Goal: Contribute content: Contribute content

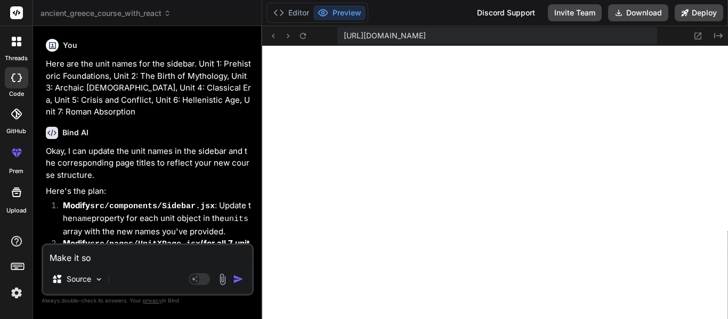
scroll to position [4979, 0]
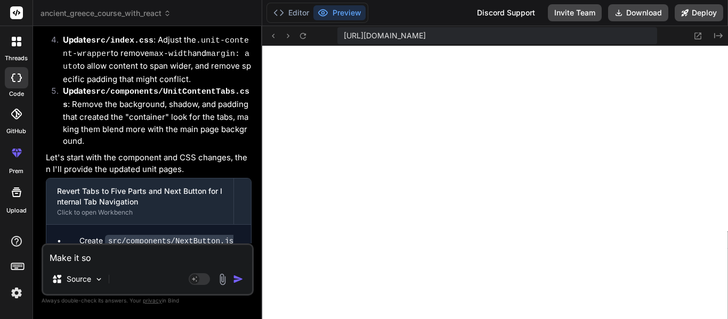
click at [119, 256] on textarea "Make it so" at bounding box center [147, 254] width 209 height 19
type textarea "Make it so"
type textarea "x"
type textarea "Make it so t"
type textarea "x"
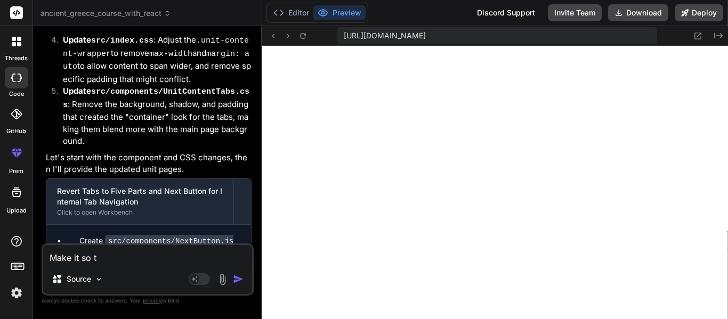
type textarea "Make it so th"
type textarea "x"
type textarea "Make it so the"
type textarea "x"
type textarea "Make it so the e"
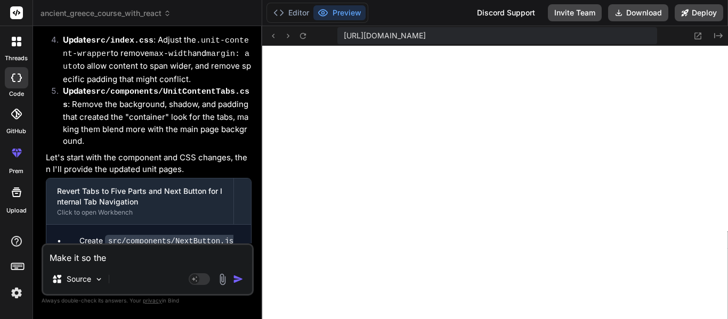
type textarea "x"
type textarea "Make it so the en"
type textarea "x"
type textarea "Make it so the e"
type textarea "x"
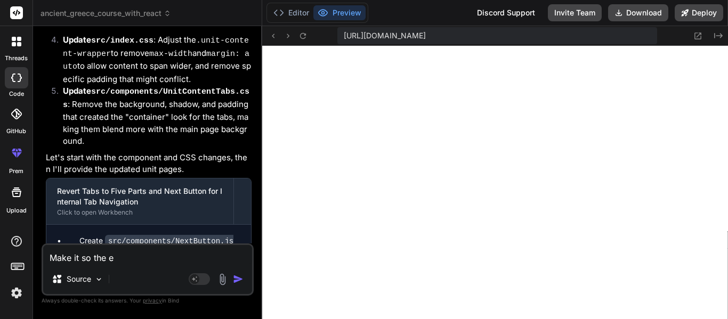
type textarea "Make it so the"
type textarea "x"
type textarea "Make it so the n"
type textarea "x"
type textarea "Make it so the ne"
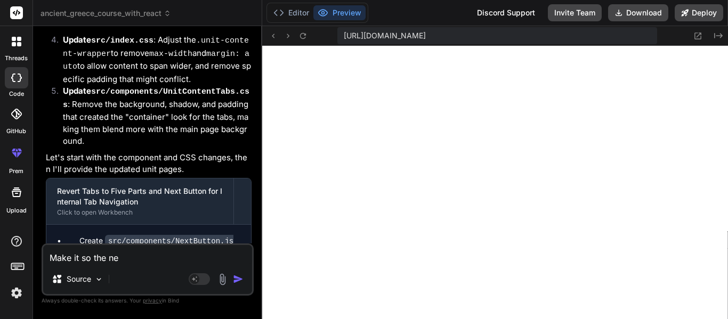
type textarea "x"
type textarea "Make it so the nex"
type textarea "x"
type textarea "Make it so the next"
type textarea "x"
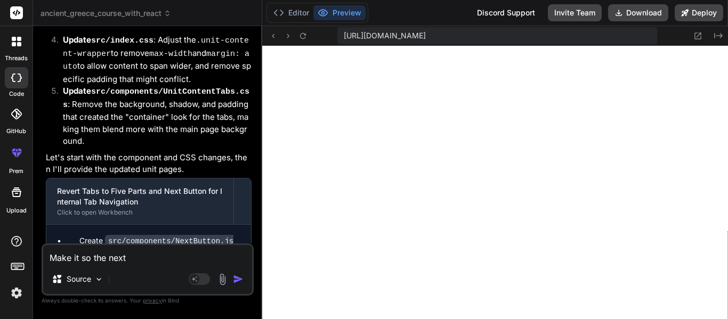
type textarea "Make it so the next t"
type textarea "x"
type textarea "Make it so the next tb"
type textarea "x"
type textarea "Make it so the next tbu"
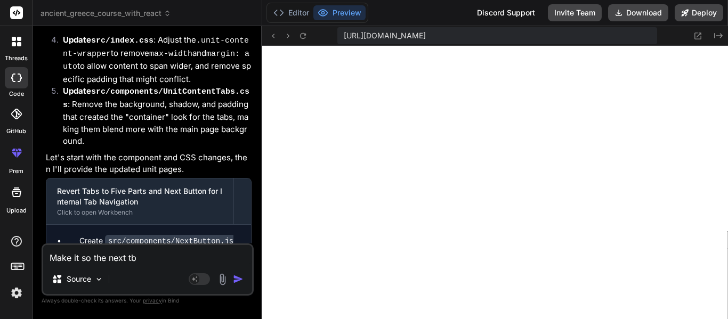
type textarea "x"
type textarea "Make it so the next tbut"
type textarea "x"
type textarea "Make it so the next tbutt"
type textarea "x"
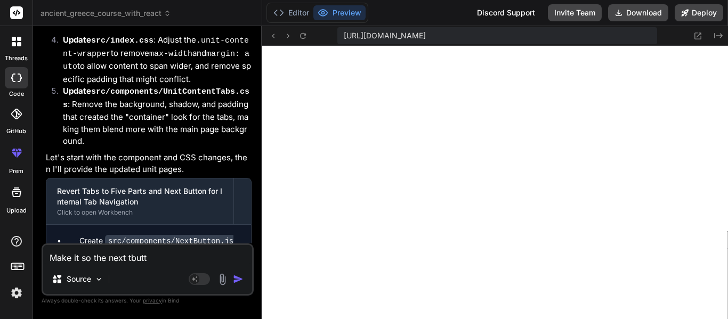
type textarea "Make it so the next tbut"
type textarea "x"
type textarea "Make it so the next tbu"
type textarea "x"
type textarea "Make it so the next tb"
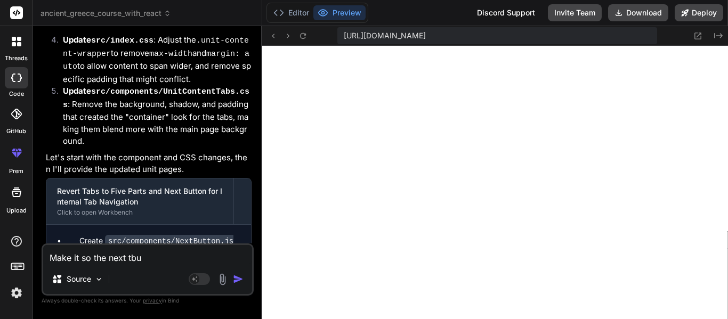
type textarea "x"
type textarea "Make it so the next t"
type textarea "x"
type textarea "Make it so the next"
type textarea "x"
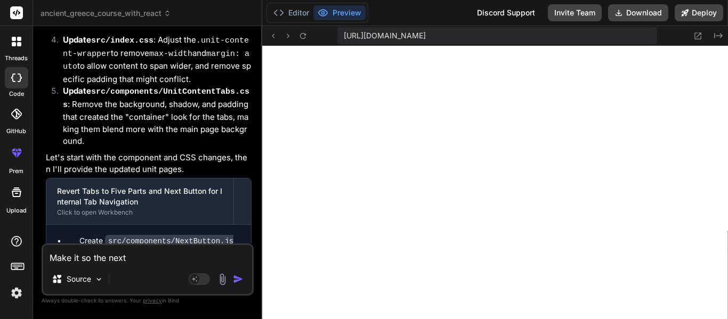
type textarea "Make it so the next b"
type textarea "x"
type textarea "Make it so the next bu"
type textarea "x"
type textarea "Make it so the next but"
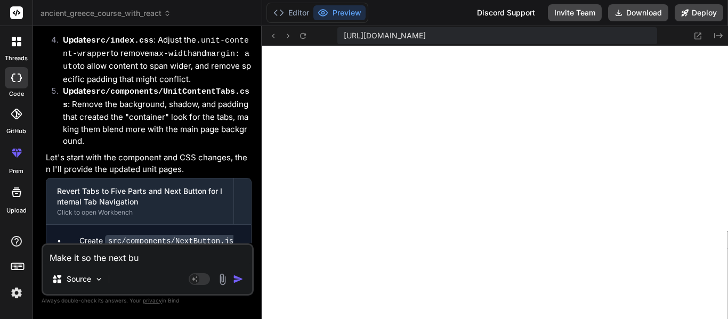
type textarea "x"
type textarea "Make it so the next butt"
type textarea "x"
type textarea "Make it so the next butto"
type textarea "x"
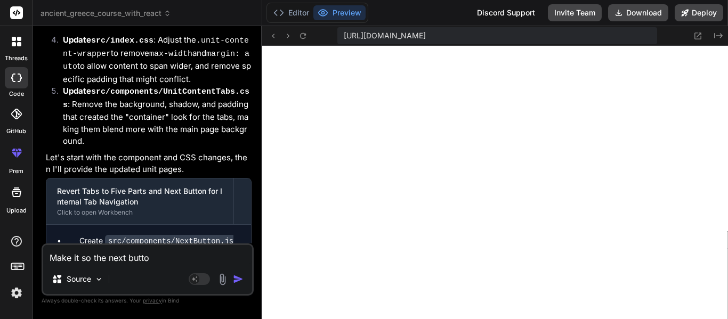
type textarea "Make it so the next button"
type textarea "x"
type textarea "Make it so the next button"
type textarea "x"
type textarea "Make it so the next button d"
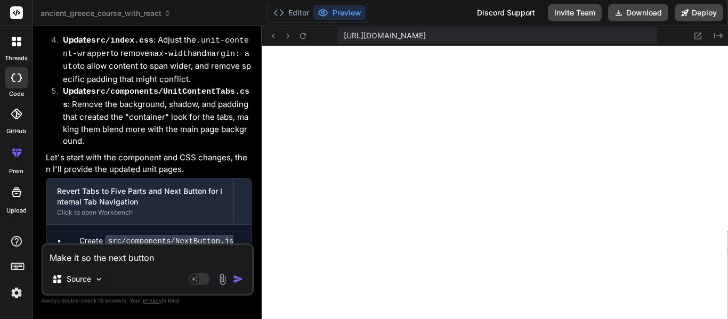
type textarea "x"
type textarea "Make it so the next button do"
type textarea "x"
type textarea "Make it so the next button dos"
type textarea "x"
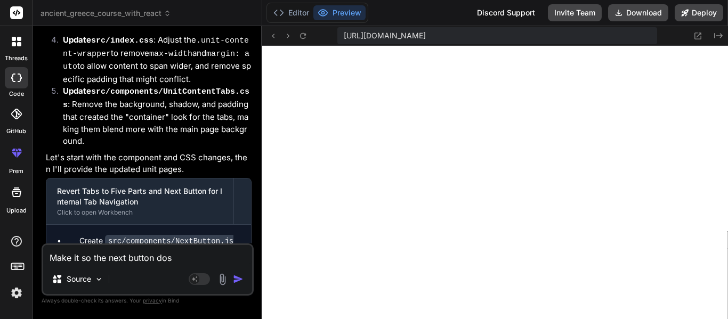
type textarea "Make it so the next button dose"
type textarea "x"
type textarea "Make it so the next button dosen"
type textarea "x"
type textarea "Make it so the next button dosen'"
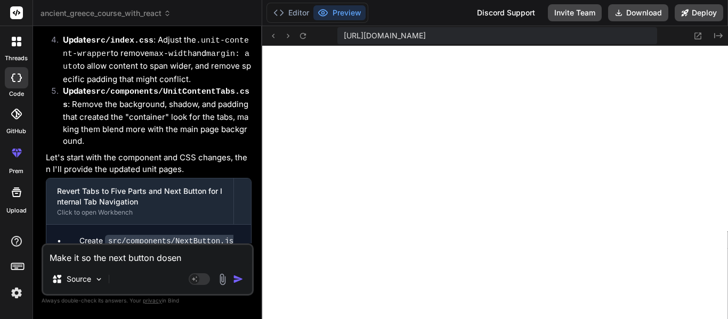
type textarea "x"
type textarea "Make it so the next button dosen't"
type textarea "x"
type textarea "Make it so the next button dosen't"
type textarea "x"
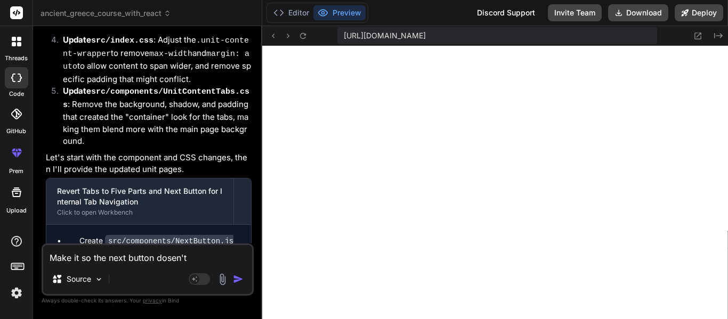
type textarea "Make it so the next button dosen't g"
type textarea "x"
type textarea "Make it so the next button dosen't go"
type textarea "x"
type textarea "Make it so the next button dosen't go"
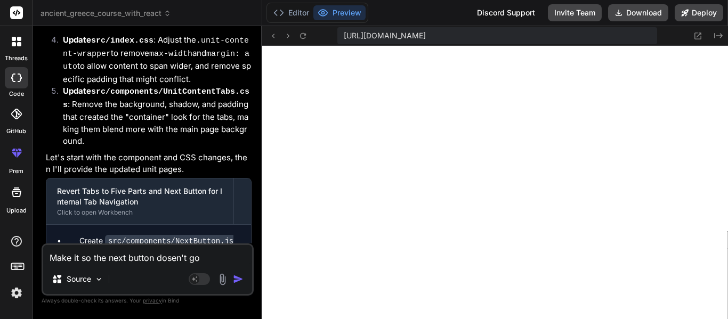
type textarea "x"
type textarea "Make it so the next button dosen't go o"
type textarea "x"
type textarea "Make it so the next button dosen't go"
type textarea "x"
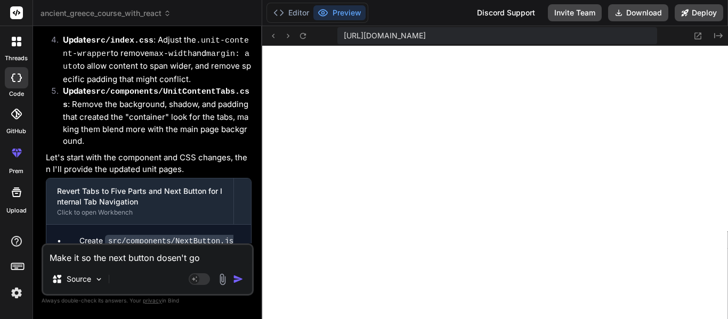
type textarea "Make it so the next button dosen't go t"
type textarea "x"
type textarea "Make it so the next button dosen't go to"
type textarea "x"
type textarea "Make it so the next button dosen't go to"
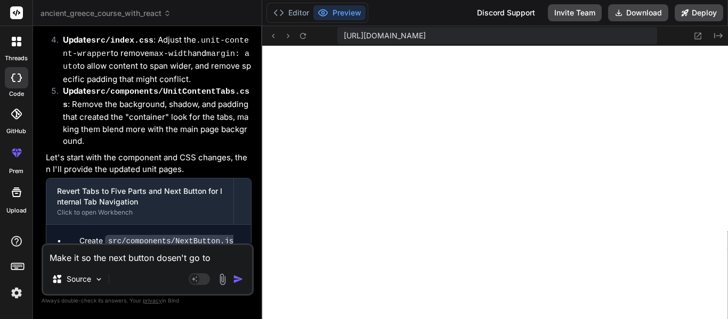
type textarea "x"
type textarea "Make it so the next button dosen't go to t"
type textarea "x"
type textarea "Make it so the next button dosen't go to th"
type textarea "x"
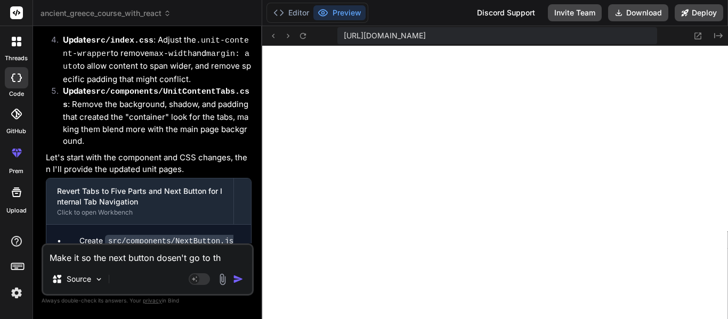
type textarea "Make it so the next button dosen't go to the"
type textarea "x"
type textarea "Make it so the next button dosen't go to the"
type textarea "x"
type textarea "Make it so the next button dosen't go to the ne"
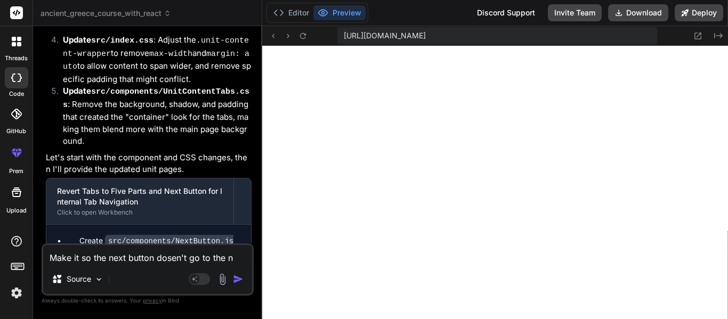
type textarea "x"
type textarea "Make it so the next button dosen't go to the nex"
type textarea "x"
type textarea "Make it so the next button dosen't go to the next"
type textarea "x"
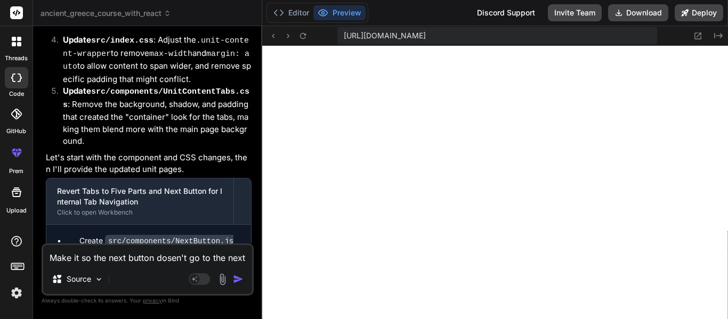
type textarea "Make it so the next button dosen't go to the next"
type textarea "x"
type textarea "Make it so the next button dosen't go to the next t"
type textarea "x"
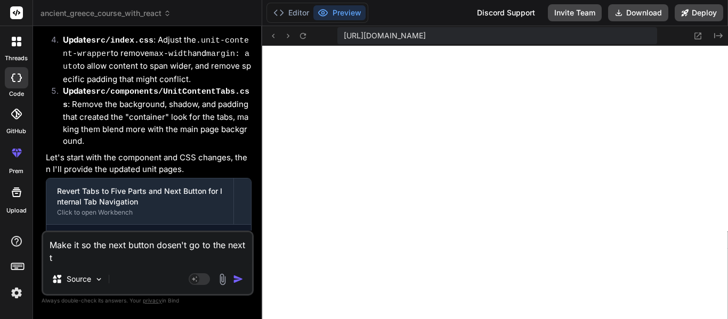
type textarea "Make it so the next button dosen't go to the next ta"
type textarea "x"
type textarea "Make it so the next button dosen't go to the next tab"
type textarea "x"
type textarea "Make it so the next button dosen't go to the next tab,"
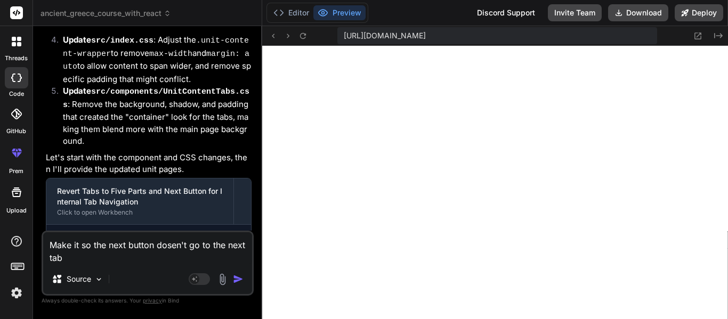
type textarea "x"
type textarea "Make it so the next button dosen't go to the next tab,"
type textarea "x"
type textarea "Make it so the next button dosen't go to the next tab, b"
type textarea "x"
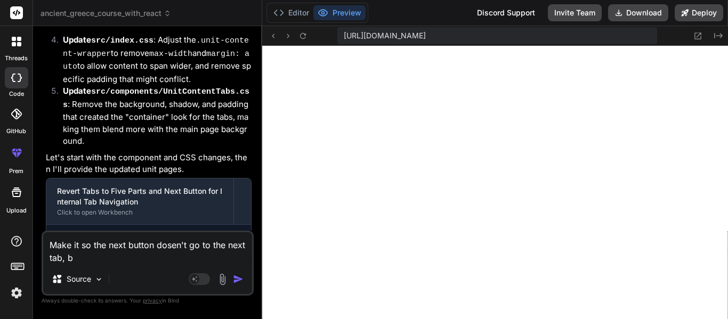
type textarea "Make it so the next button dosen't go to the next tab, bu"
type textarea "x"
type textarea "Make it so the next button dosen't go to the next tab, but"
type textarea "x"
type textarea "Make it so the next button dosen't go to the next tab, but"
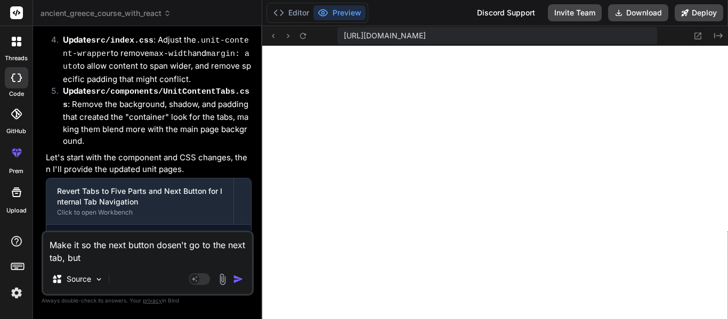
type textarea "x"
type textarea "Make it so the next button dosen't go to the next tab, but t"
type textarea "x"
type textarea "Make it so the next button dosen't go to the next tab, but th"
type textarea "x"
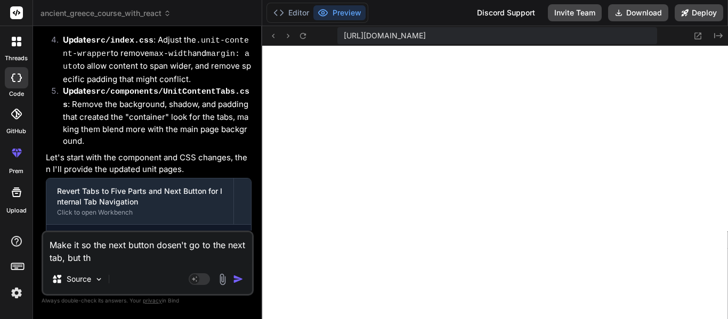
type textarea "Make it so the next button dosen't go to the next tab, but the"
type textarea "x"
type textarea "Make it so the next button dosen't go to the next tab, but the"
type textarea "x"
type textarea "Make it so the next button dosen't go to the next tab, but the n"
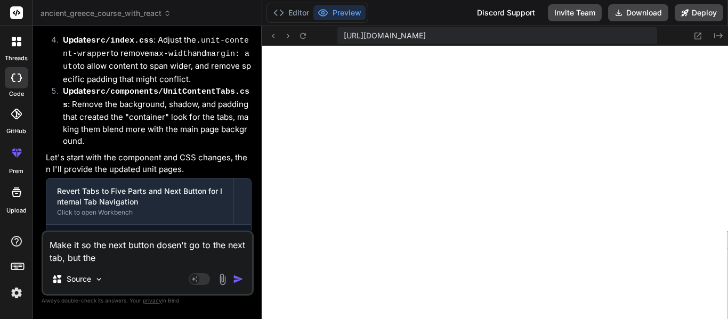
type textarea "x"
type textarea "Make it so the next button dosen't go to the next tab, but the ne"
type textarea "x"
type textarea "Make it so the next button dosen't go to the next tab, but the nex"
type textarea "x"
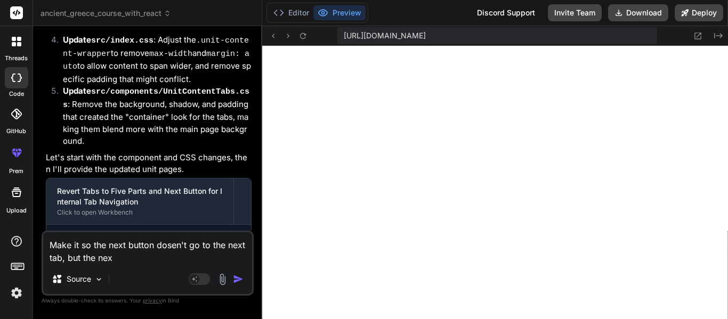
type textarea "Make it so the next button dosen't go to the next tab, but the next"
type textarea "x"
type textarea "Make it so the next button dosen't go to the next tab, but the next"
type textarea "x"
type textarea "Make it so the next button dosen't go to the next tab, but the next a"
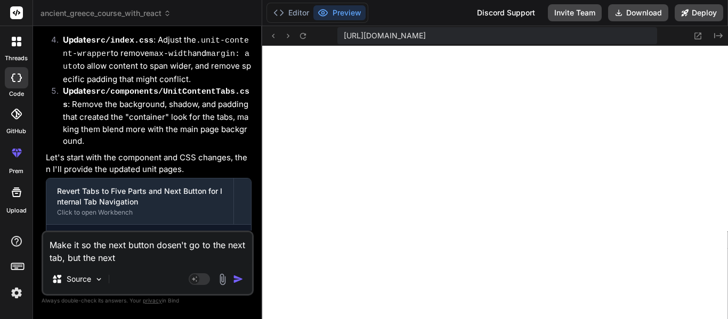
type textarea "x"
type textarea "Make it so the next button dosen't go to the next tab, but the next"
type textarea "x"
type textarea "Make it so the next button dosen't go to the next tab, but the next p"
type textarea "x"
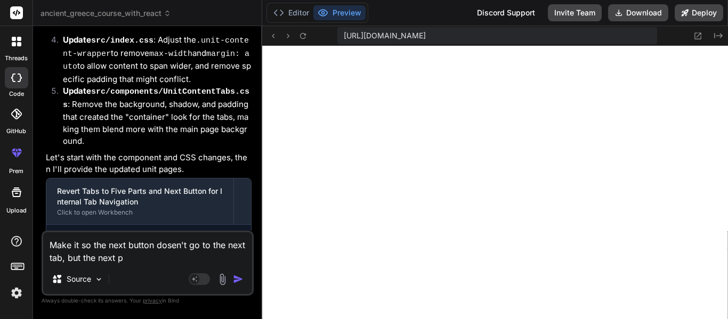
type textarea "Make it so the next button dosen't go to the next tab, but the next pa"
type textarea "x"
type textarea "Make it so the next button dosen't go to the next tab, but the next par"
type textarea "x"
type textarea "Make it so the next button dosen't go to the next tab, but the next part"
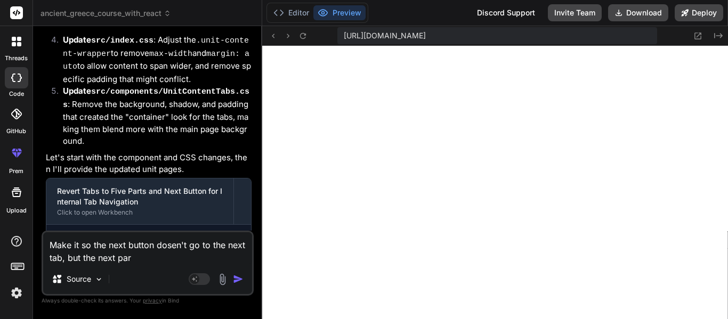
type textarea "x"
type textarea "Make it so the next button dosen't go to the next tab, but the next part"
type textarea "x"
type textarea "Make it so the next button dosen't go to the next tab, but the next part o"
type textarea "x"
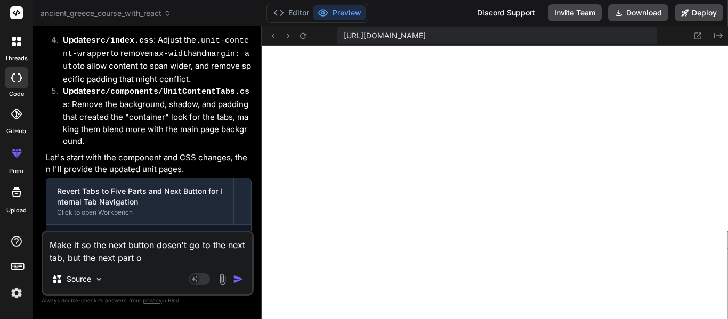
type textarea "Make it so the next button dosen't go to the next tab, but the next part of"
type textarea "x"
type textarea "Make it so the next button dosen't go to the next tab, but the next part of"
type textarea "x"
type textarea "Make it so the next button dosen't go to the next tab, but the next part of t"
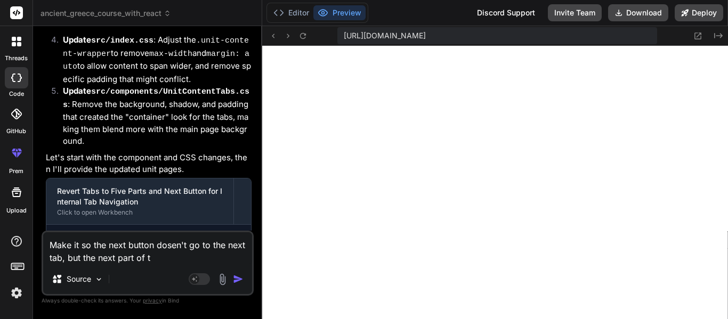
type textarea "x"
type textarea "Make it so the next button dosen't go to the next tab, but the next part of th"
type textarea "x"
type textarea "Make it so the next button dosen't go to the next tab, but the next part of the"
type textarea "x"
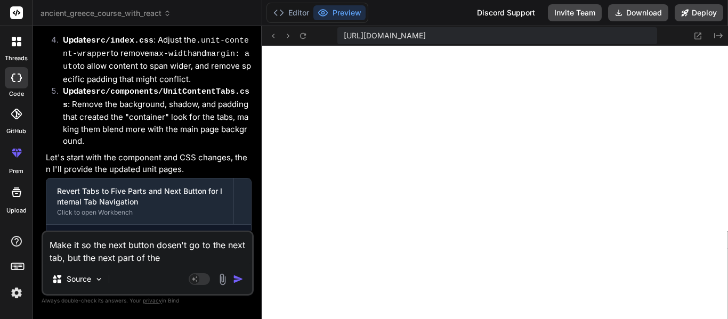
type textarea "Make it so the next button dosen't go to the next tab, but the next part of the"
type textarea "x"
type textarea "Make it so the next button dosen't go to the next tab, but the next part of the…"
type textarea "x"
type textarea "Make it so the next button dosen't go to the next tab, but the next part of the…"
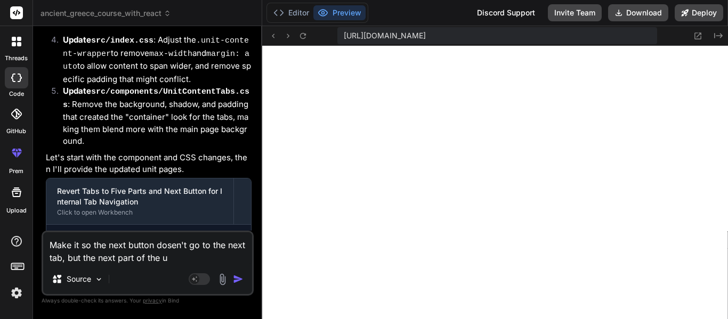
type textarea "x"
type textarea "Make it so the next button dosen't go to the next tab, but the next part of the…"
type textarea "x"
type textarea "Make it so the next button dosen't go to the next tab, but the next part of the…"
type textarea "x"
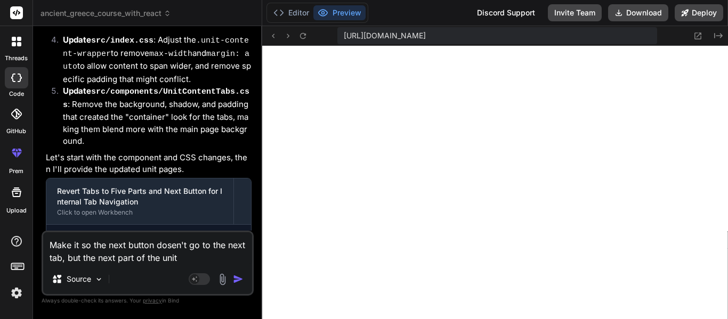
type textarea "Make it so the next button dosen't go to the next tab, but the next part of the…"
type textarea "x"
type textarea "Make it so the next button dosen't go to the next tab, but the next part of the…"
type textarea "x"
type textarea "Make it so the next button dosen't go to the next tab, but the next part of the…"
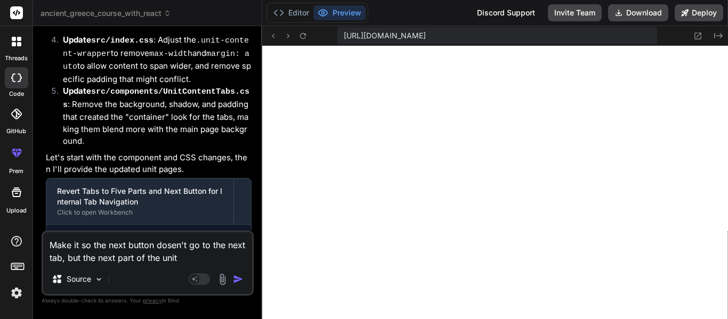
type textarea "x"
type textarea "Make it so the next button dosen't go to the next tab, but the next part of the…"
type textarea "x"
type textarea "Make it so the next button dosen't go to the next tab, but the next part of the…"
type textarea "x"
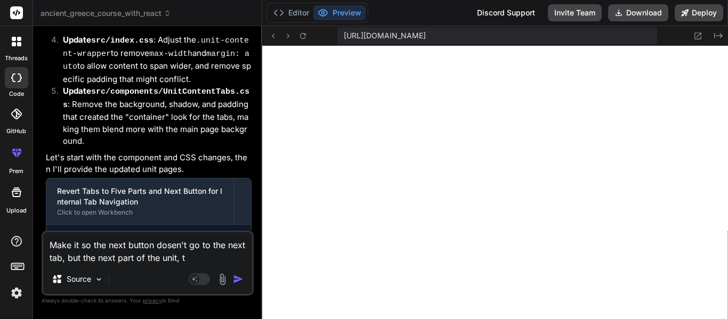
type textarea "Make it so the next button dosen't go to the next tab, but the next part of the…"
type textarea "x"
type textarea "Make it so the next button dosen't go to the next tab, but the next part of the…"
type textarea "x"
type textarea "Make it so the next button dosen't go to the next tab, but the next part of the…"
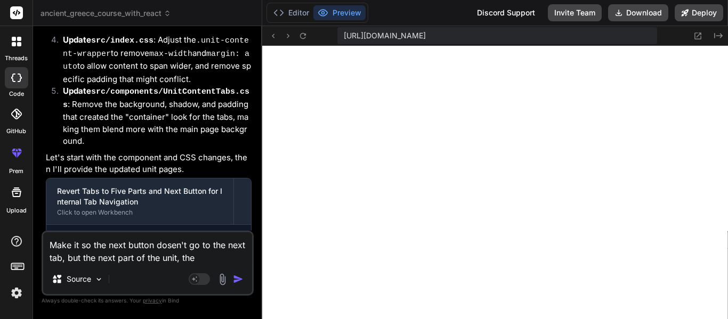
type textarea "x"
type textarea "Make it so the next button dosen't go to the next tab, but the next part of the…"
type textarea "x"
type textarea "Make it so the next button dosen't go to the next tab, but the next part of the…"
type textarea "x"
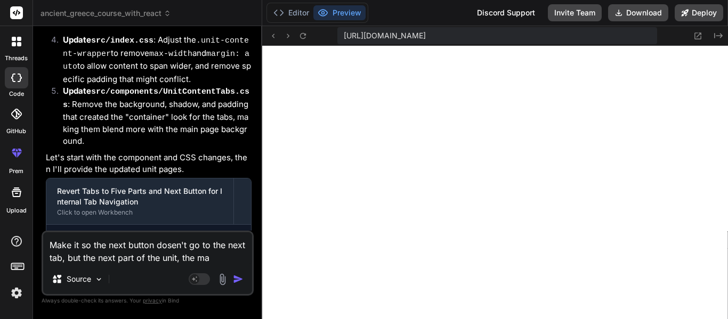
type textarea "Make it so the next button dosen't go to the next tab, but the next part of the…"
type textarea "x"
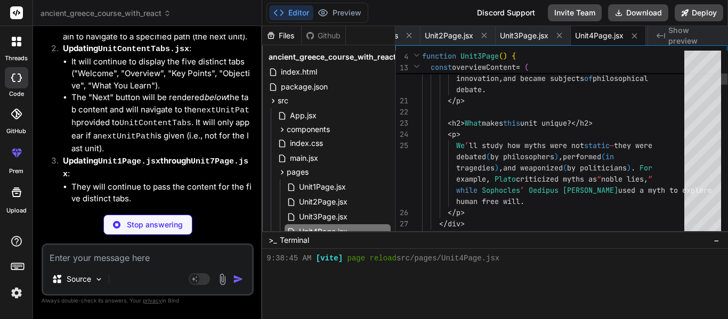
scroll to position [21044, 0]
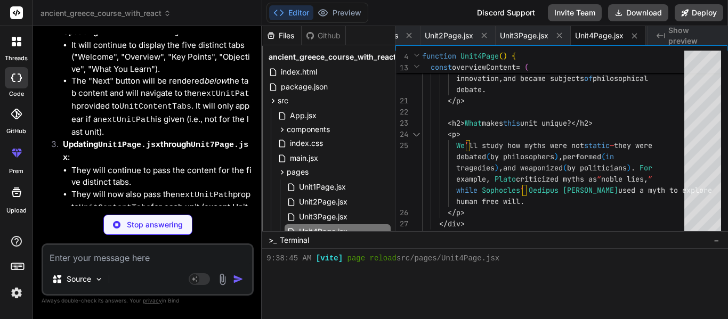
click at [660, 29] on div "Created with Pixso. Show preview" at bounding box center [688, 35] width 80 height 19
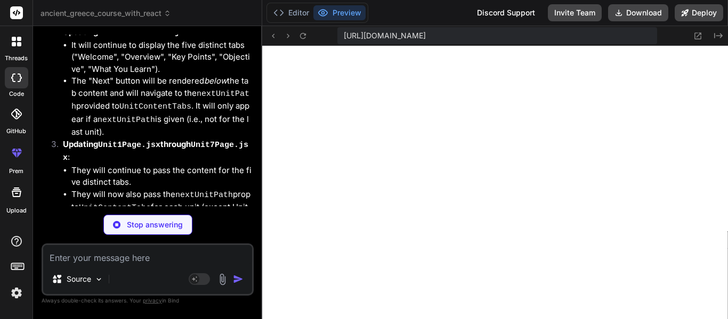
click at [165, 245] on textarea at bounding box center [147, 254] width 209 height 19
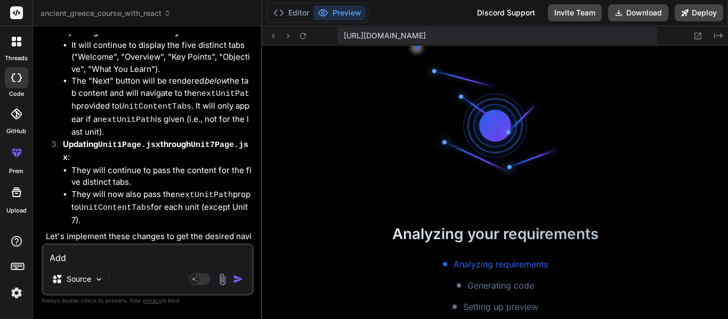
scroll to position [21080, 0]
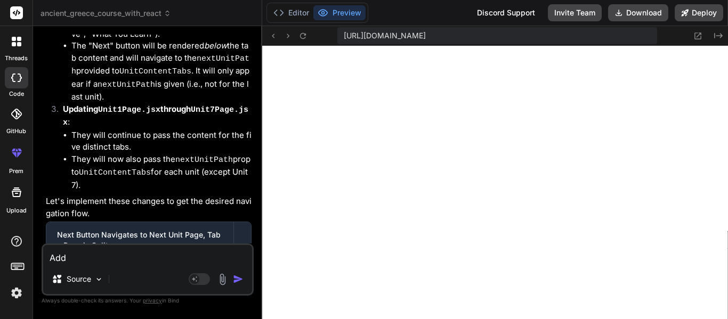
click at [163, 248] on textarea "Add" at bounding box center [147, 254] width 209 height 19
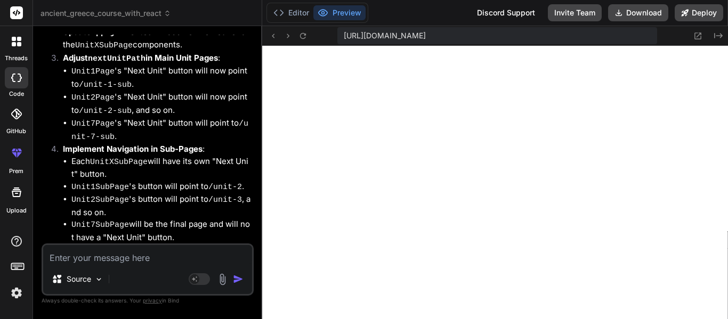
scroll to position [10192, 0]
click at [160, 251] on textarea at bounding box center [147, 254] width 209 height 19
click at [93, 260] on textarea "Make it so, even on the subunits, you still have" at bounding box center [147, 254] width 209 height 19
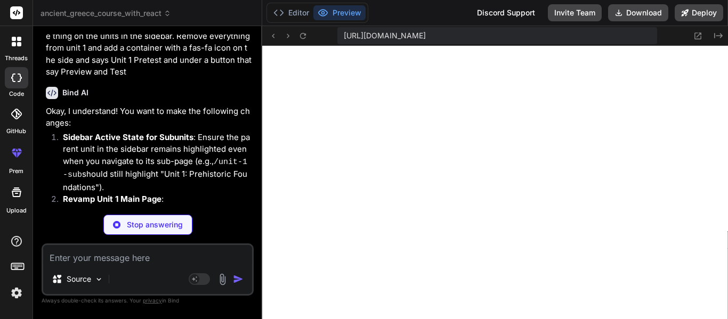
scroll to position [22528, 0]
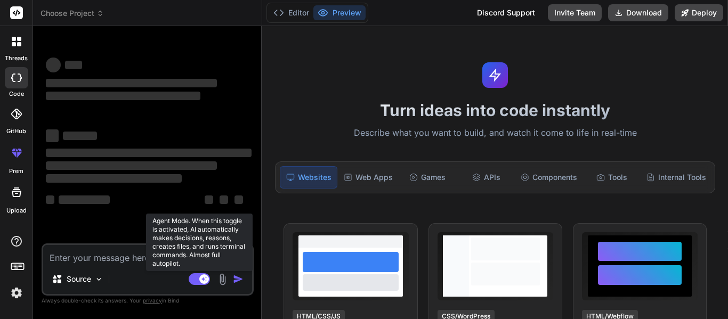
click at [201, 279] on rect at bounding box center [204, 280] width 10 height 10
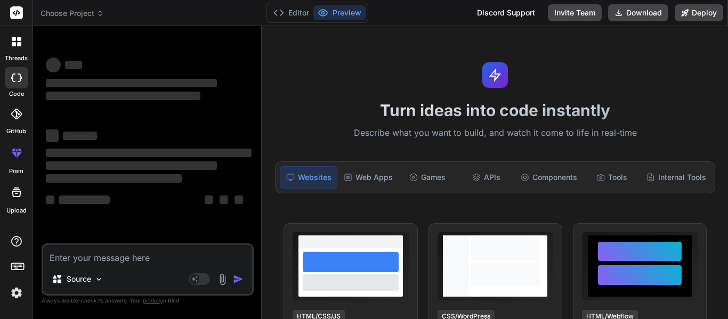
type textarea "x"
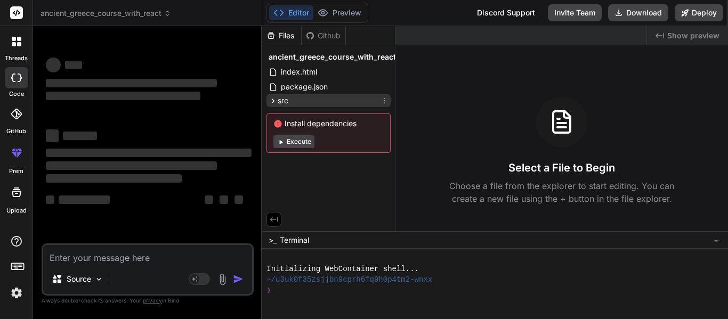
click at [306, 101] on div "src" at bounding box center [329, 100] width 124 height 13
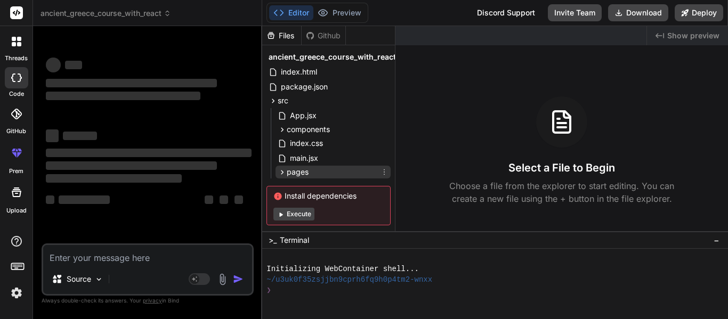
click at [305, 178] on div "pages" at bounding box center [333, 172] width 115 height 13
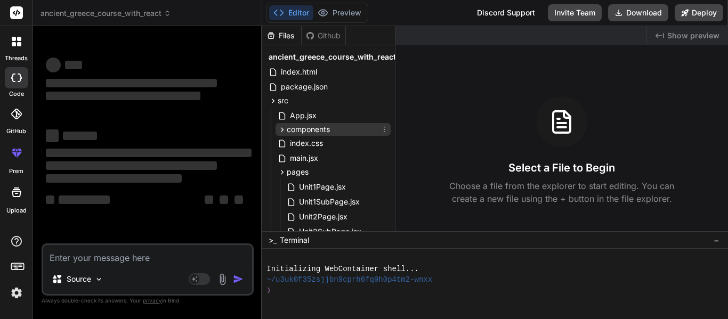
click at [302, 130] on span "components" at bounding box center [308, 129] width 43 height 11
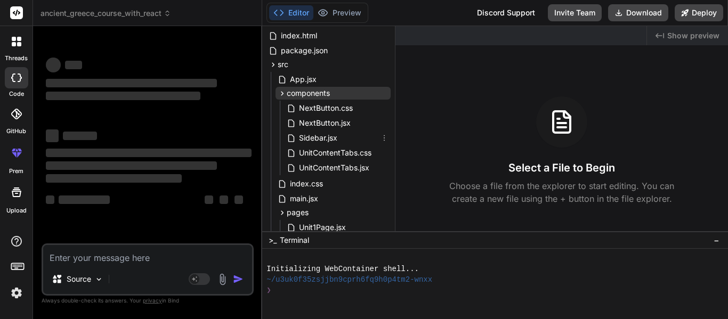
scroll to position [38, 0]
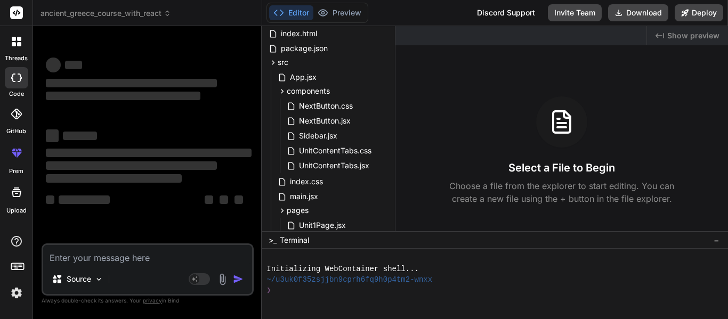
click at [7, 45] on div at bounding box center [16, 41] width 22 height 22
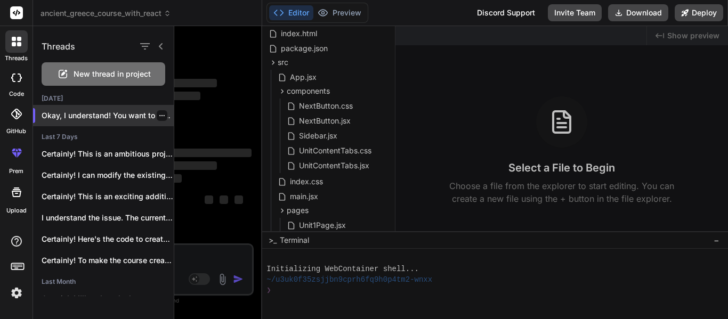
click at [120, 121] on div "Okay, I understand! You want to make..." at bounding box center [103, 115] width 141 height 21
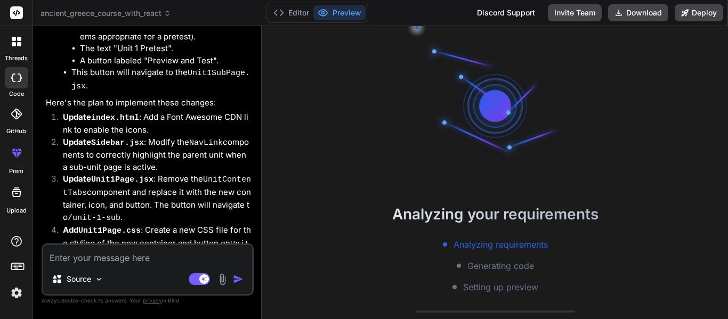
scroll to position [3450, 0]
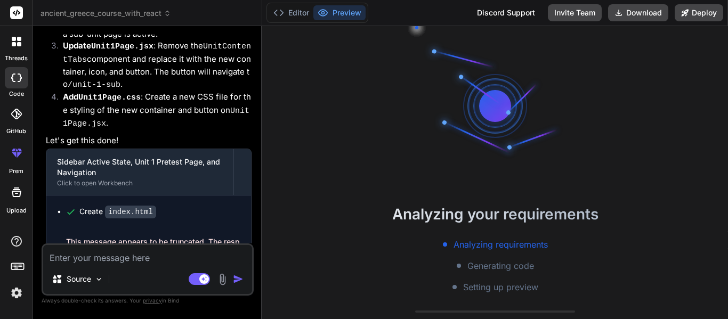
click at [136, 237] on span "This message appears to be truncated. The response may be incomplete." at bounding box center [154, 247] width 176 height 21
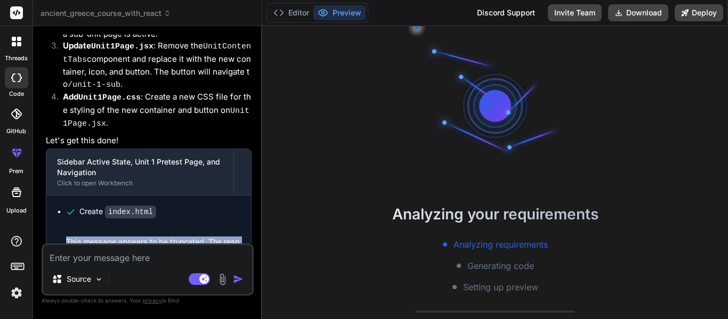
click at [192, 196] on div "Create index.html" at bounding box center [148, 212] width 205 height 33
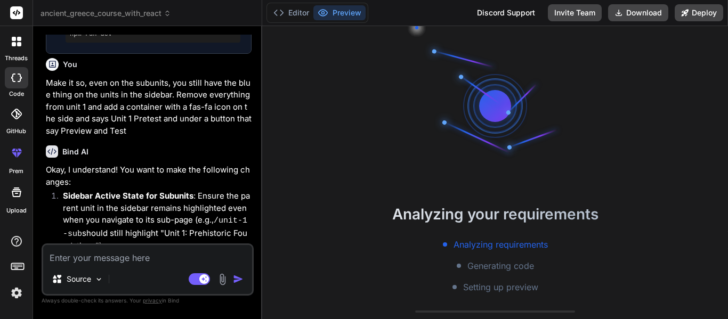
scroll to position [3006, 0]
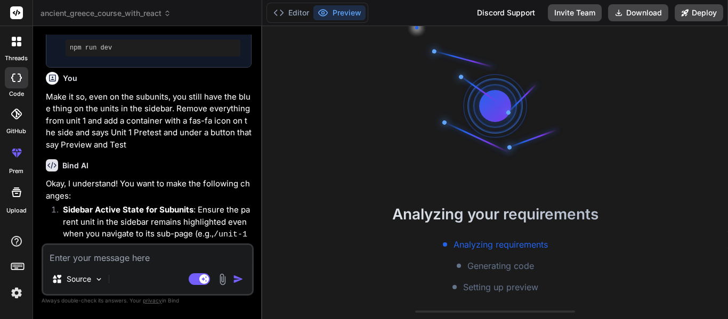
click at [168, 178] on p "Okay, I understand! You want to make the following changes:" at bounding box center [149, 190] width 206 height 24
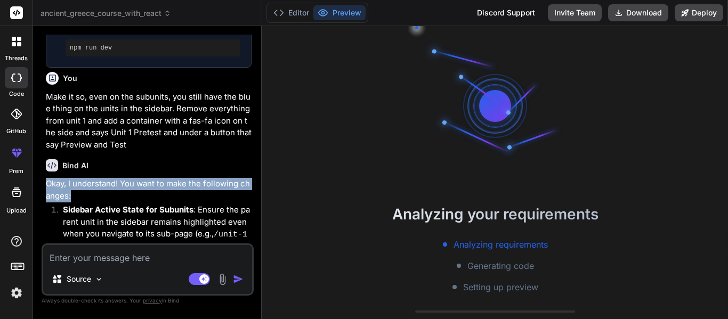
click at [168, 178] on p "Okay, I understand! You want to make the following changes:" at bounding box center [149, 190] width 206 height 24
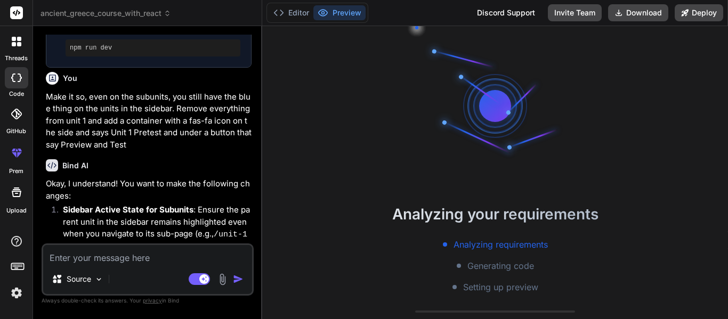
click at [97, 103] on p "Make it so, even on the subunits, you still have the blue thing on the units in…" at bounding box center [149, 121] width 206 height 60
click at [138, 264] on div "Source Agent Mode. When this toggle is activated, AI automatically makes decisi…" at bounding box center [148, 270] width 212 height 52
click at [131, 257] on textarea at bounding box center [147, 254] width 209 height 19
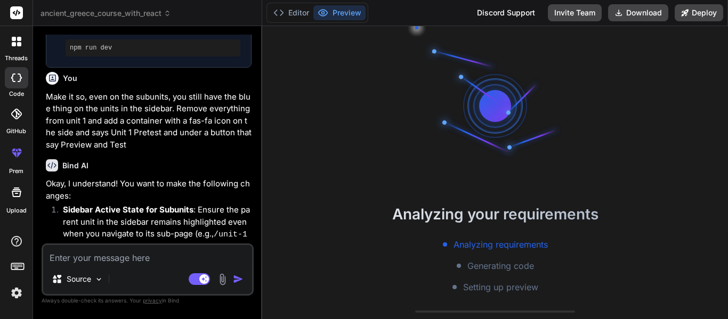
paste textarea "1. Multiple-Choice (MCQ) Description: A question with a stem (the question) fol…"
type textarea "x"
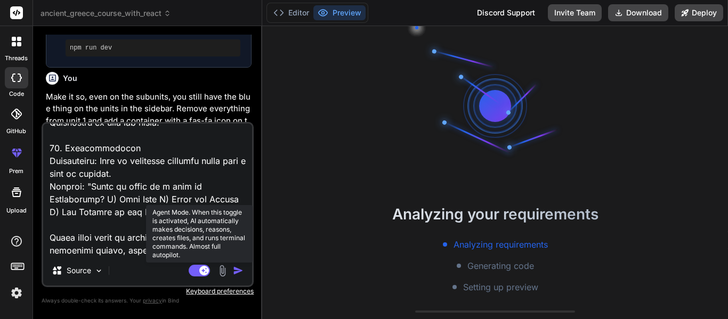
type textarea "1. Multiple-Choice (MCQ) Description: A question with a stem (the question) fol…"
click at [204, 271] on icon at bounding box center [204, 270] width 5 height 5
type textarea "x"
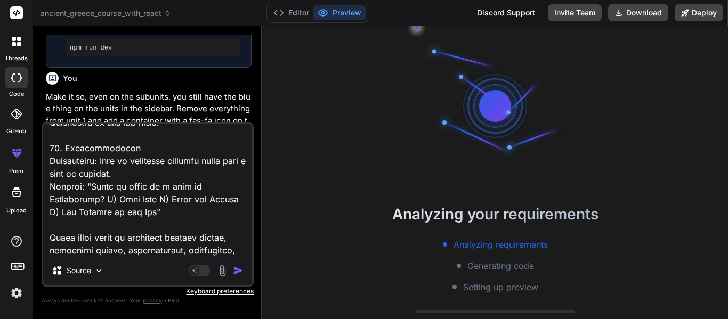
click at [120, 233] on textarea at bounding box center [147, 190] width 209 height 132
click at [112, 124] on textarea at bounding box center [147, 190] width 209 height 132
click at [104, 97] on p "Make it so, even on the subunits, you still have the blue thing on the units in…" at bounding box center [149, 121] width 206 height 60
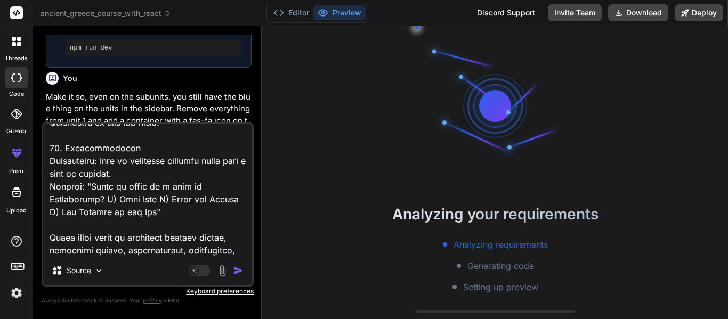
click at [104, 97] on p "Make it so, even on the subunits, you still have the blue thing on the units in…" at bounding box center [149, 121] width 206 height 60
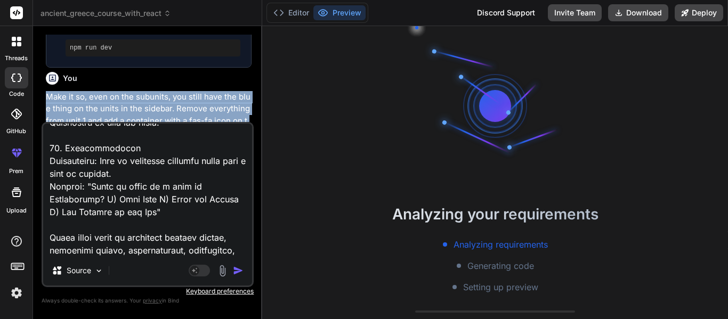
copy div "Make it so, even on the subunits, you still have the blue thing on the units in…"
click at [133, 179] on textarea at bounding box center [147, 190] width 209 height 132
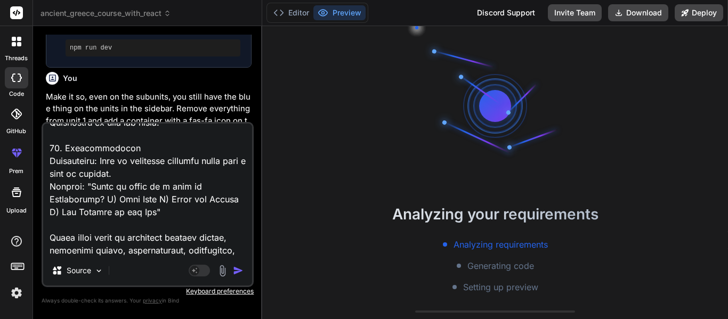
click at [133, 179] on textarea at bounding box center [147, 190] width 209 height 132
paste textarea "Make it so, even on the subunits, you still have the blue thing on the units in…"
type textarea "x"
type textarea "Make it so, even on the subunits, you still have the blue thing on the units in…"
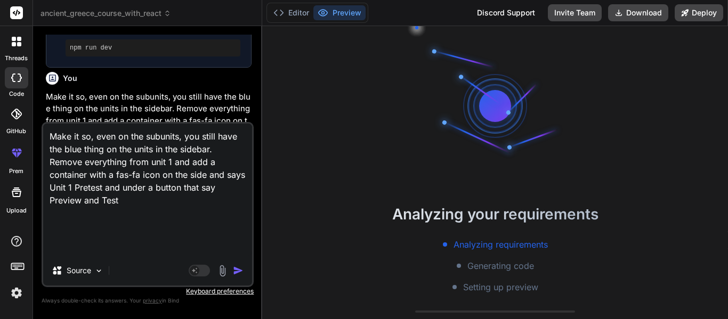
scroll to position [0, 0]
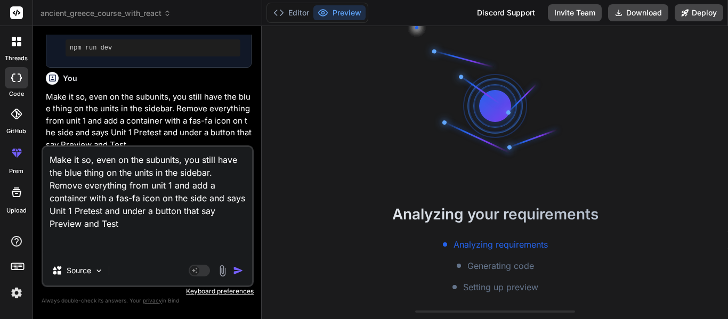
type textarea "x"
type textarea "Make it so, even on the subunits, you still have the blue thing on the units in…"
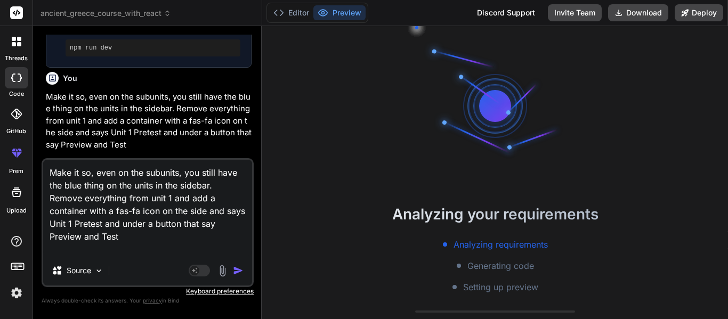
type textarea "x"
type textarea "Make it so, even on the subunits, you still have the blue thing on the units in…"
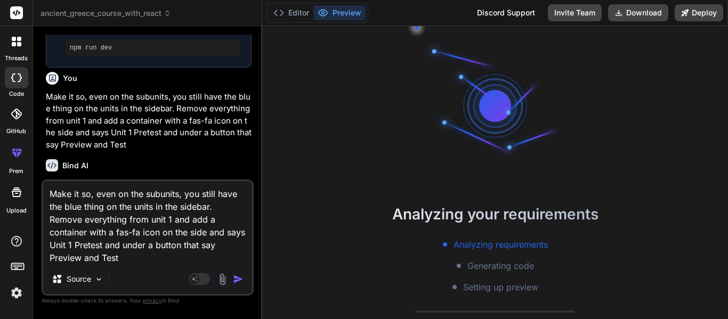
type textarea "x"
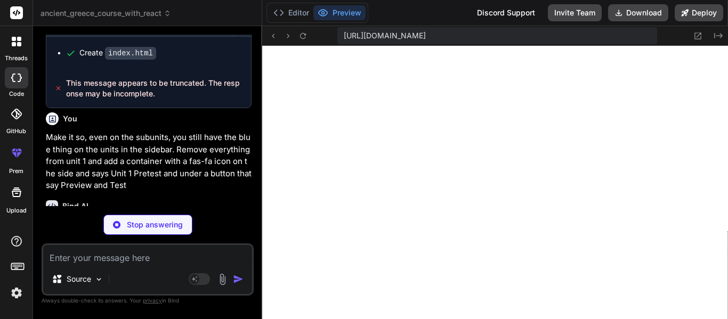
scroll to position [4087, 0]
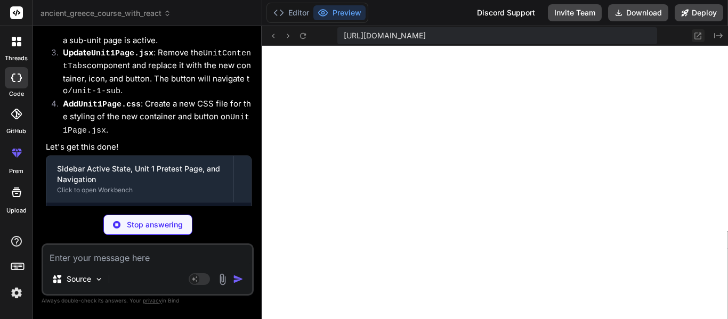
click at [701, 38] on icon at bounding box center [698, 36] width 7 height 7
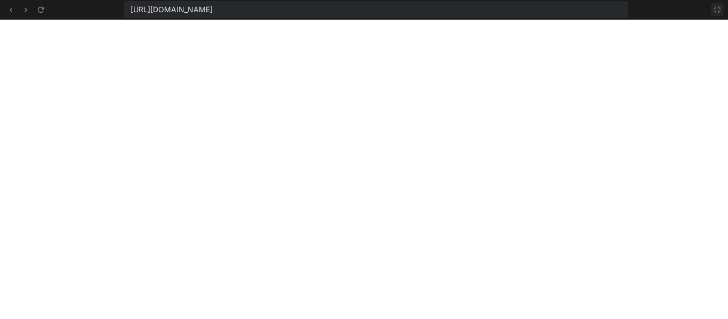
click at [717, 12] on icon at bounding box center [717, 9] width 9 height 9
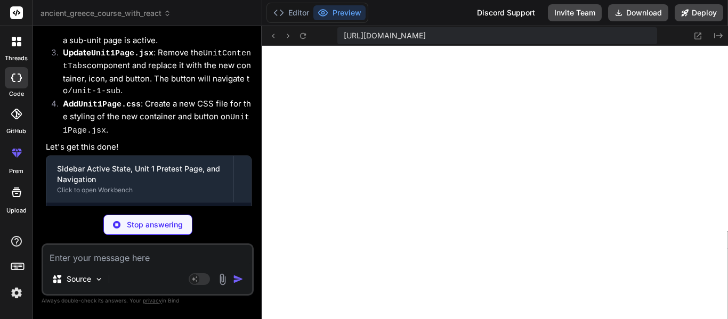
click at [104, 87] on code "/unit-1-sub" at bounding box center [94, 91] width 53 height 9
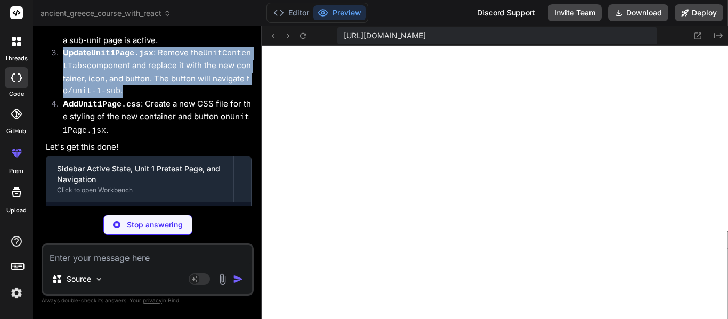
click at [104, 87] on code "/unit-1-sub" at bounding box center [94, 91] width 53 height 9
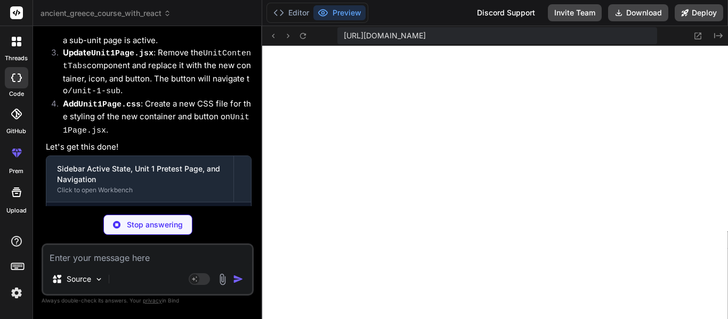
type textarea "x"
click at [149, 141] on p "Let's get this done!" at bounding box center [149, 147] width 206 height 12
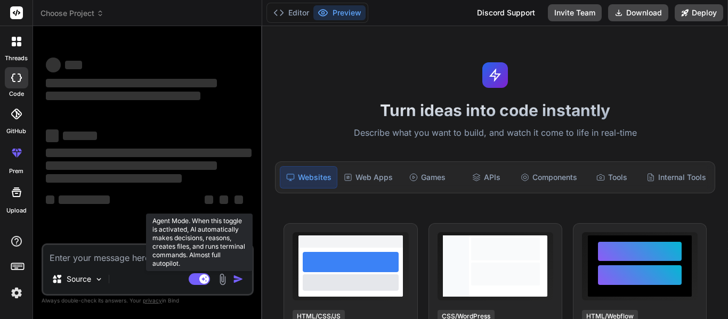
click at [196, 282] on rect at bounding box center [199, 279] width 21 height 12
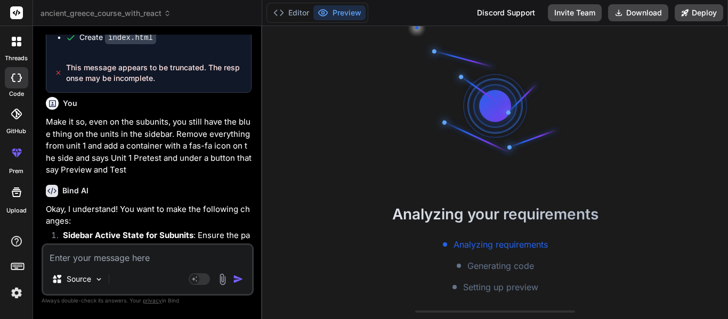
scroll to position [3106, 0]
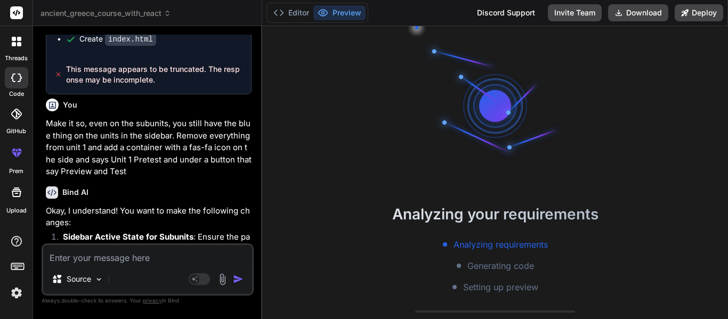
click at [160, 127] on p "Make it so, even on the subunits, you still have the blue thing on the units in…" at bounding box center [149, 148] width 206 height 60
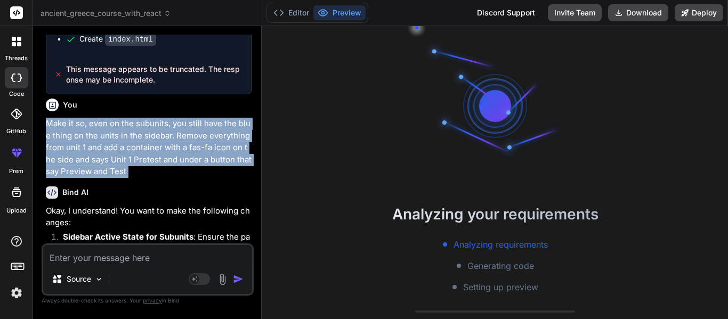
copy div "Make it so, even on the subunits, you still have the blue thing on the units in…"
click at [164, 256] on textarea at bounding box center [147, 254] width 209 height 19
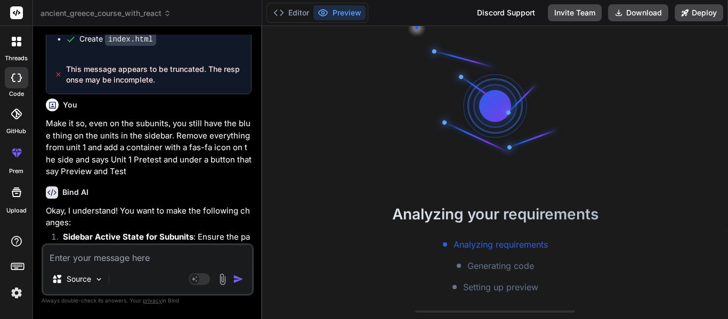
paste textarea "Make it so, even on the subunits, you still have the blue thing on the units in…"
type textarea "x"
type textarea "Make it so, even on the subunits, you still have the blue thing on the units in…"
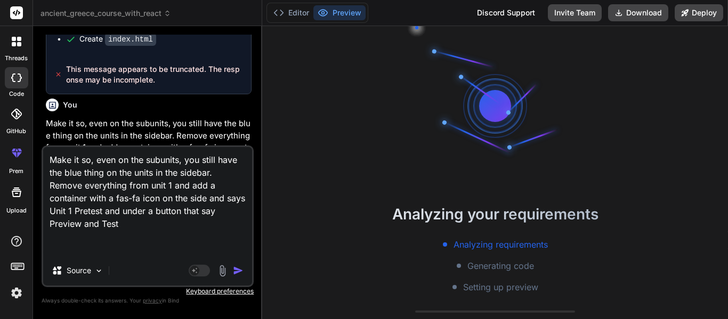
type textarea "x"
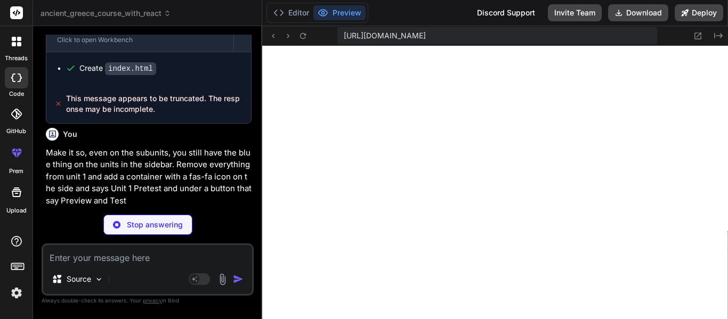
scroll to position [3722, 0]
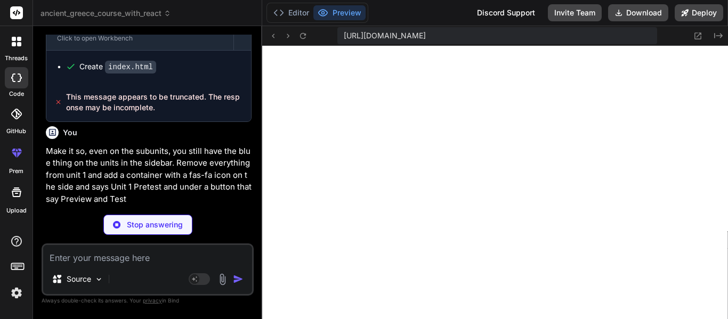
click at [155, 225] on p "Stop answering" at bounding box center [155, 225] width 56 height 11
type textarea "x"
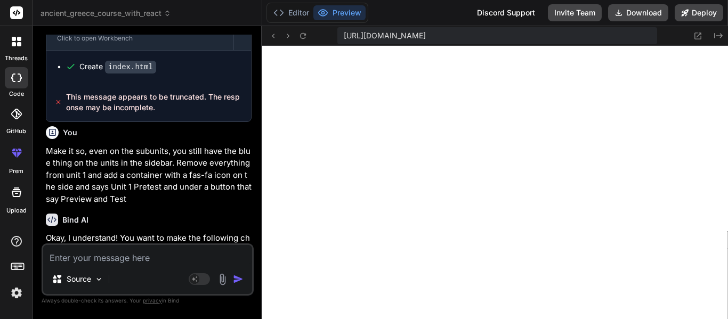
scroll to position [4202, 0]
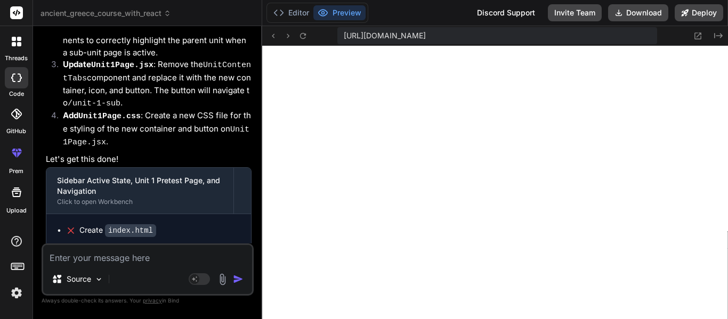
click at [114, 264] on div "Source Agent Mode. When this toggle is activated, AI automatically makes decisi…" at bounding box center [148, 270] width 212 height 52
click at [102, 259] on textarea at bounding box center [147, 254] width 209 height 19
type textarea "M"
type textarea "x"
type textarea "Ma"
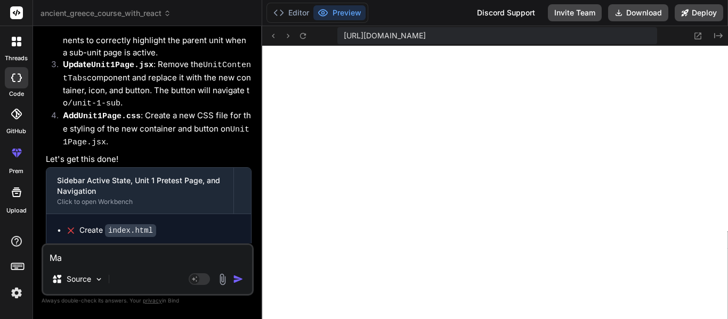
type textarea "x"
type textarea "Mak"
type textarea "x"
type textarea "Make"
type textarea "x"
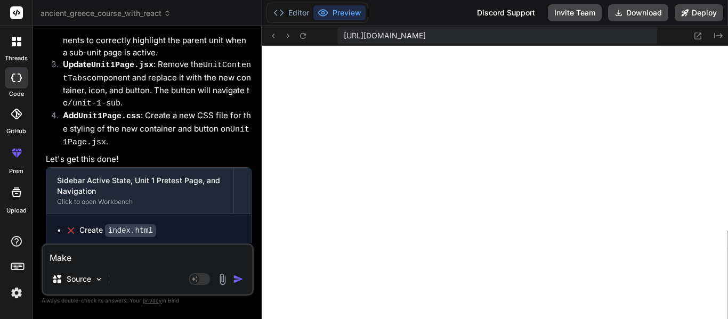
type textarea "Mak"
type textarea "x"
type textarea "Ma"
type textarea "x"
type textarea "M"
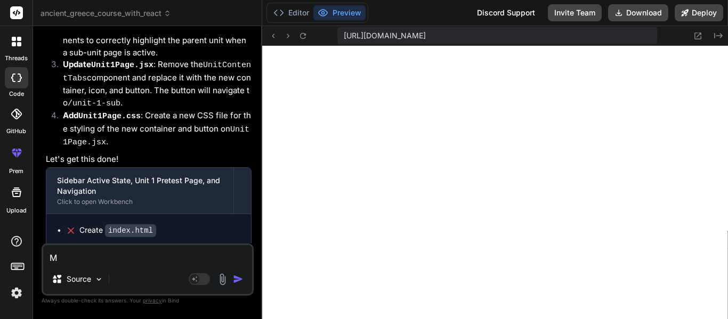
type textarea "x"
type textarea "R"
type textarea "x"
type textarea "Re"
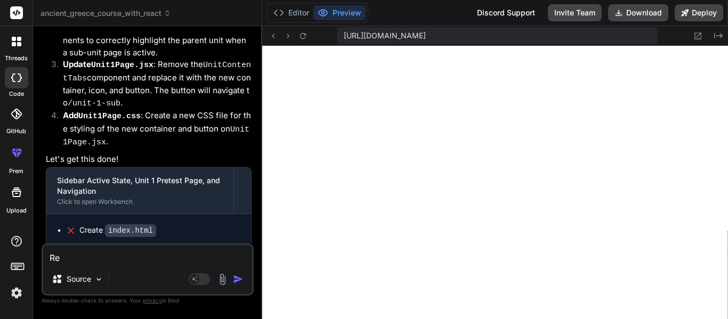
type textarea "x"
type textarea "Rem"
type textarea "x"
type textarea "Remo"
type textarea "x"
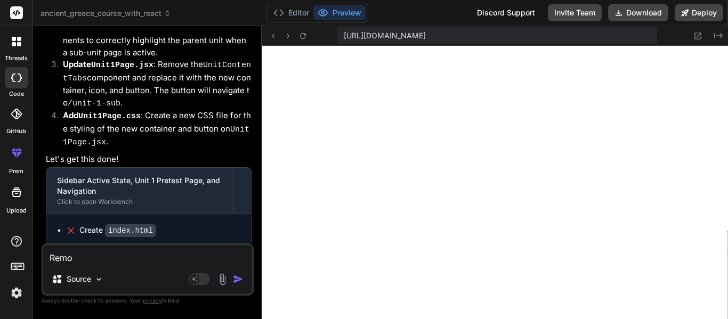
type textarea "Remov"
type textarea "x"
type textarea "Remove"
type textarea "x"
type textarea "Remove e"
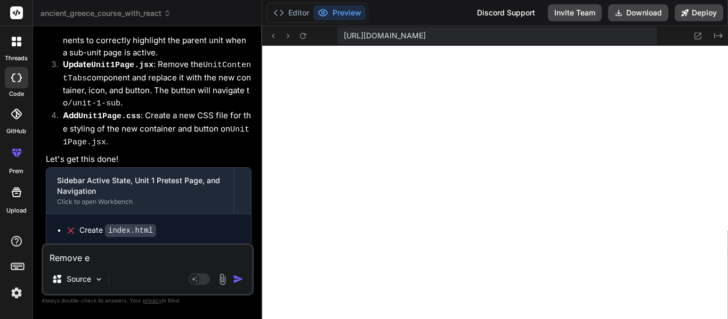
type textarea "x"
type textarea "Remove ev"
type textarea "x"
type textarea "Remove ever"
type textarea "x"
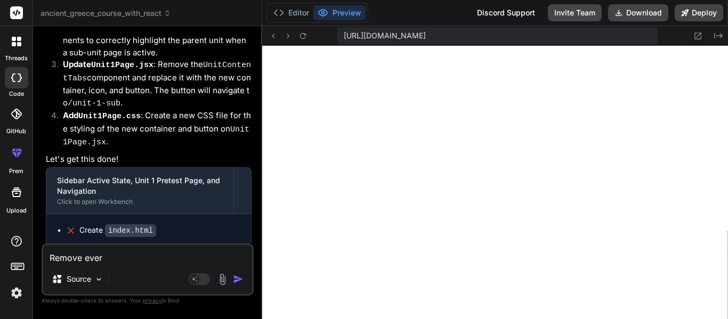
type textarea "Remove every"
type textarea "x"
type textarea "Remove everyt"
type textarea "x"
type textarea "Remove everyth"
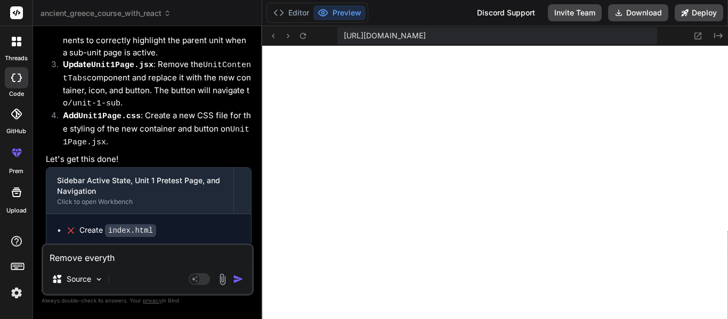
type textarea "x"
type textarea "Remove everythi"
type textarea "x"
type textarea "Remove everythin"
type textarea "x"
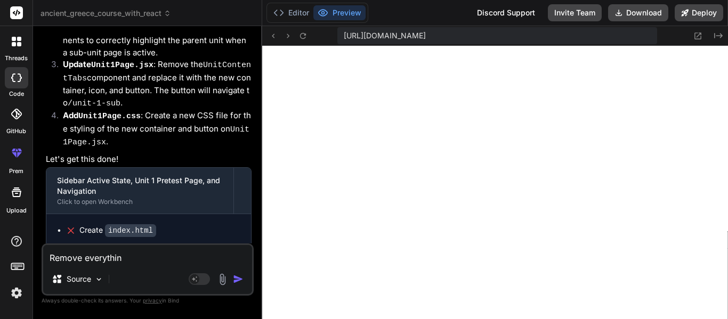
type textarea "Remove everything"
type textarea "x"
type textarea "Remove everything"
type textarea "x"
type textarea "Remove everything o"
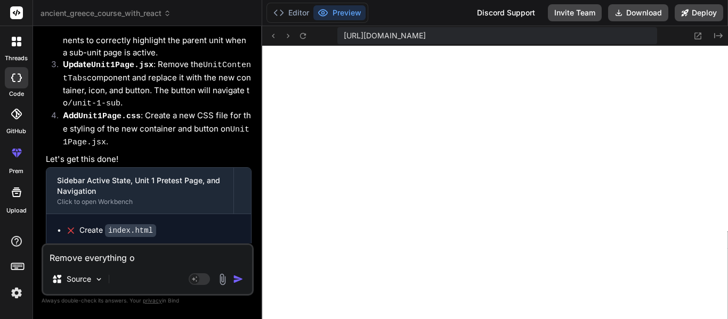
type textarea "x"
type textarea "Remove everything on"
type textarea "x"
type textarea "Remove everything on t"
type textarea "x"
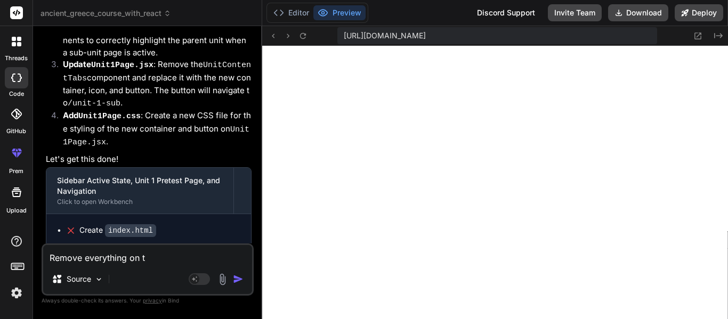
type textarea "Remove everything on th"
type textarea "x"
type textarea "Remove everything on the"
type textarea "x"
type textarea "Remove everything on the"
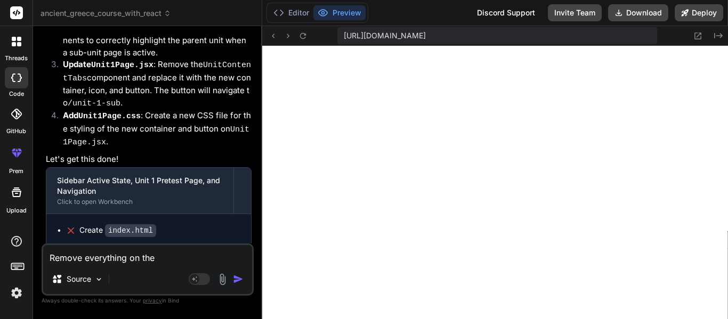
type textarea "x"
type textarea "Remove everything on the u"
type textarea "x"
type textarea "Remove everything on the un"
type textarea "x"
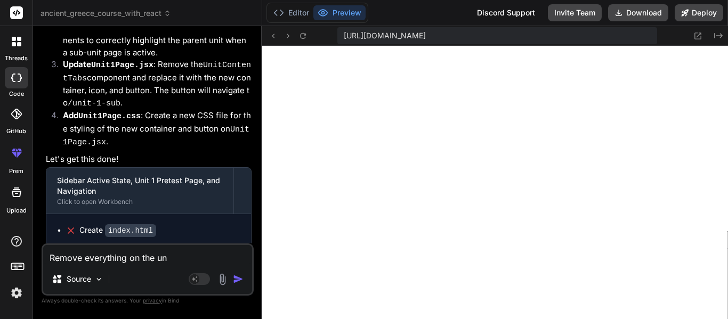
type textarea "Remove everything on the uni"
type textarea "x"
type textarea "Remove everything on the unit"
type textarea "x"
type textarea "Remove everything on the unit"
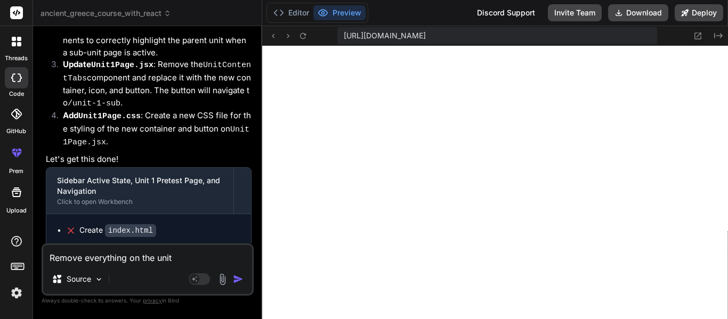
type textarea "x"
type textarea "Remove everything on the unit 1"
type textarea "x"
type textarea "Remove everything on the unit 1"
type textarea "x"
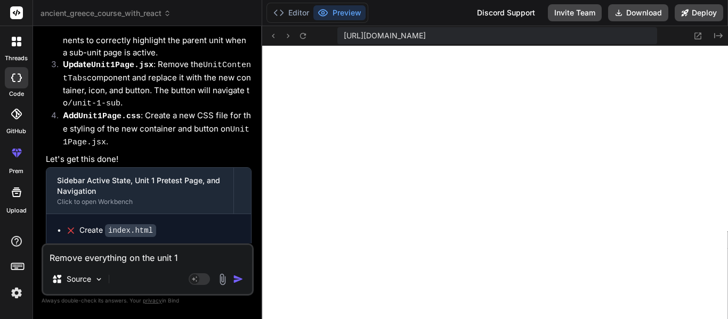
type textarea "Remove everything on the unit 1 s"
type textarea "x"
type textarea "Remove everything on the unit 1 su"
type textarea "x"
type textarea "Remove everything on the unit 1 sub"
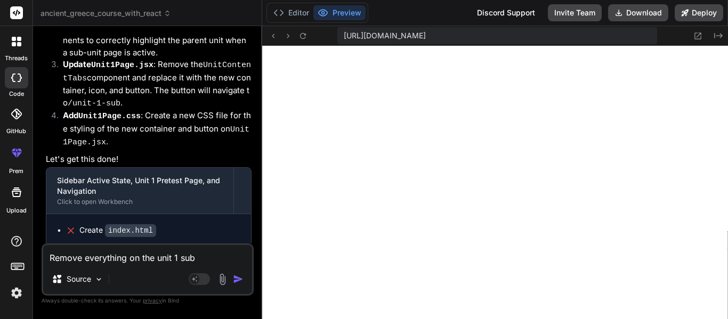
type textarea "x"
type textarea "Remove everything on the unit 1 subp"
type textarea "x"
type textarea "Remove everything on the unit 1 subpa"
type textarea "x"
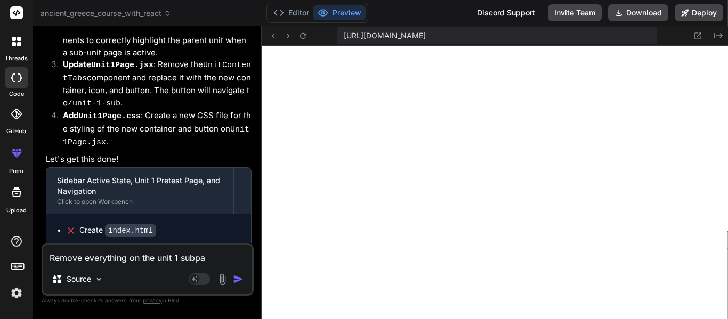
type textarea "Remove everything on the unit 1 subpag"
type textarea "x"
type textarea "Remove everything on the unit 1 subpage"
type textarea "x"
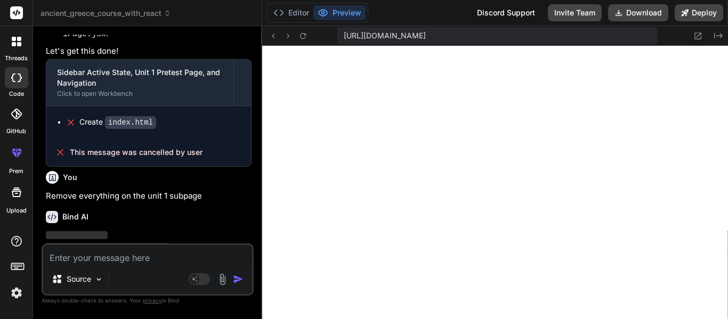
scroll to position [4313, 0]
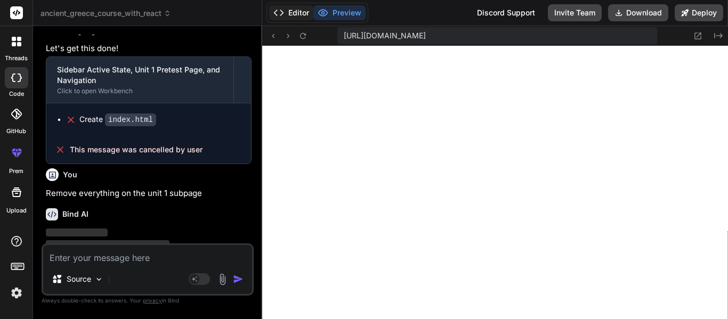
click at [287, 17] on button "Editor" at bounding box center [291, 12] width 44 height 15
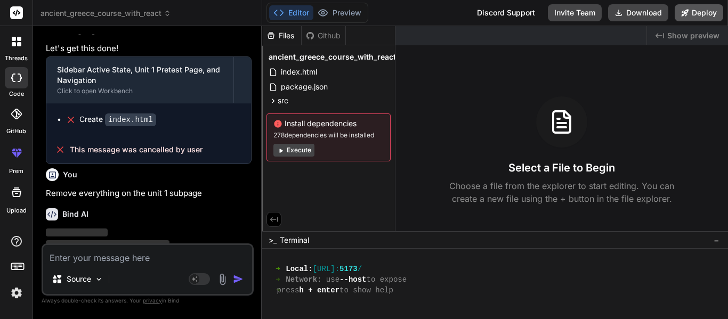
click at [696, 14] on button "Deploy" at bounding box center [699, 12] width 49 height 17
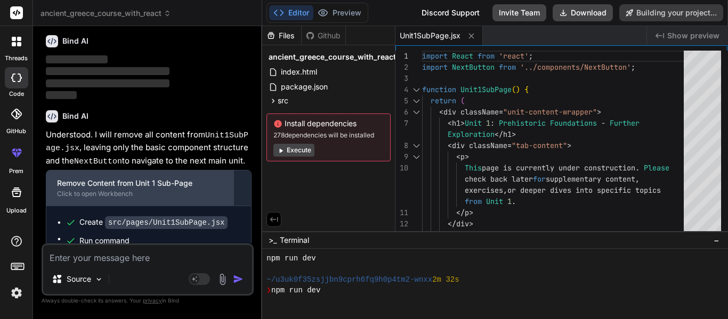
scroll to position [4488, 0]
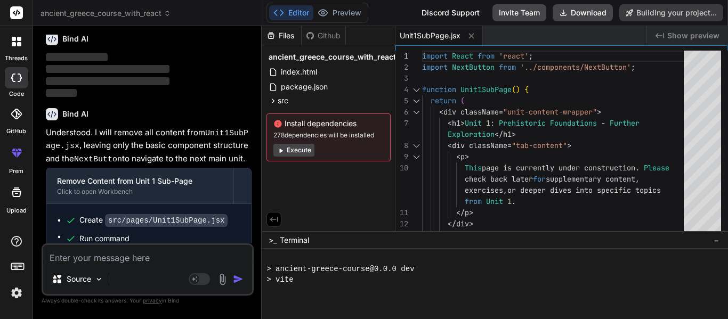
click at [697, 36] on span "Show preview" at bounding box center [693, 35] width 52 height 11
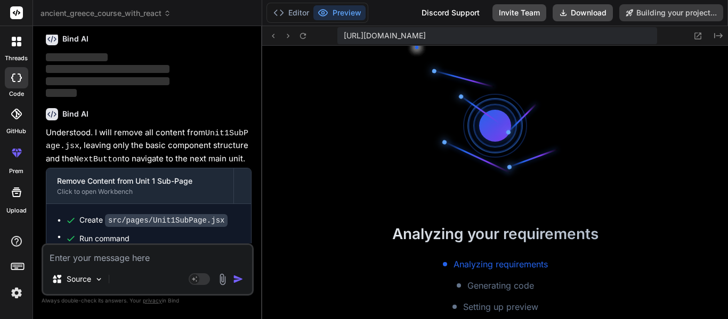
scroll to position [522, 0]
click at [345, 18] on button "Preview" at bounding box center [339, 12] width 52 height 15
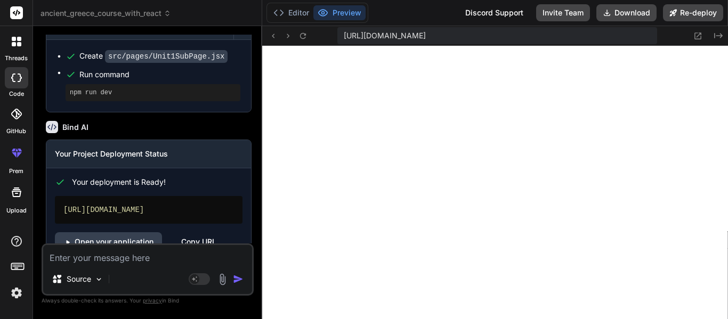
scroll to position [4656, 0]
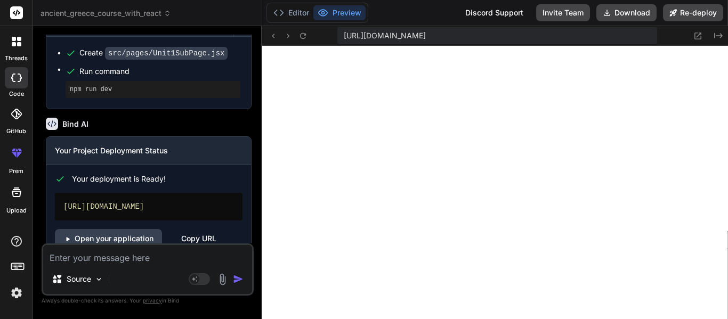
click at [185, 229] on div "Copy URL" at bounding box center [198, 238] width 35 height 19
click at [219, 229] on div "URL Copied!" at bounding box center [203, 238] width 44 height 19
click at [184, 229] on div "URL Copied!" at bounding box center [203, 238] width 44 height 19
click at [142, 254] on textarea at bounding box center [147, 254] width 209 height 19
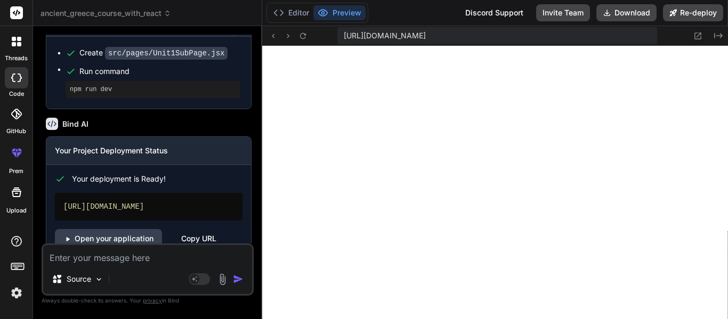
type textarea "x"
type textarea "A"
type textarea "x"
type textarea "Ad"
type textarea "x"
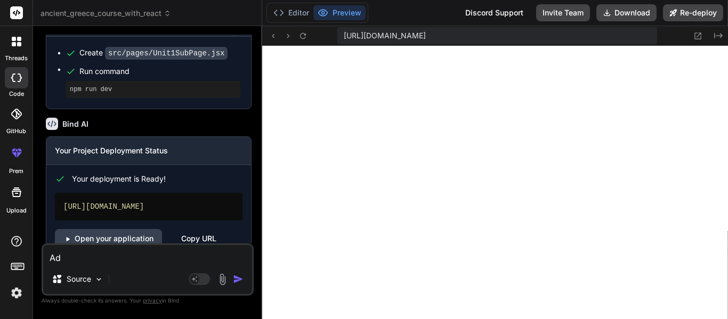
type textarea "Add"
type textarea "x"
type textarea "Add"
type textarea "x"
type textarea "Add a"
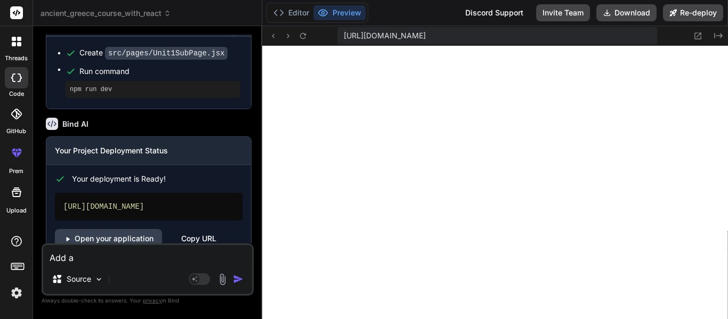
type textarea "x"
type textarea "Add a"
type textarea "x"
type textarea "Add a c"
type textarea "x"
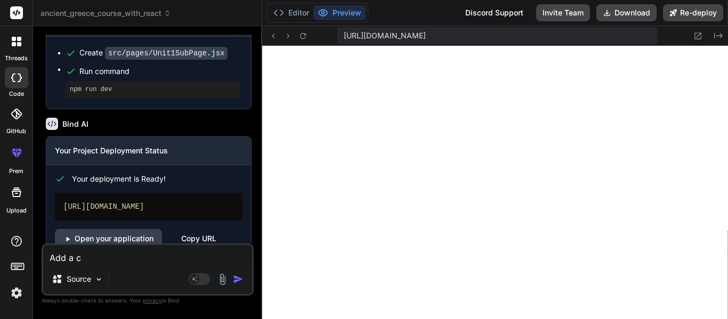
type textarea "Add a co"
type textarea "x"
type textarea "Add a con"
type textarea "x"
type textarea "Add a cont"
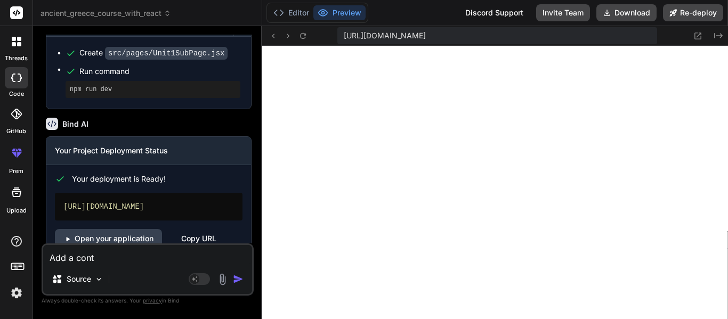
type textarea "x"
type textarea "Add a conta"
type textarea "x"
type textarea "Add a contai"
type textarea "x"
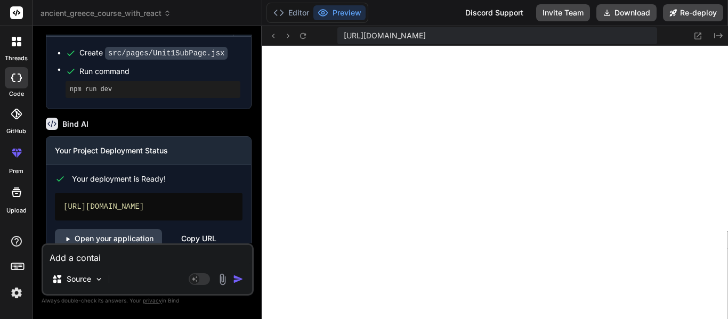
type textarea "Add a contain"
type textarea "x"
type textarea "Add a containe"
type textarea "x"
type textarea "Add a container."
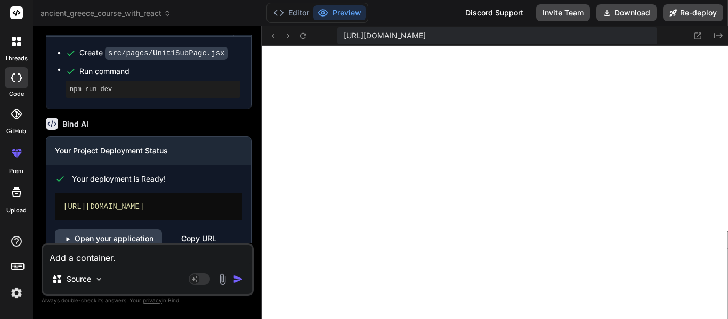
type textarea "x"
type textarea "Add a container."
type textarea "x"
type textarea "Add a container. R"
type textarea "x"
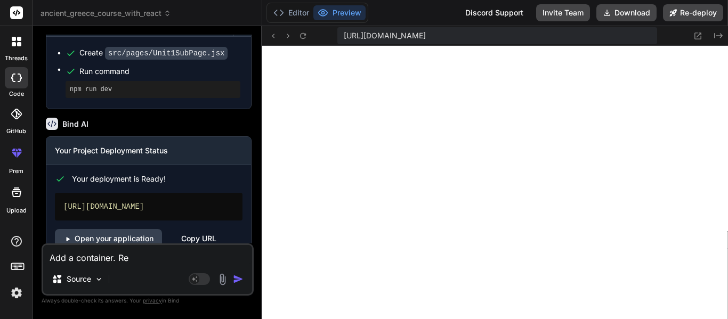
type textarea "Add a container. Rem"
type textarea "x"
type textarea "Add a container. Remo"
type textarea "x"
type textarea "Add a container. Remov"
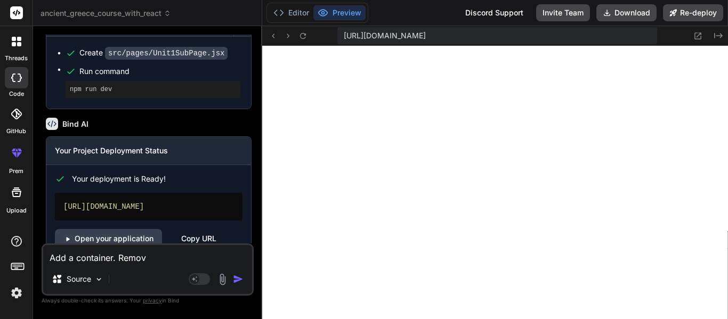
type textarea "x"
type textarea "Add a container. Remove"
type textarea "x"
type textarea "Add a container. Remove"
type textarea "x"
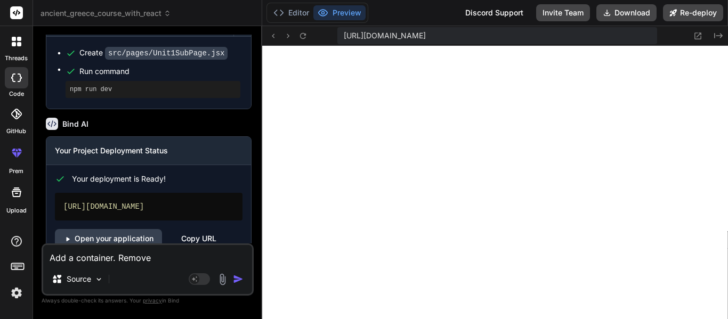
type textarea "Add a container. Remove e"
type textarea "x"
type textarea "Add a container. Remove eve"
type textarea "x"
type textarea "Add a container. Remove ever"
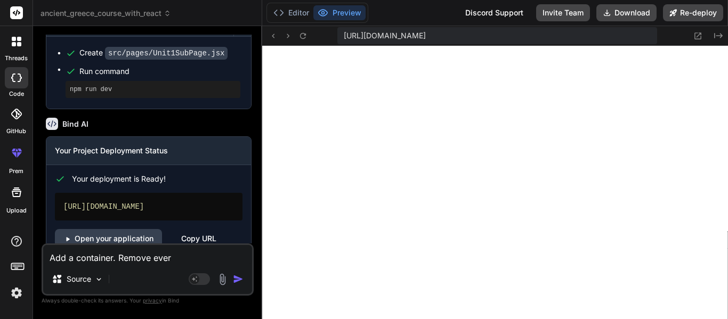
type textarea "x"
type textarea "Add a container. Remove every"
type textarea "x"
type textarea "Add a container. Remove everyt"
type textarea "x"
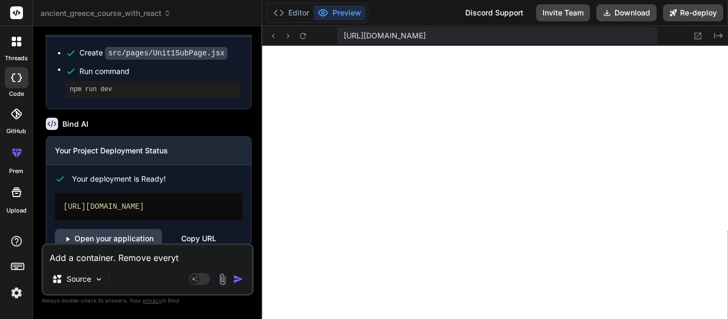
type textarea "Add a container. Remove everyth"
type textarea "x"
type textarea "Add a container. Remove everythi"
type textarea "x"
type textarea "Add a container. Remove everythin"
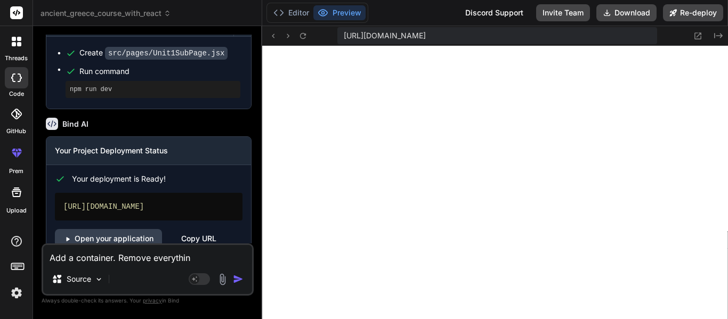
type textarea "x"
type textarea "Add a container. Remove everything"
type textarea "x"
type textarea "Add a container. Remove everything"
type textarea "x"
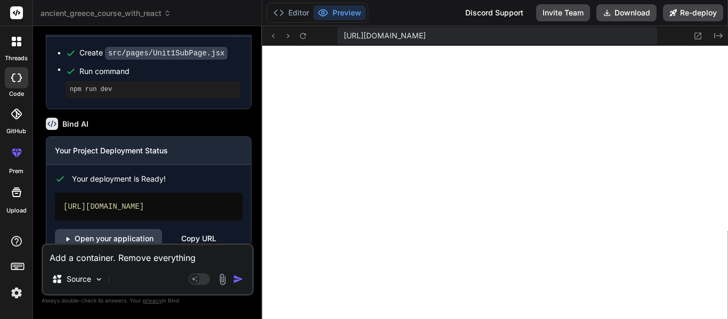
type textarea "Add a container. Remove everything e"
type textarea "x"
type textarea "Add a container. Remove everything ex"
type textarea "x"
type textarea "Add a container. Remove everything exc"
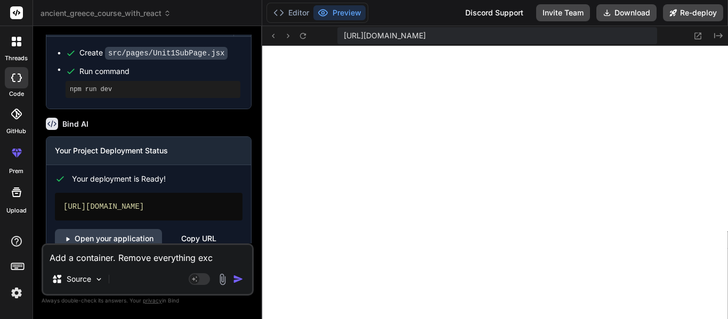
type textarea "x"
type textarea "Add a container. Remove everything exce"
type textarea "x"
type textarea "Add a container. Remove everything excep"
type textarea "x"
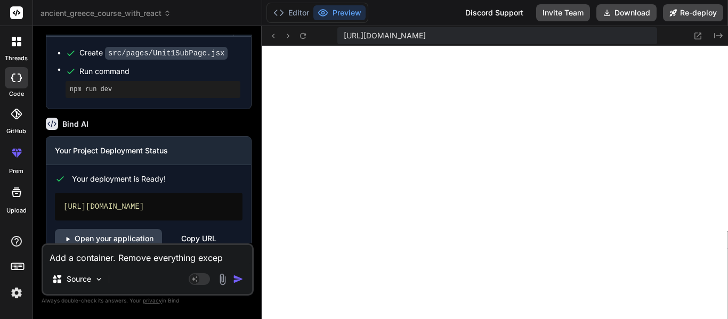
type textarea "Add a container. Remove everything except"
type textarea "x"
type textarea "Add a container. Remove everything except"
type textarea "x"
type textarea "Add a container. Remove everything except t"
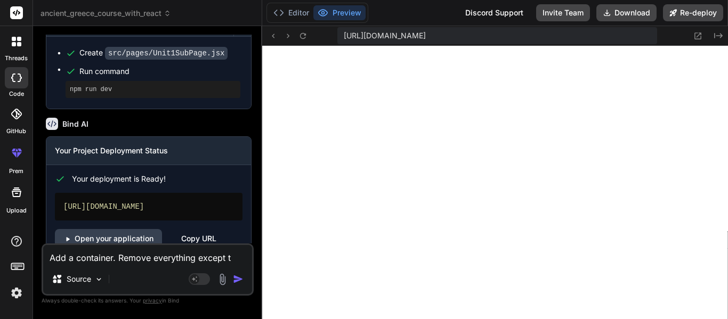
type textarea "x"
type textarea "Add a container. Remove everything except th"
type textarea "x"
type textarea "Add a container. Remove everything except the"
type textarea "x"
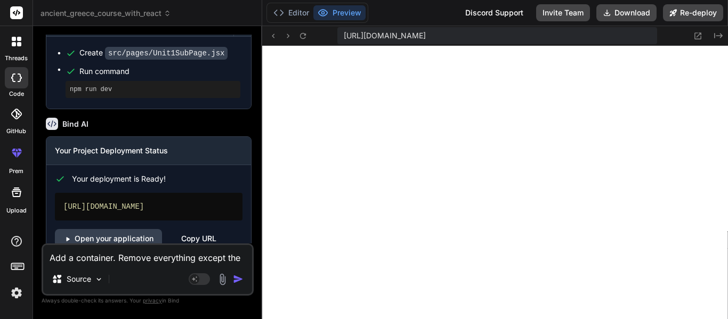
type textarea "Add a container. Remove everything except the"
type textarea "x"
type textarea "Add a container. Remove everything except the b"
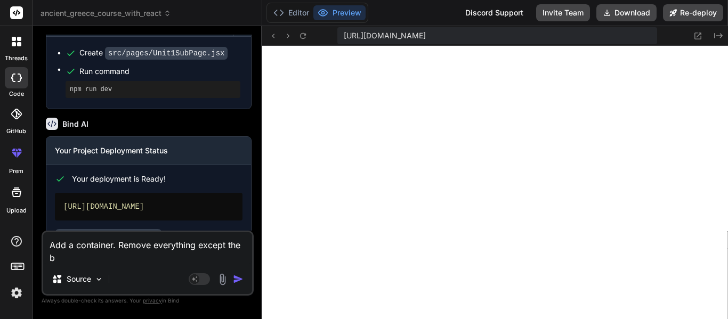
type textarea "x"
type textarea "Add a container. Remove everything except the bu"
type textarea "x"
type textarea "Add a container. Remove everything except the but"
type textarea "x"
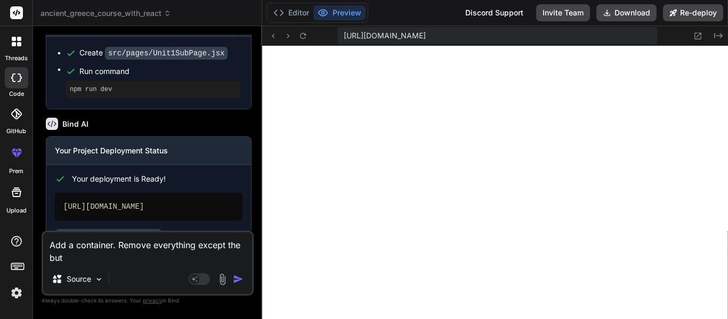
type textarea "Add a container. Remove everything except the butt"
type textarea "x"
type textarea "Add a container. Remove everything except the butto"
type textarea "x"
type textarea "Add a container. Remove everything except the button"
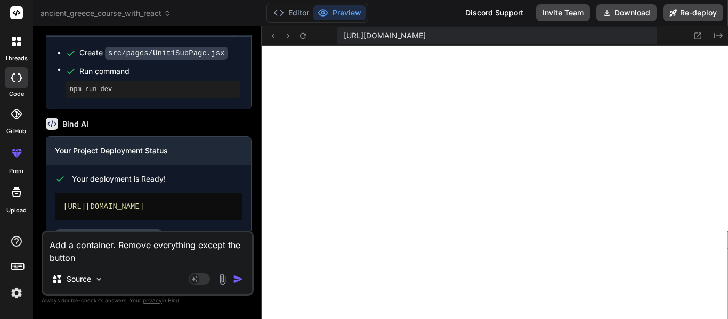
type textarea "x"
type textarea "Add a container. Remove everything except the button"
type textarea "x"
type textarea "Add a container. Remove everything except the button o"
type textarea "x"
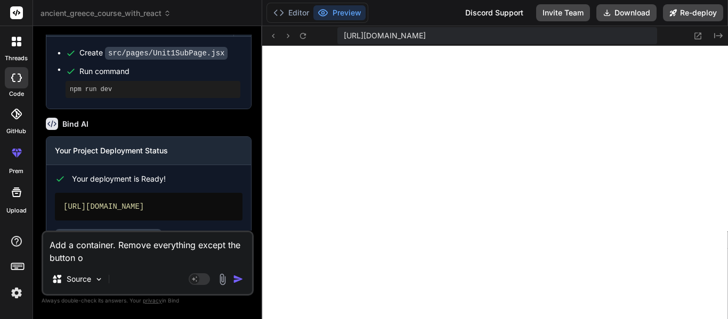
type textarea "Add a container. Remove everything except the button on"
type textarea "x"
type textarea "Add a container. Remove everything except the button on"
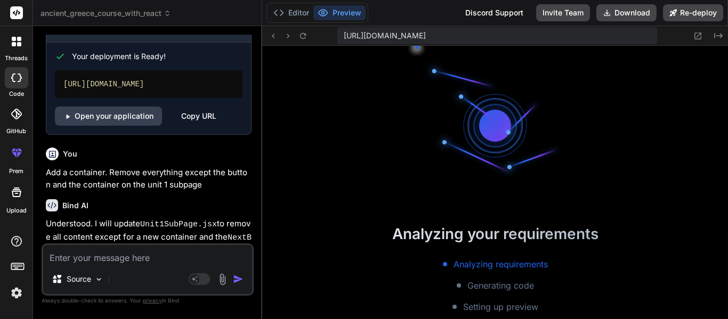
scroll to position [4936, 0]
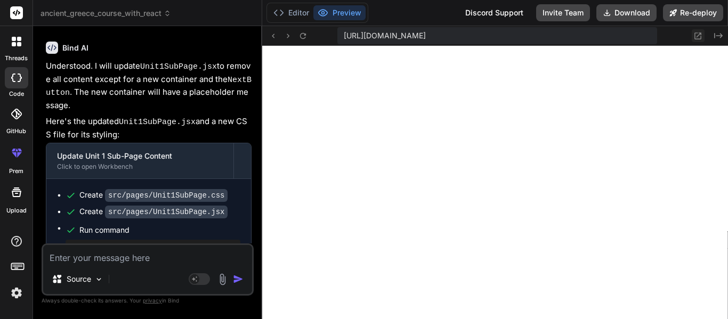
click at [699, 37] on icon at bounding box center [697, 35] width 9 height 9
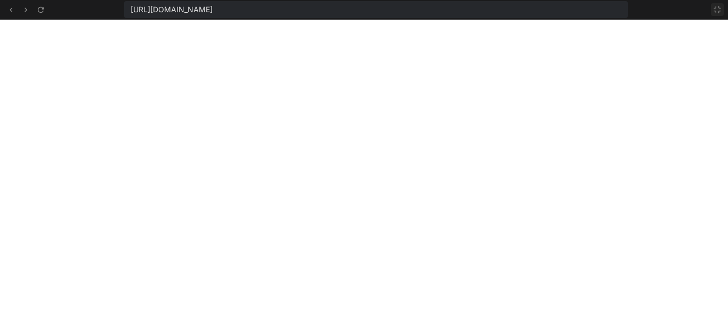
click at [715, 11] on icon at bounding box center [717, 9] width 6 height 6
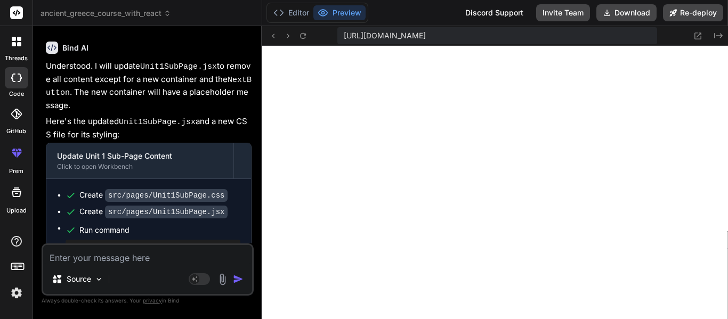
click at [154, 265] on div "Source Agent Mode. When this toggle is activated, AI automatically makes decisi…" at bounding box center [148, 270] width 212 height 52
click at [140, 256] on textarea at bounding box center [147, 254] width 209 height 19
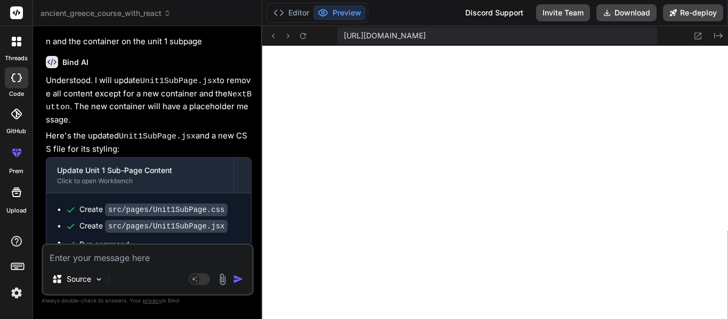
scroll to position [5071, 0]
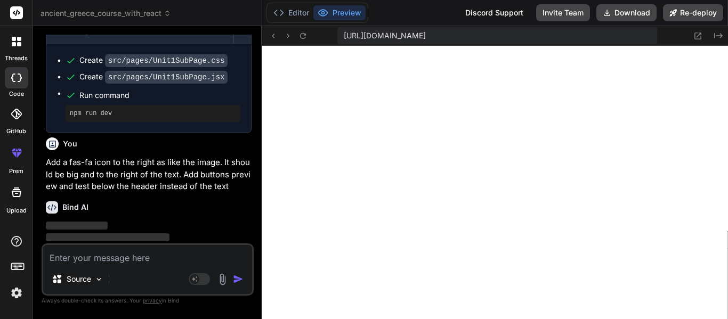
click at [173, 157] on p "Add a fas-fa icon to the right as like the image. It should be big and to the r…" at bounding box center [149, 175] width 206 height 36
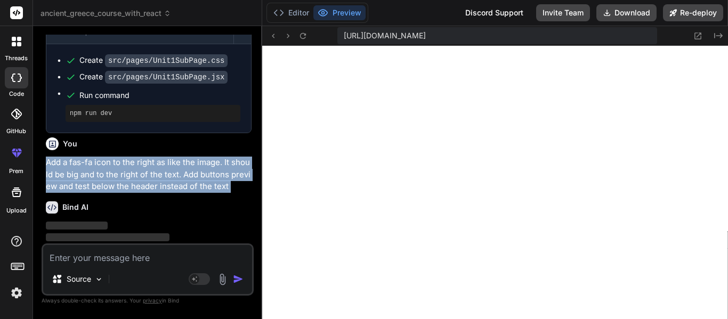
click at [173, 157] on p "Add a fas-fa icon to the right as like the image. It should be big and to the r…" at bounding box center [149, 175] width 206 height 36
copy div "Add a fas-fa icon to the right as like the image. It should be big and to the r…"
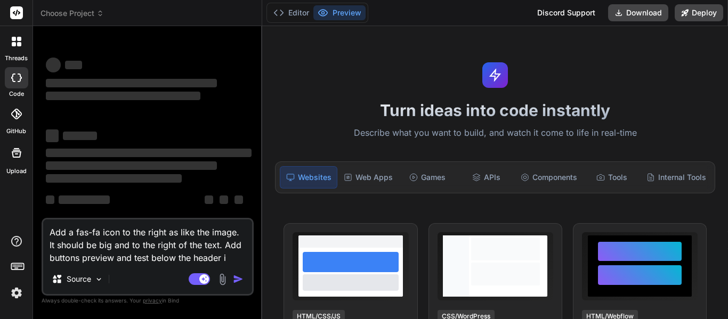
click at [241, 233] on textarea "Add a fas-fa icon to the right as like the image. It should be big and to the r…" at bounding box center [147, 242] width 209 height 45
drag, startPoint x: 217, startPoint y: 244, endPoint x: 34, endPoint y: 235, distance: 183.6
click at [34, 235] on div "Bind AI Web Search Created with Pixso. Code Generator ‌ ‌ ‌ ‌ ‌ ‌ ‌ ‌ ‌ ‌ ‌ ‌ ‌…" at bounding box center [147, 172] width 229 height 293
type textarea "x"
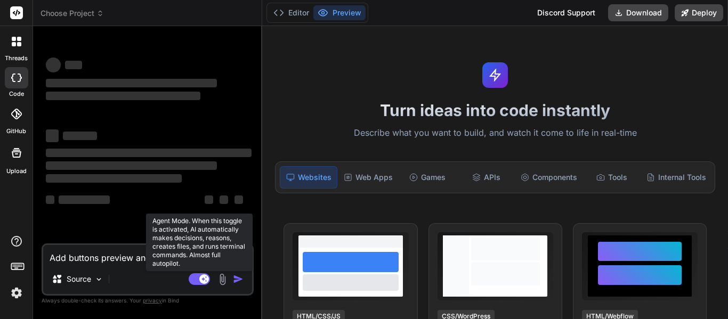
type textarea "Add buttons preview and test below the header i"
click at [192, 281] on rect at bounding box center [199, 279] width 21 height 12
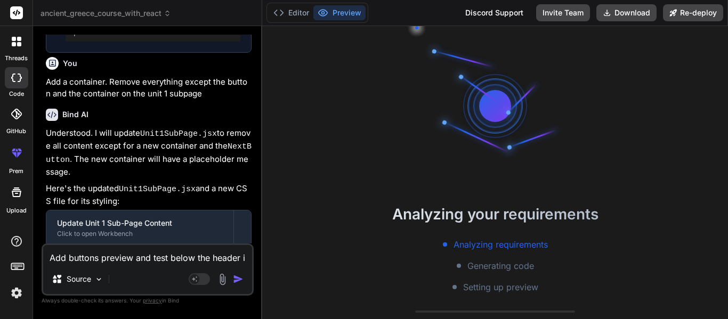
scroll to position [2196, 0]
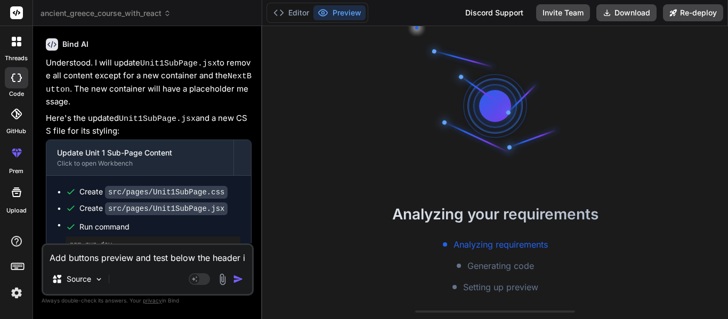
click at [236, 262] on textarea "Add buttons preview and test below the header i" at bounding box center [147, 254] width 209 height 19
type textarea "x"
type textarea "Add buttons preview and test below the header it"
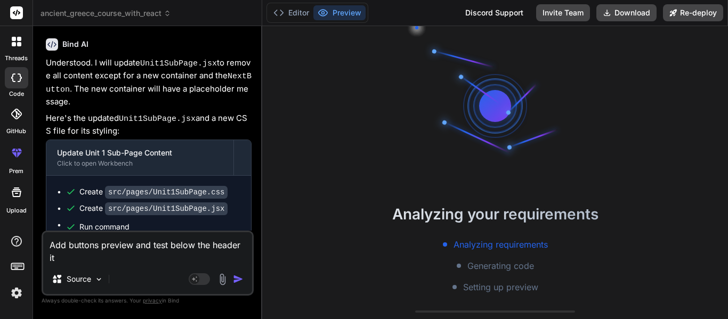
type textarea "x"
type textarea "Add buttons preview and test below the header it"
type textarea "x"
type textarea "Add buttons preview and test below the header it an"
type textarea "x"
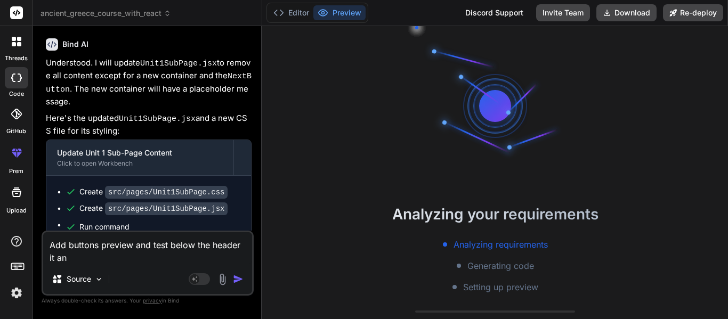
type textarea "Add buttons preview and test below the header it and"
type textarea "x"
type textarea "Add buttons preview and test below the header it and"
type textarea "x"
type textarea "Add buttons preview and test below the header it and r"
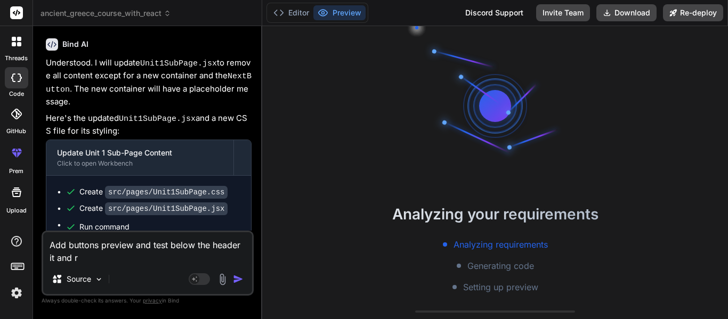
type textarea "x"
type textarea "Add buttons preview and test below the header it and re"
type textarea "x"
type textarea "Add buttons preview and test below the header it and rem"
type textarea "x"
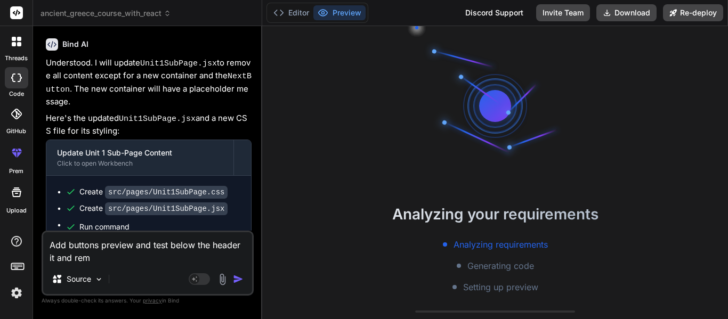
type textarea "Add buttons preview and test below the header it and remv"
type textarea "x"
type textarea "Add buttons preview and test below the header it and remvo"
type textarea "x"
type textarea "Add buttons preview and test below the header it and"
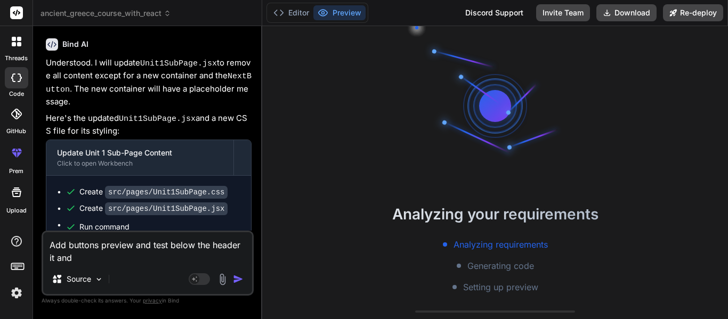
type textarea "x"
type textarea "Add buttons preview and test below the header it and removed"
type textarea "x"
type textarea "Add buttons preview and test below the header it and removed t"
type textarea "x"
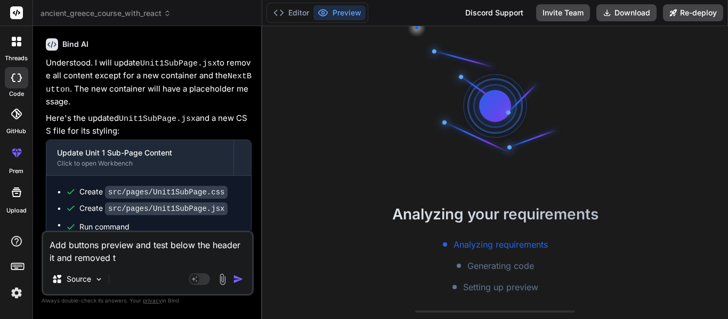
type textarea "Add buttons preview and test below the header it and removed"
type textarea "x"
type textarea "Add buttons preview and test below the header it and removed"
type textarea "x"
type textarea "Add buttons preview and test below the header it and remove"
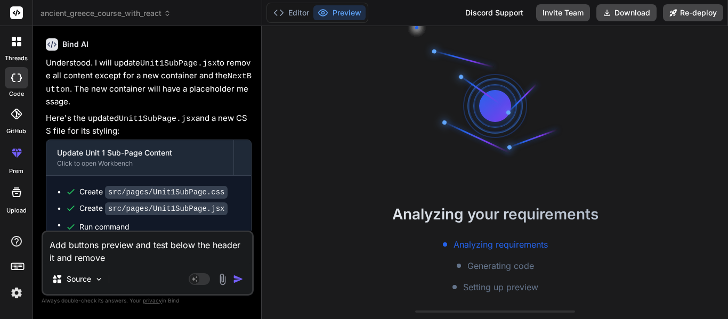
type textarea "x"
type textarea "Add buttons preview and test below the header it and remove"
type textarea "x"
type textarea "Add buttons preview and test below the header it and remove th"
type textarea "x"
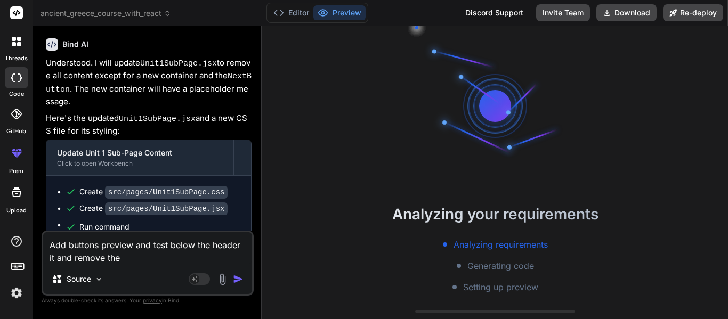
type textarea "Add buttons preview and test below the header it and remove the"
type textarea "x"
type textarea "Add buttons preview and test below the header it and remove the pa"
type textarea "x"
type textarea "Add buttons preview and test below the header it and remove the par"
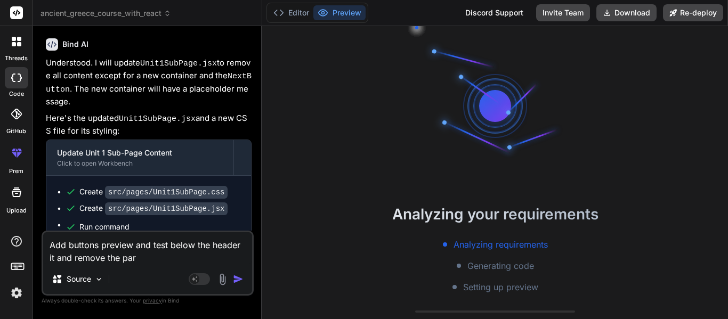
type textarea "x"
type textarea "Add buttons preview and test below the header it and remove the para"
type textarea "x"
type textarea "Add buttons preview and test below the header it and remove the paragr"
type textarea "x"
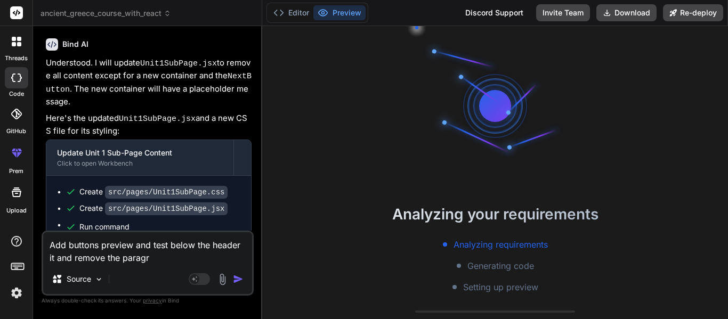
type textarea "Add buttons preview and test below the header it and remove the paragra"
type textarea "x"
type textarea "Add buttons preview and test below the header it and remove the paragrah"
type textarea "x"
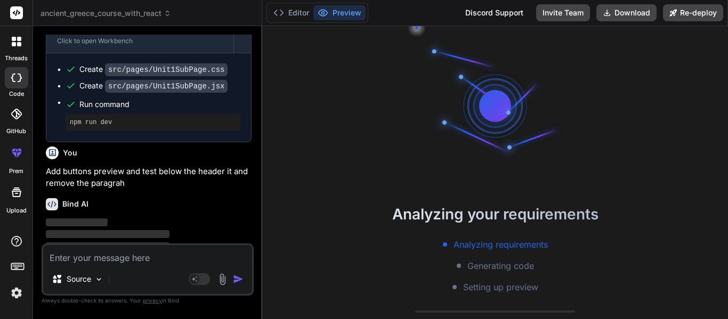
scroll to position [139, 0]
type textarea "x"
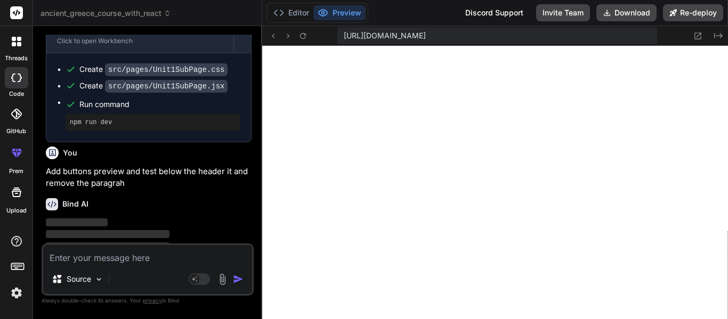
scroll to position [330, 0]
click at [28, 86] on div "code" at bounding box center [16, 81] width 33 height 36
type textarea "x"
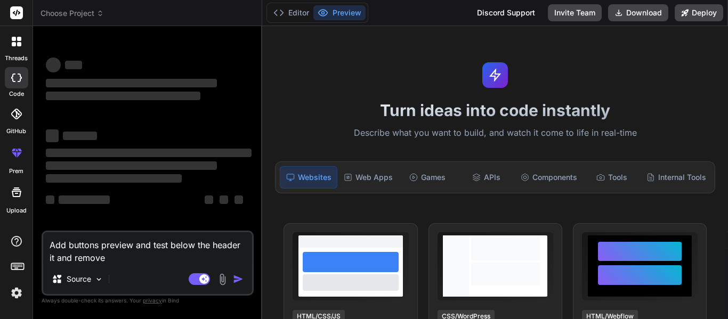
type textarea "x"
type textarea "Add buttons preview and test below the header it and remove"
type textarea "x"
type textarea "Add buttons preview and test below the header it and remove the"
type textarea "x"
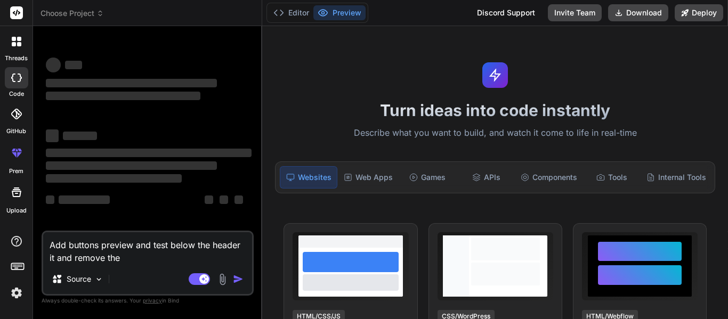
type textarea "Add buttons preview and test below the header it and remove the"
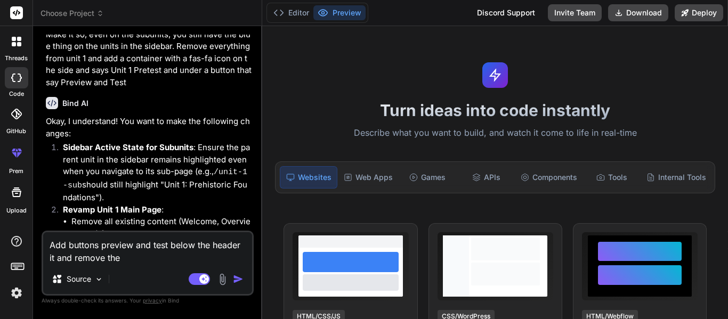
type textarea "x"
type textarea "Add buttons preview and test below the header it and remove the p"
type textarea "x"
type textarea "Add buttons preview and test below the header it and remove the pa"
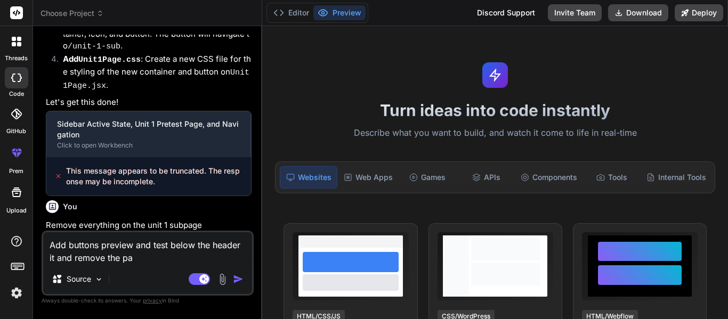
type textarea "x"
type textarea "Add buttons preview and test below the header it and remove the par"
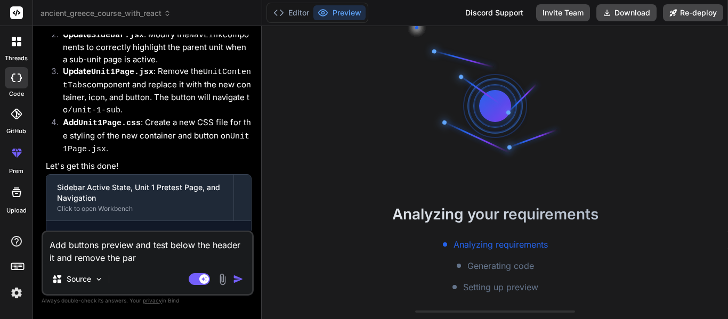
scroll to position [1915, 0]
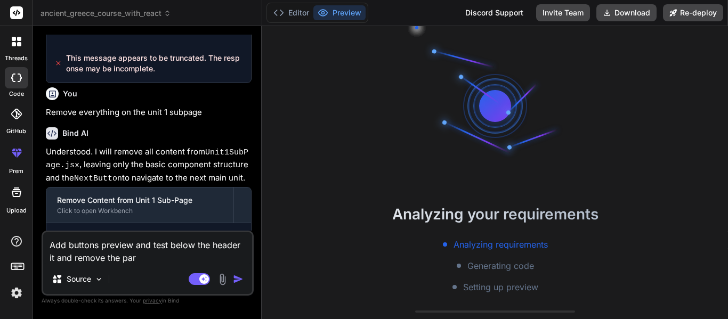
type textarea "x"
type textarea "Add buttons preview and test below the header it and remove the para"
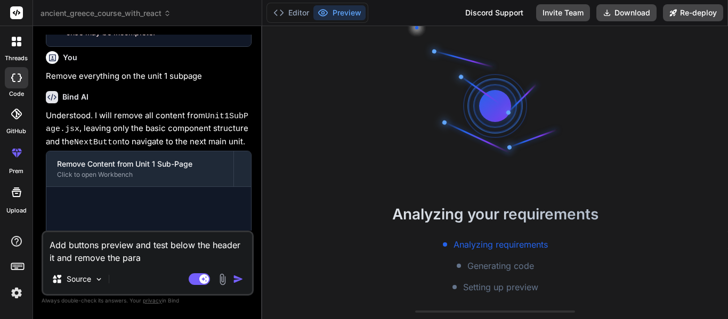
scroll to position [43, 0]
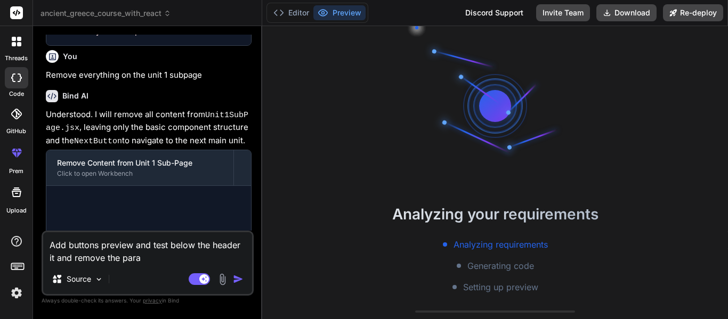
type textarea "x"
type textarea "Add buttons preview and test below the header it and remove the [PERSON_NAME]"
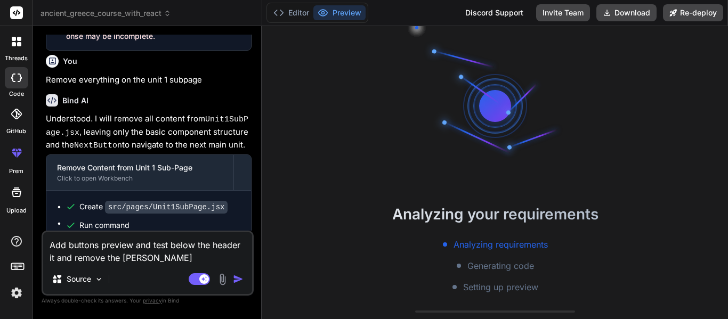
scroll to position [1948, 0]
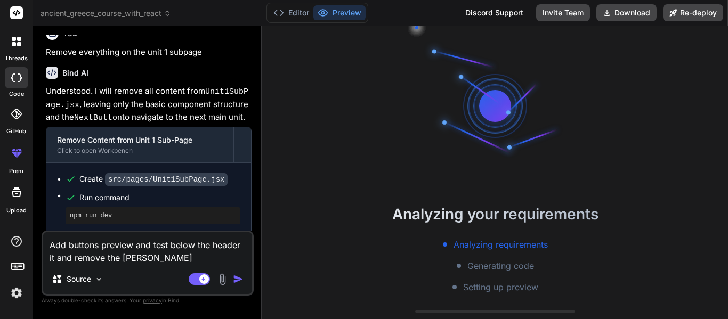
type textarea "x"
type textarea "Add buttons preview and test below the header it and remove the paragr"
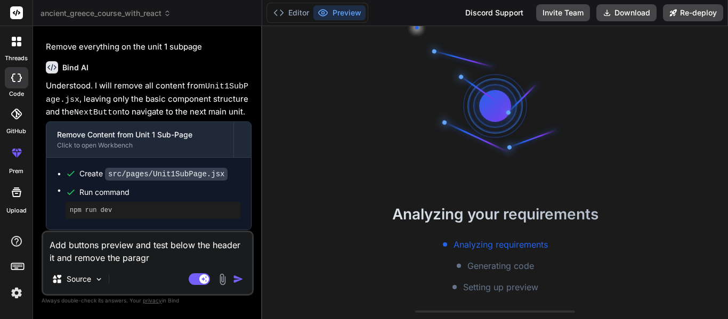
type textarea "x"
type textarea "Add buttons preview and test below the header it and remove the paragra"
type textarea "x"
type textarea "Add buttons preview and test below the header it and remove the paragrah"
type textarea "x"
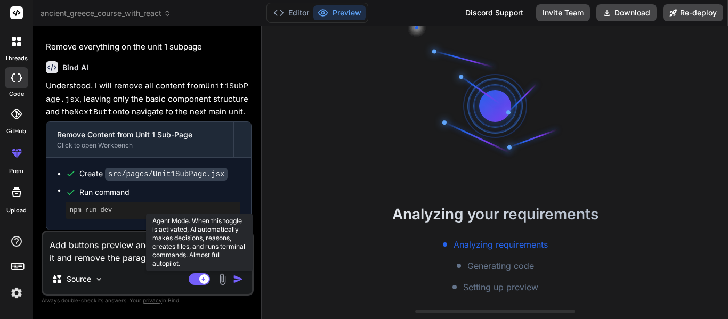
type textarea "Add buttons preview and test below the header it and remove the paragrah."
click at [203, 284] on rect at bounding box center [199, 279] width 21 height 12
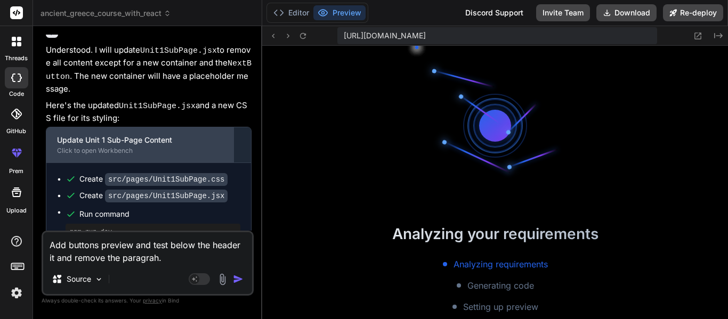
scroll to position [330, 0]
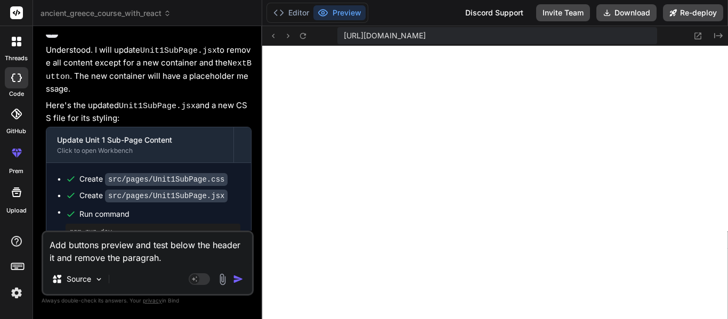
click at [243, 279] on img "button" at bounding box center [238, 279] width 11 height 11
type textarea "x"
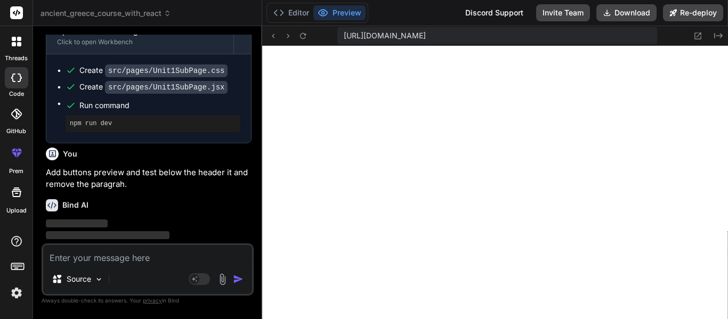
scroll to position [2319, 0]
click at [13, 45] on icon at bounding box center [14, 44] width 4 height 4
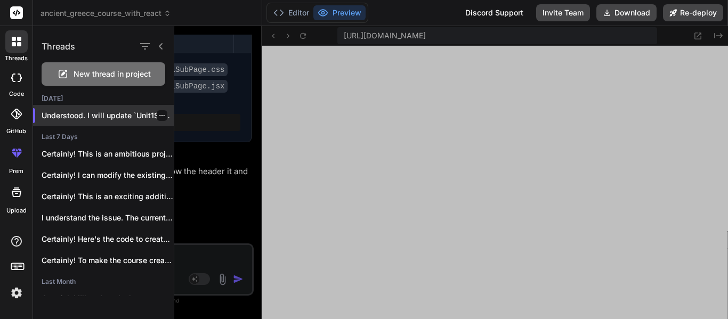
click at [136, 112] on p "Understood. I will update `Unit1SubPage.jsx` to remove..." at bounding box center [108, 115] width 132 height 11
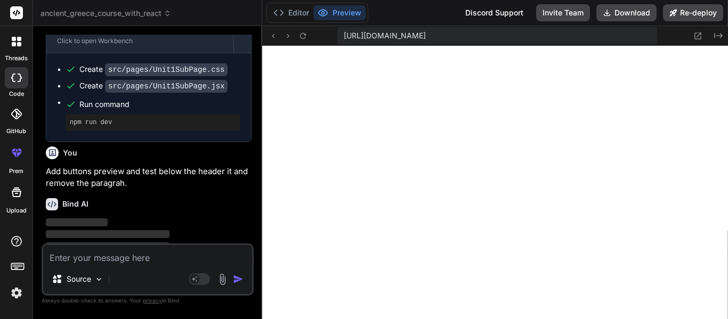
click at [15, 199] on div at bounding box center [17, 193] width 26 height 26
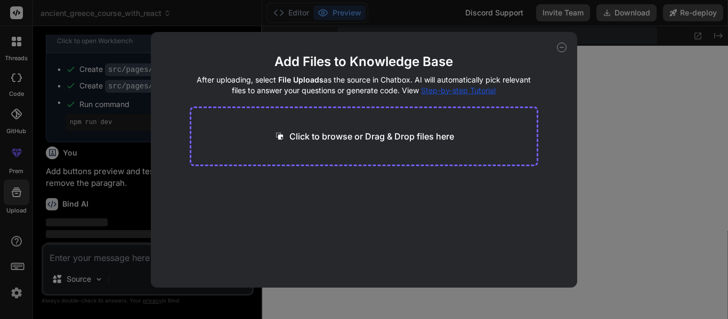
click at [564, 52] on div "Add Files to Knowledge Base After uploading, select File Uploads as the source …" at bounding box center [364, 160] width 426 height 256
click at [555, 49] on div "Add Files to Knowledge Base After uploading, select File Uploads as the source …" at bounding box center [364, 160] width 426 height 256
click at [562, 46] on icon at bounding box center [562, 48] width 10 height 10
type textarea "x"
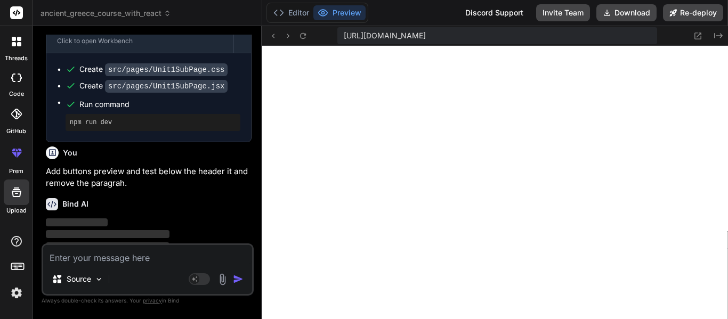
click at [21, 156] on icon at bounding box center [16, 153] width 13 height 13
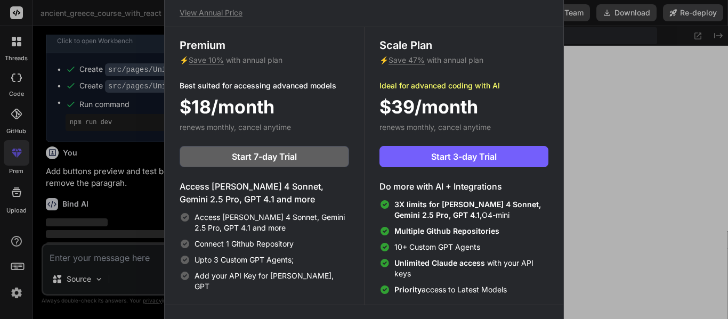
scroll to position [0, 0]
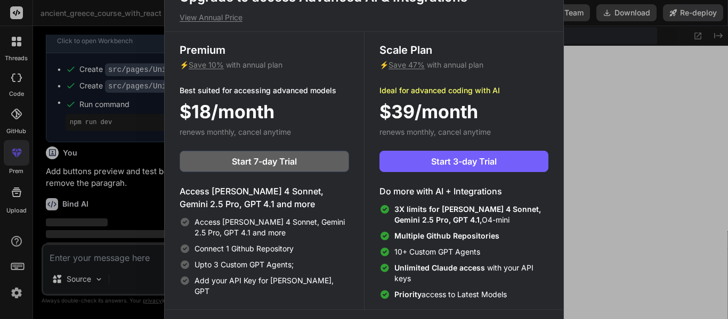
click at [619, 85] on div "Upgrade to access Advanced AI & Integrations View Annual Price Premium ⚡ Save 1…" at bounding box center [364, 159] width 728 height 319
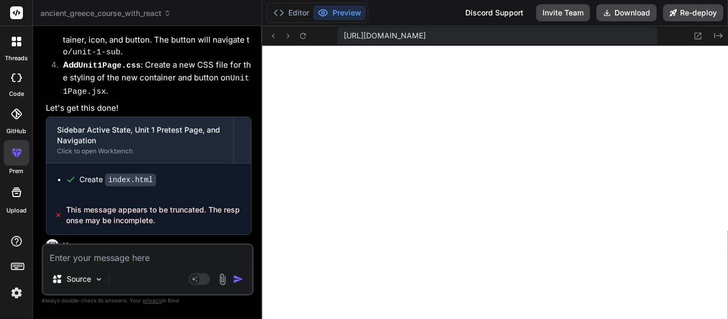
scroll to position [2319, 0]
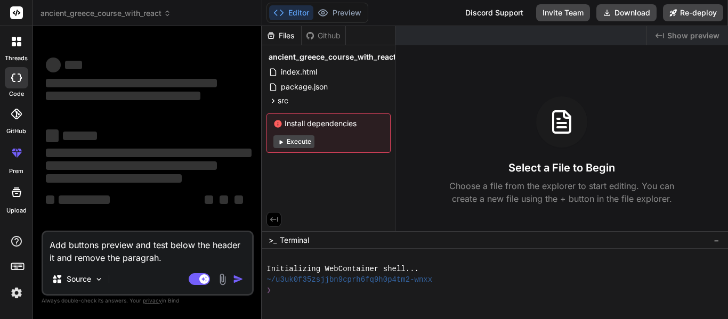
type textarea "x"
type textarea "Add buttons preview and test below the header it and remove the paragrah."
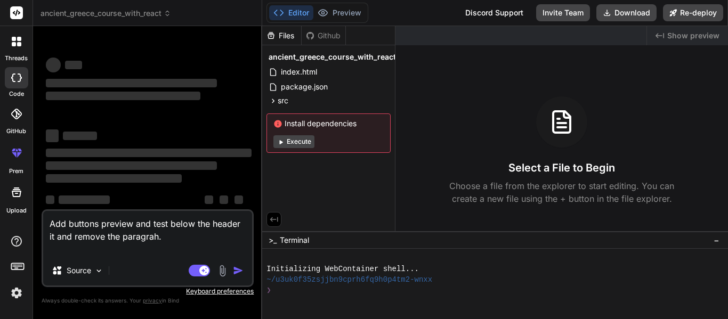
type textarea "x"
type textarea "Add buttons preview and test below the header it and remove the paragrah."
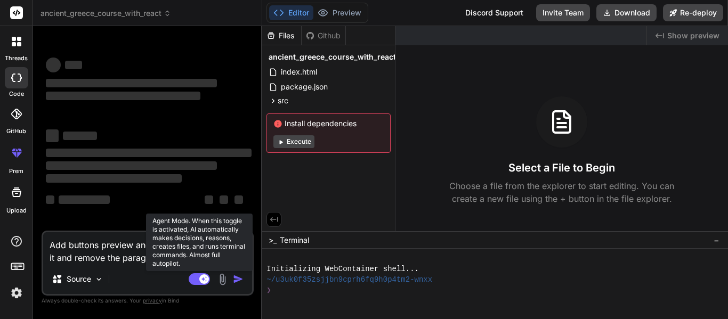
click at [201, 275] on rect at bounding box center [204, 280] width 10 height 10
click at [200, 276] on rect at bounding box center [199, 279] width 21 height 12
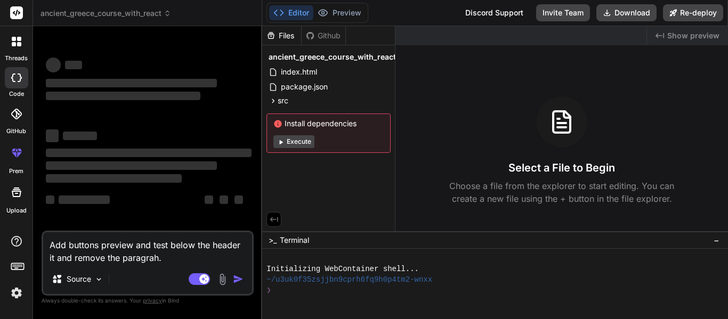
click at [3, 41] on div "threads" at bounding box center [16, 44] width 33 height 37
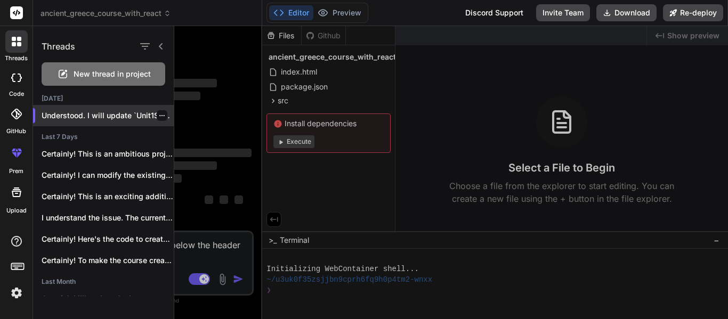
click at [115, 119] on p "Understood. I will update `Unit1SubPage.jsx` to remove..." at bounding box center [108, 115] width 132 height 11
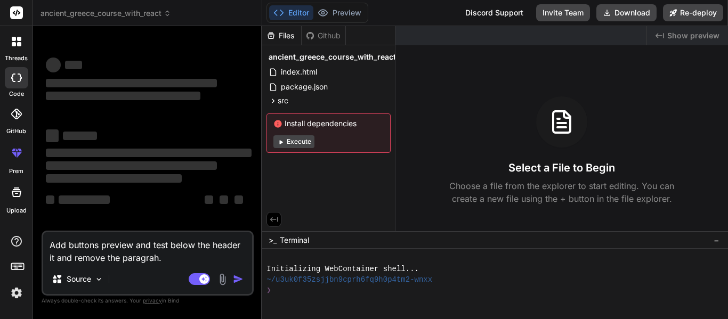
click at [203, 258] on textarea "Add buttons preview and test below the header it and remove the paragrah." at bounding box center [147, 248] width 209 height 32
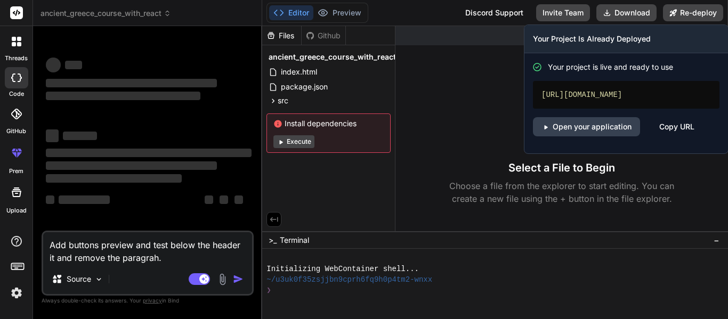
click at [586, 151] on div "Your project is live and ready to use [URL][DOMAIN_NAME] Open your application …" at bounding box center [627, 103] width 204 height 100
click at [578, 136] on link "Open your application" at bounding box center [586, 126] width 107 height 19
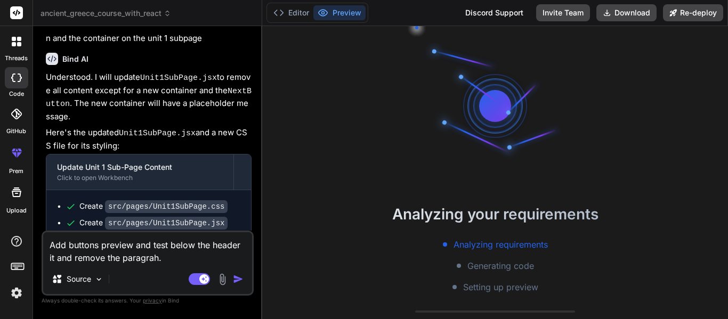
scroll to position [1539, 0]
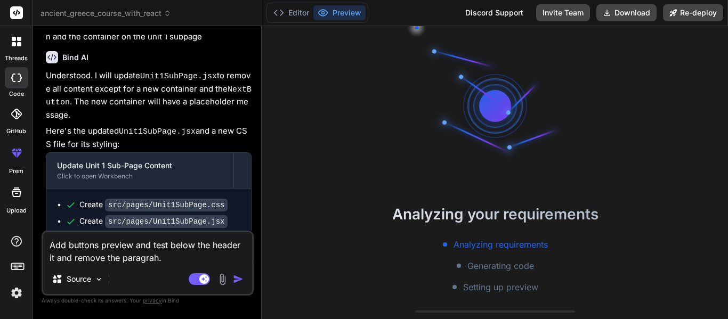
click at [136, 252] on textarea "Add buttons preview and test below the header it and remove the paragrah." at bounding box center [147, 248] width 209 height 32
type textarea "x"
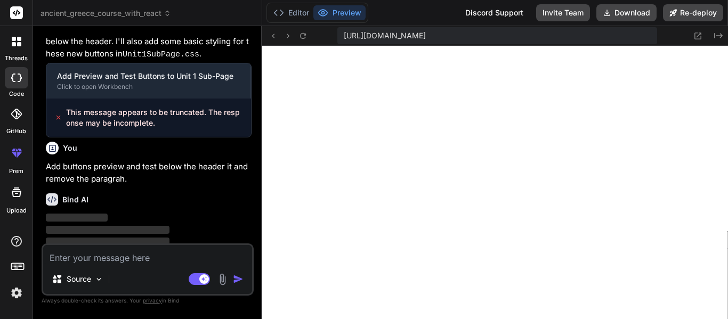
scroll to position [330, 0]
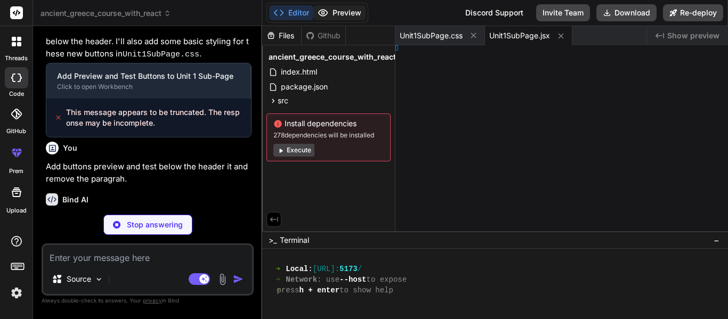
type textarea "x"
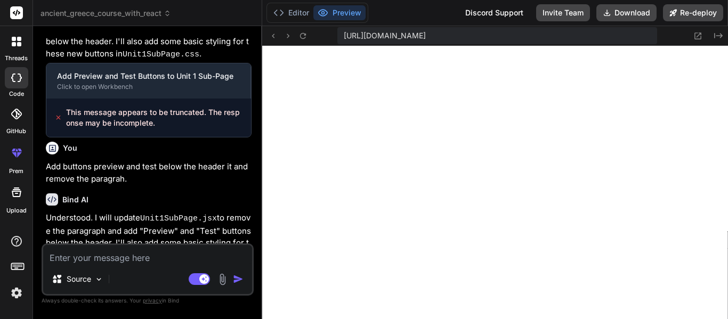
type textarea "export default Unit1SubPage;"
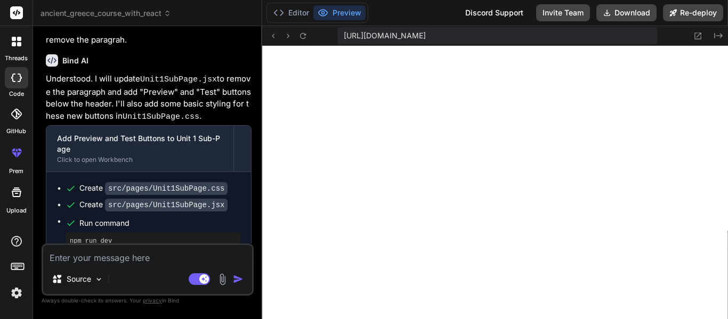
click at [96, 257] on textarea at bounding box center [147, 254] width 209 height 19
type textarea "x"
type textarea "A"
type textarea "x"
type textarea "Ad"
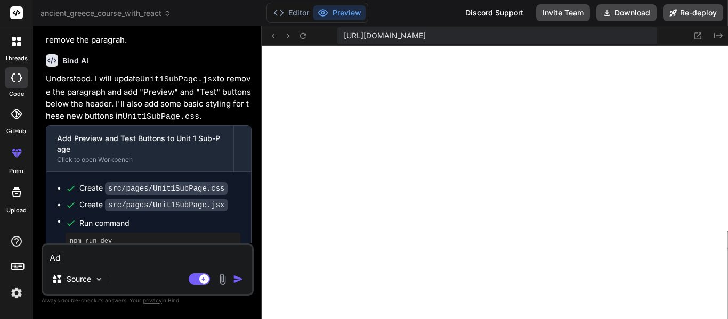
type textarea "x"
type textarea "Add"
type textarea "x"
type textarea "Add a"
type textarea "x"
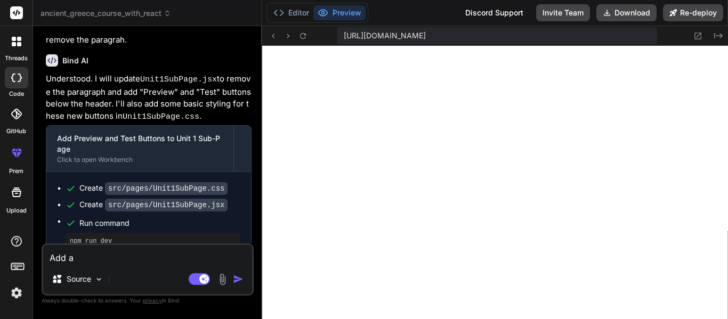
type textarea "Add at"
type textarea "x"
type textarea "Add ath"
type textarea "x"
type textarea "Add at"
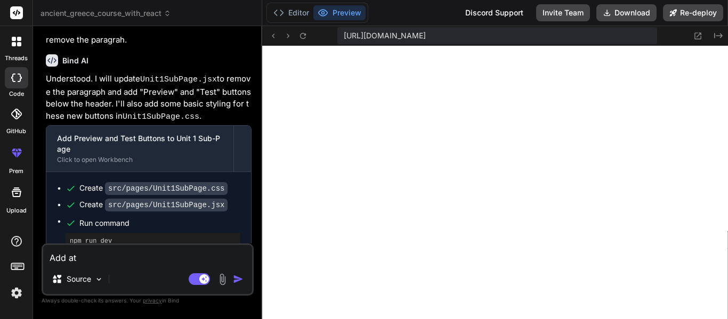
type textarea "x"
type textarea "Add a"
type textarea "x"
type textarea "Add"
type textarea "x"
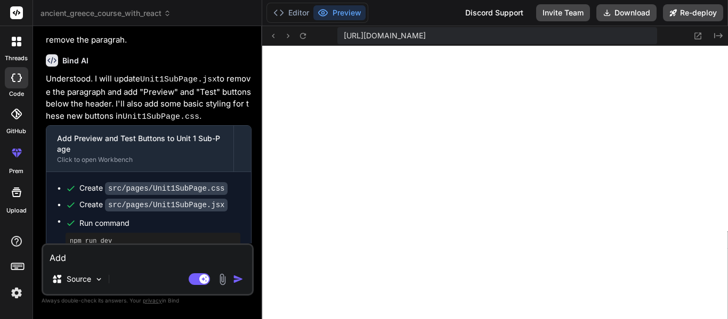
type textarea "Add t"
type textarea "x"
type textarea "Add th"
type textarea "x"
type textarea "Add the"
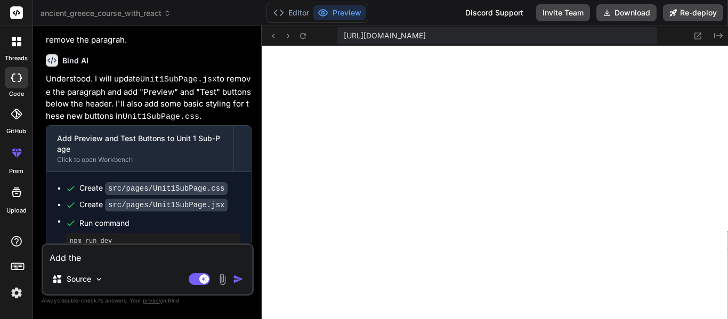
type textarea "x"
type textarea "Add the"
type textarea "x"
type textarea "Add the r"
type textarea "x"
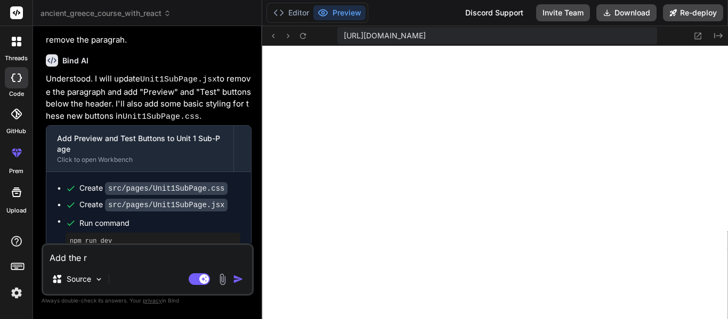
type textarea "Add the re"
type textarea "x"
type textarea "Add the rev"
type textarea "x"
type textarea "Add the re"
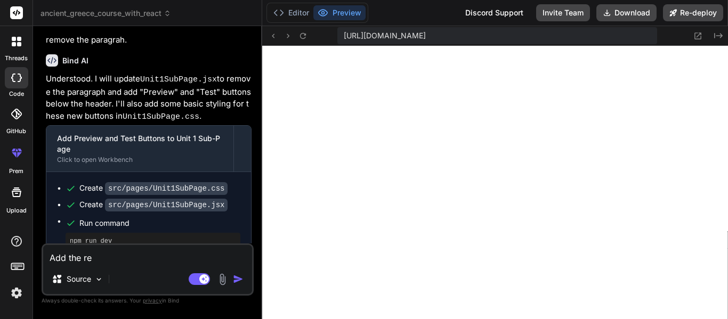
type textarea "x"
type textarea "Add the r"
type textarea "x"
type textarea "Add the"
type textarea "x"
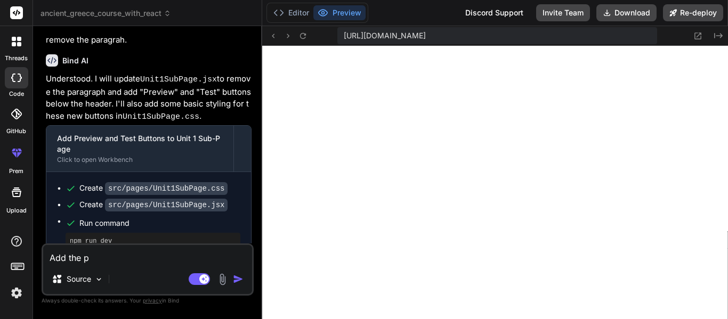
type textarea "Add the pr"
type textarea "x"
type textarea "Add the prv"
type textarea "x"
type textarea "Add the pr"
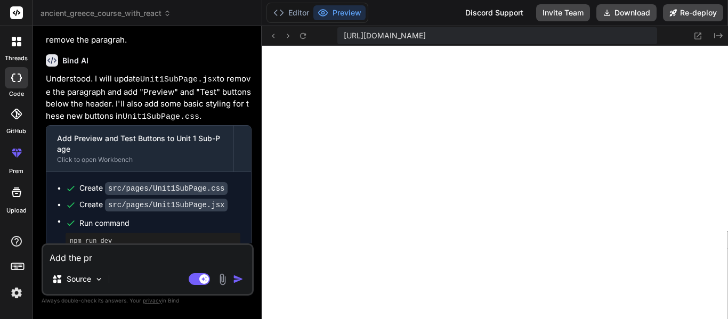
type textarea "x"
type textarea "Add the pre"
type textarea "x"
type textarea "Add the prev"
type textarea "x"
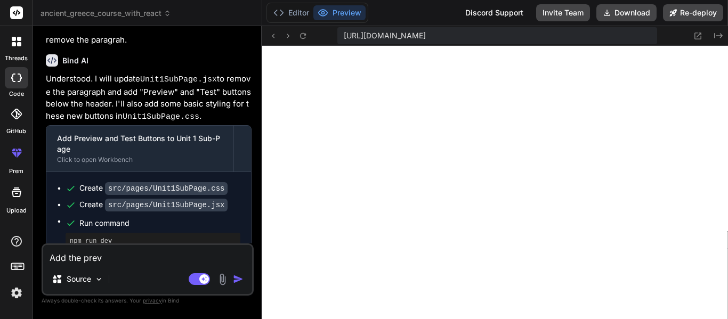
type textarea "Add the previ"
type textarea "x"
type textarea "Add the previe"
type textarea "x"
type textarea "Add the preview"
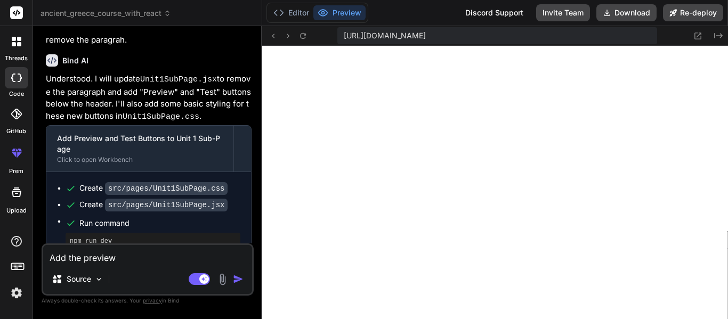
type textarea "x"
type textarea "Add the preview"
type textarea "x"
type textarea "Add the preview p"
type textarea "x"
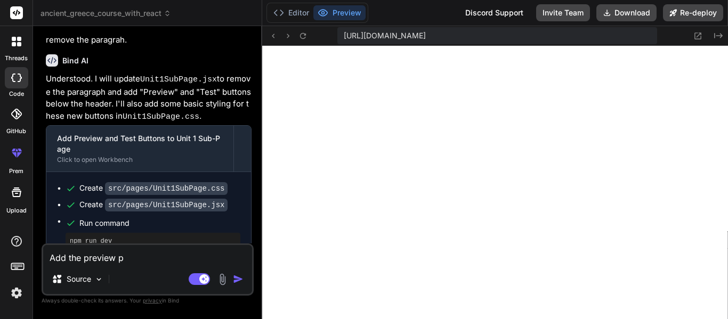
type textarea "Add the preview pa"
type textarea "x"
type textarea "Add the preview pag"
type textarea "x"
type textarea "Add the preview page"
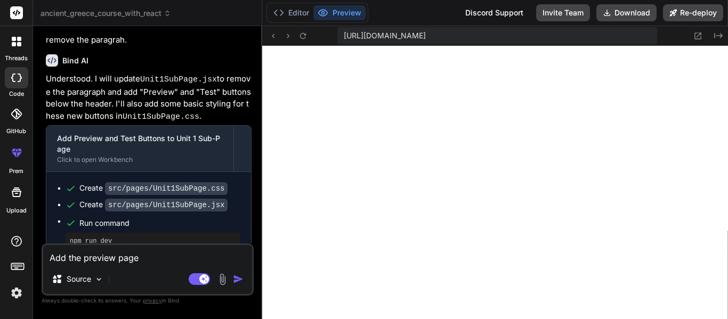
type textarea "x"
type textarea "Add the preview page"
type textarea "x"
type textarea "Add the preview page f"
type textarea "x"
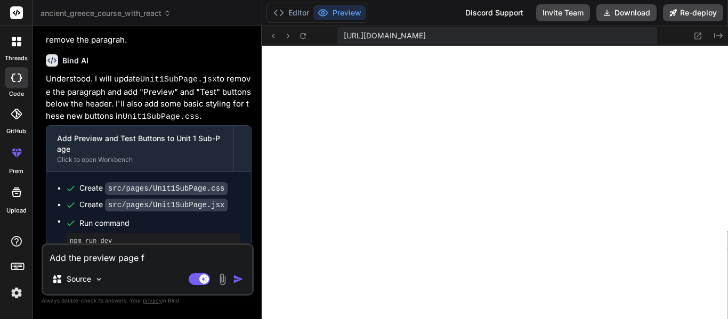
type textarea "Add the preview page fo"
type textarea "x"
type textarea "Add the preview page for"
type textarea "x"
type textarea "Add the preview page for"
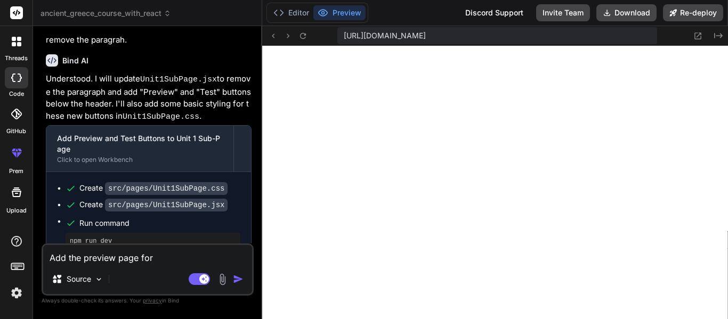
type textarea "x"
type textarea "Add the preview page for t"
type textarea "x"
type textarea "Add the preview page for th"
type textarea "x"
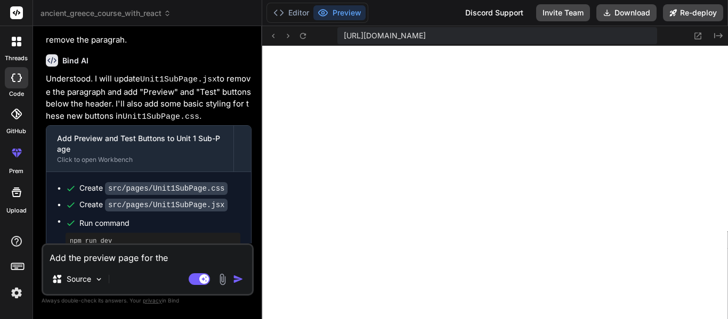
type textarea "Add the preview page for the"
type textarea "x"
type textarea "Add the preview page for the u"
type textarea "x"
type textarea "Add the preview page for the un"
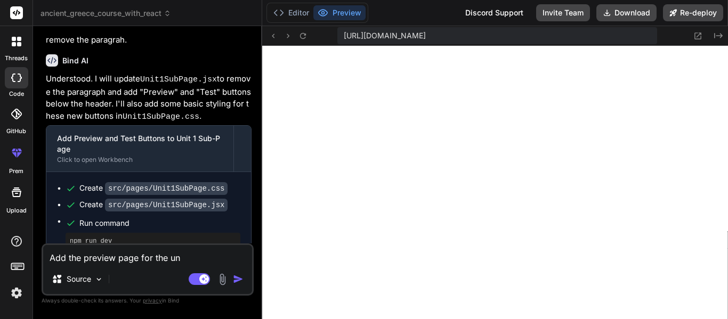
type textarea "x"
type textarea "Add the preview page for the uni"
type textarea "x"
type textarea "Add the preview page for the unit"
type textarea "x"
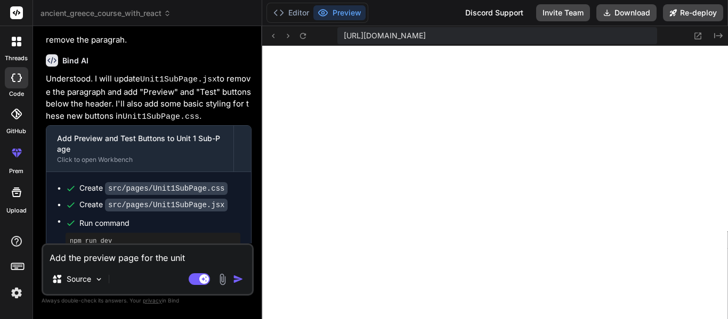
type textarea "Add the preview page for the unit"
type textarea "x"
type textarea "Add the preview page for the unit 1"
type textarea "x"
type textarea "Add the preview page for the unit 1"
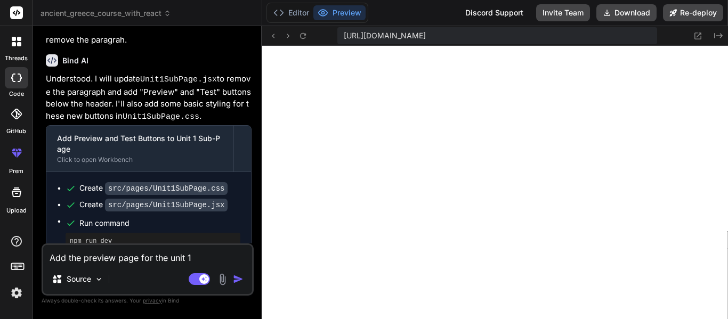
type textarea "x"
type textarea "Add the preview page for the unit 1 pr"
type textarea "x"
type textarea "Add the preview page for the unit 1 pre"
type textarea "x"
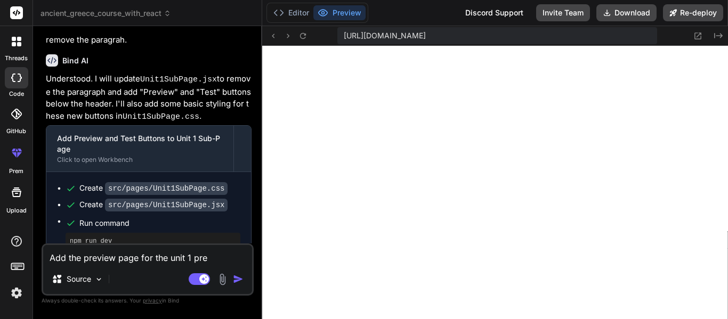
type textarea "Add the preview page for the unit 1 pret"
type textarea "x"
type textarea "Add the preview page for the unit 1 [DEMOGRAPHIC_DATA]"
type textarea "x"
type textarea "Add the preview page for the unit 1 pretes"
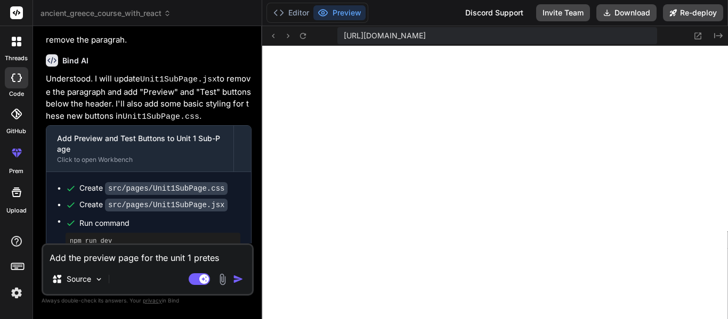
type textarea "x"
type textarea "Add the preview page for the unit 1 pretest"
type textarea "x"
type textarea "Add the preview page for the unit 1 pretest."
type textarea "x"
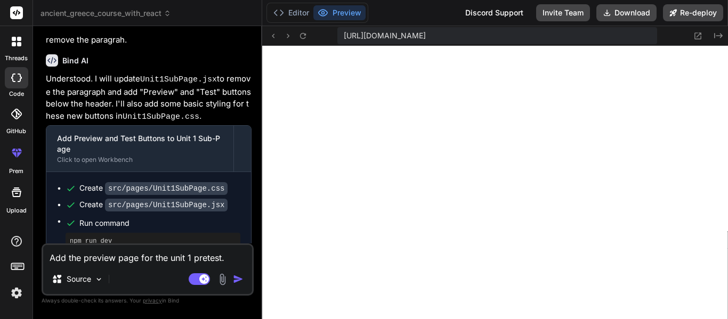
type textarea "Add the preview page for the unit 1 pretest."
type textarea "x"
type textarea "Add the preview page for the unit 1 pretest. M"
type textarea "x"
type textarea "Add the preview page for the unit 1 pretest. Ma"
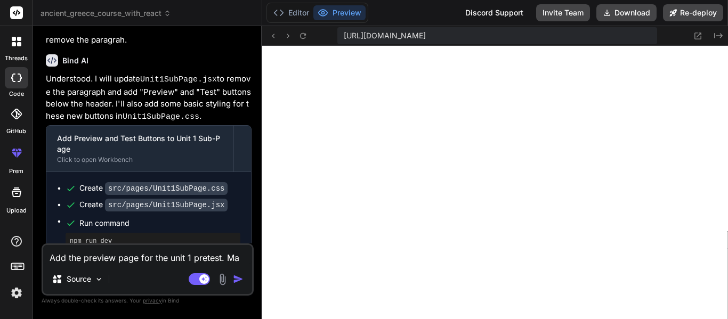
type textarea "x"
type textarea "Add the preview page for the unit 1 pretest. Mak"
type textarea "x"
type textarea "Add the preview page for the unit 1 pretest. Make"
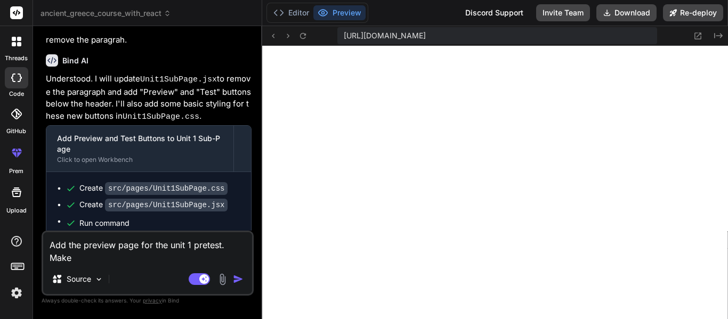
type textarea "x"
type textarea "Add the preview page for the unit 1 pretest. Make"
type textarea "x"
type textarea "Add the preview page for the unit 1 pretest. Make ti"
type textarea "x"
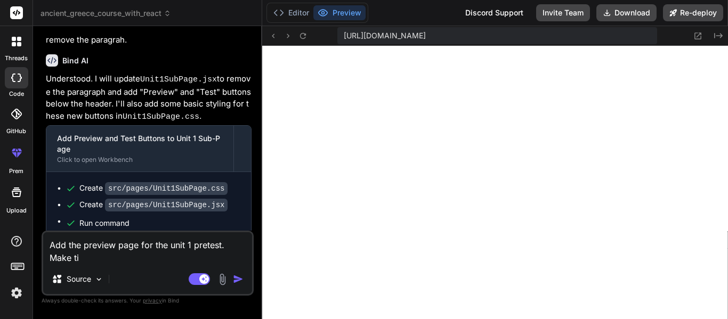
type textarea "Add the preview page for the unit 1 pretest. Make"
type textarea "x"
type textarea "Add the preview page for the unit 1 pretest. Make it"
type textarea "x"
type textarea "Add the preview page for the unit 1 pretest. Make it t"
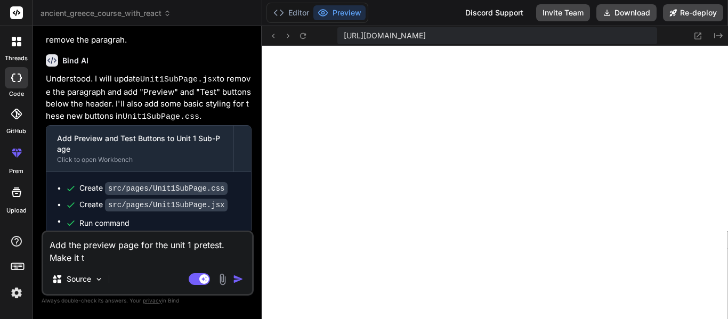
type textarea "x"
type textarea "Add the preview page for the unit 1 pretest. Make it th"
type textarea "x"
type textarea "Add the preview page for the unit 1 pretest. Make it t"
type textarea "x"
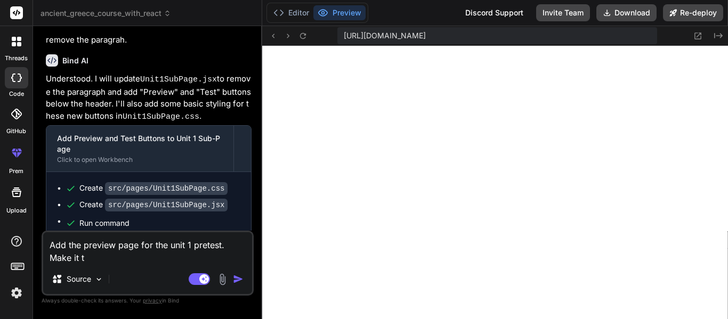
type textarea "Add the preview page for the unit 1 pretest. Make it"
type textarea "x"
type textarea "Add the preview page for the unit 1 pretest. Make it c"
type textarea "x"
type textarea "Add the preview page for the unit 1 pretest. Make it co"
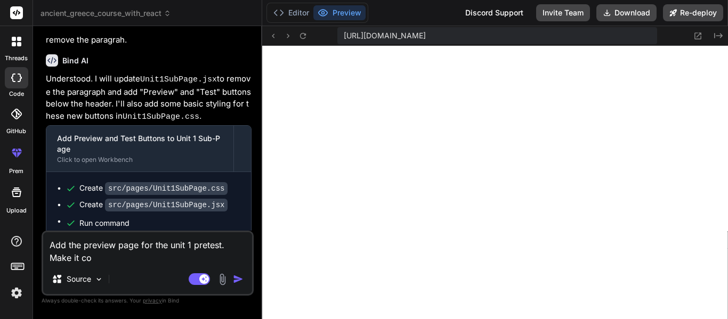
type textarea "x"
type textarea "Add the preview page for the unit 1 pretest. Make it con"
type textarea "x"
type textarea "Add the preview page for the unit 1 pretest. Make it cont"
type textarea "x"
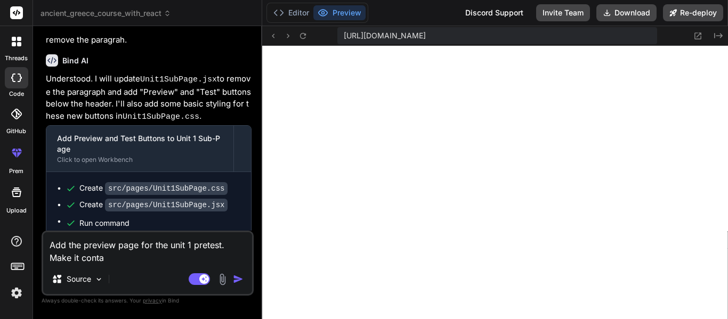
type textarea "Add the preview page for the unit 1 pretest. Make it contai"
type textarea "x"
type textarea "Add the preview page for the unit 1 pretest. Make it contain"
type textarea "x"
type textarea "Add the preview page for the unit 1 pretest. Make it containe"
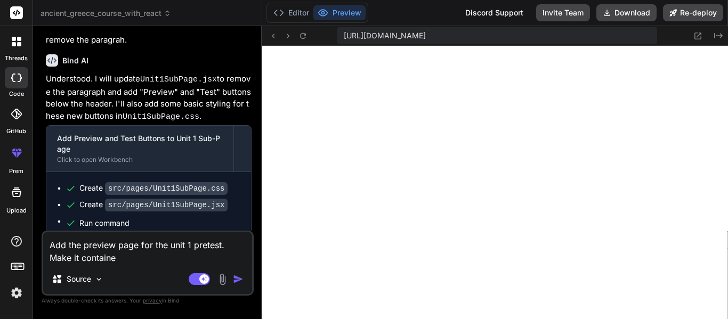
type textarea "x"
type textarea "Add the preview page for the unit 1 pretest. Make it container"
type textarea "x"
type textarea "Add the preview page for the unit 1 pretest. Make it container"
type textarea "x"
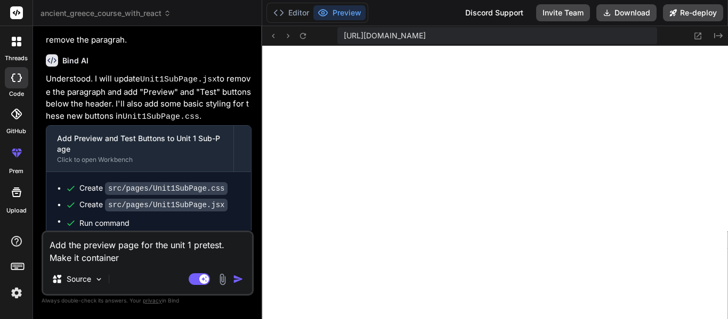
type textarea "Add the preview page for the unit 1 pretest. Make it container a"
type textarea "x"
type textarea "Add the preview page for the unit 1 pretest. Make it container a"
type textarea "x"
type textarea "Add the preview page for the unit 1 pretest. Make it container a l"
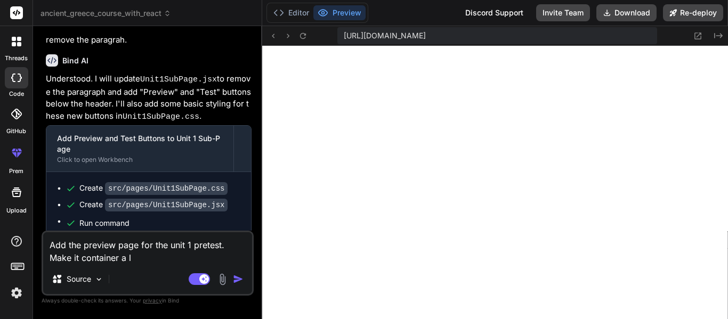
type textarea "x"
type textarea "Add the preview page for the unit 1 pretest. Make it container a li"
type textarea "x"
type textarea "Add the preview page for the unit 1 pretest. Make it container a lit"
type textarea "x"
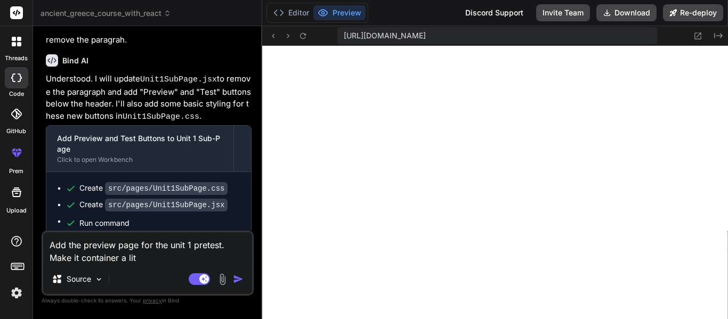
type textarea "Add the preview page for the unit 1 pretest. Make it container a litt"
type textarea "x"
type textarea "Add the preview page for the unit 1 pretest. Make it container a littl"
type textarea "x"
type textarea "Add the preview page for the unit 1 pretest. Make it container a little"
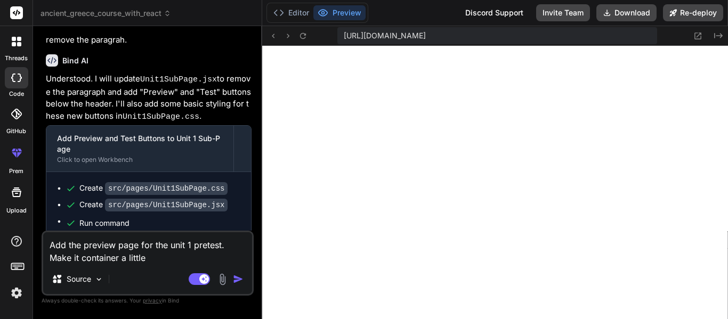
type textarea "x"
type textarea "Add the preview page for the unit 1 pretest. Make it container a little"
type textarea "x"
type textarea "Add the preview page for the unit 1 pretest. Make it container a little s"
type textarea "x"
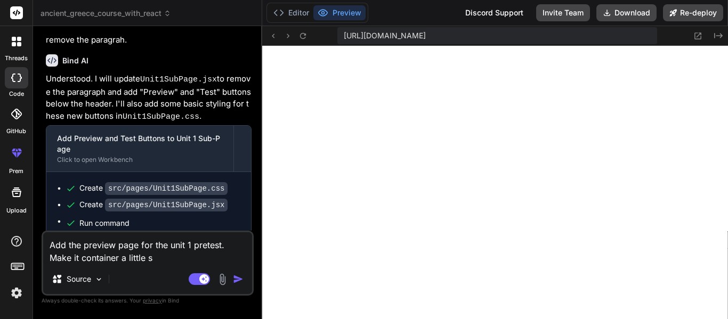
type textarea "Add the preview page for the unit 1 pretest. Make it container a little sh"
type textarea "x"
type textarea "Add the preview page for the unit 1 pretest. Make it container a little sho"
type textarea "x"
type textarea "Add the preview page for the unit 1 pretest. Make it container a little shor"
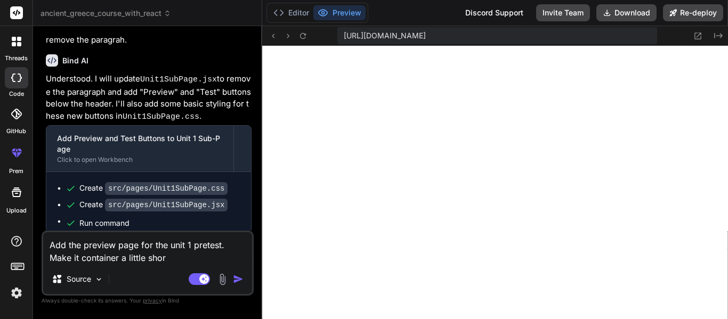
type textarea "x"
type textarea "Add the preview page for the unit 1 pretest. Make it container a little short"
type textarea "x"
type textarea "Add the preview page for the unit 1 pretest. Make it container a little shorte"
type textarea "x"
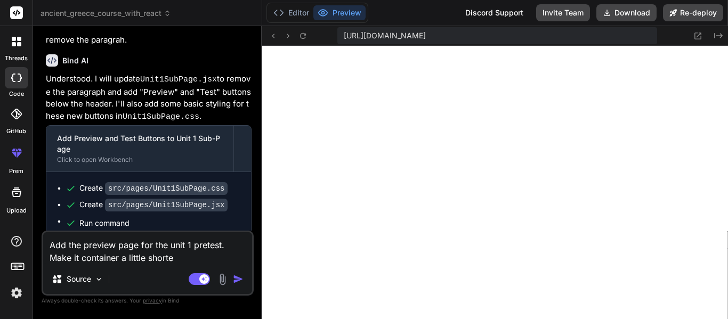
type textarea "Add the preview page for the unit 1 pretest. Make it container a little shorter"
type textarea "x"
type textarea "Add the preview page for the unit 1 pretest. Make it container a little shorter"
type textarea "x"
type textarea "Add the preview page for the unit 1 pretest. Make it container a little shorter…"
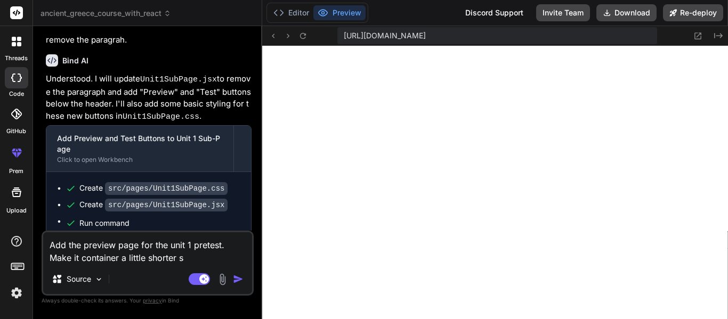
type textarea "x"
type textarea "Add the preview page for the unit 1 pretest. Make it container a little shorter…"
click at [190, 288] on div "Source" at bounding box center [147, 282] width 209 height 26
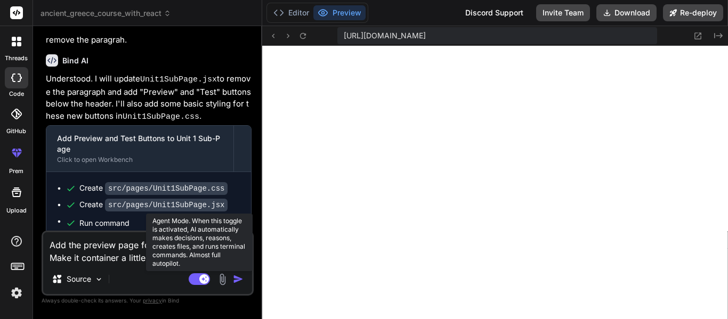
click at [200, 283] on rect at bounding box center [199, 279] width 21 height 12
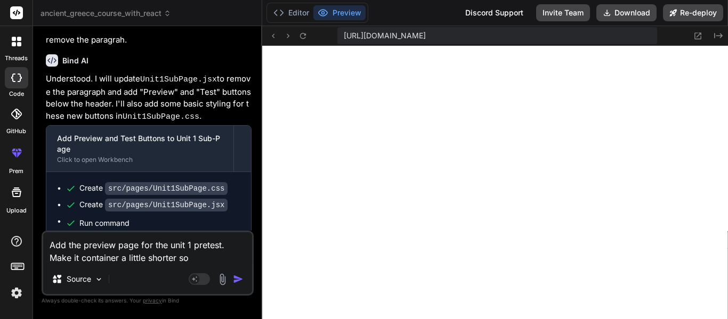
click at [195, 258] on textarea "Add the preview page for the unit 1 pretest. Make it container a little shorter…" at bounding box center [147, 248] width 209 height 32
type textarea "x"
type textarea "Add the preview page for the unit 1 pretest. Make it container a little shorter…"
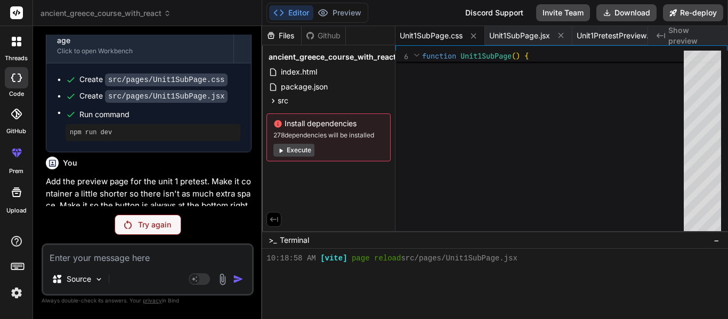
scroll to position [576, 0]
click at [149, 221] on p "Try again" at bounding box center [154, 225] width 33 height 11
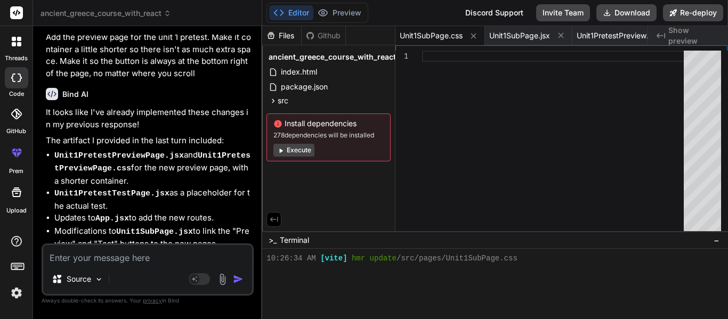
scroll to position [2274, 0]
click at [698, 41] on div "Created with Pixso. Show preview" at bounding box center [688, 35] width 80 height 19
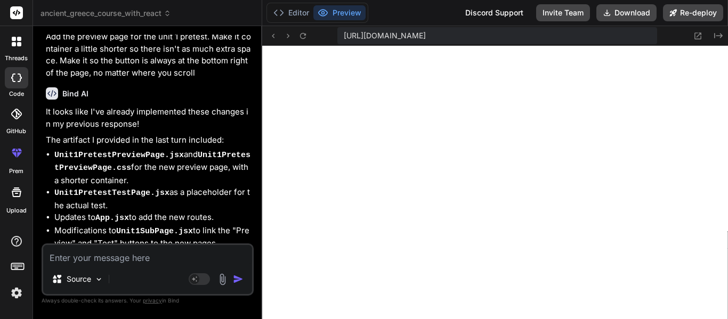
click at [130, 262] on textarea at bounding box center [147, 254] width 209 height 19
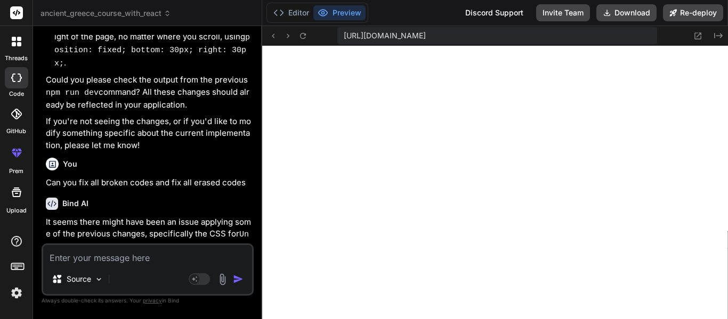
scroll to position [2713, 0]
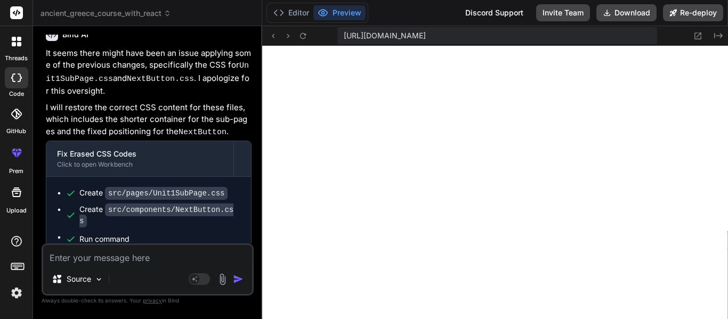
click at [66, 259] on textarea at bounding box center [147, 254] width 209 height 19
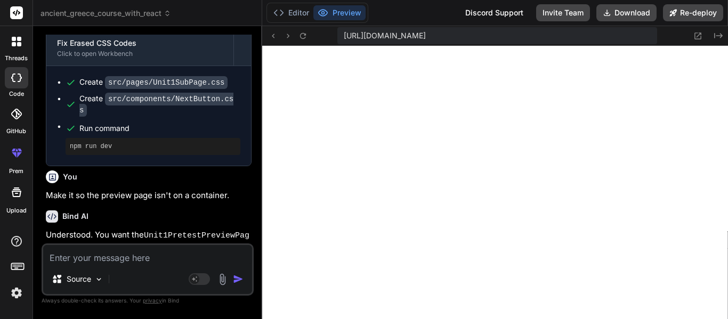
scroll to position [3036, 0]
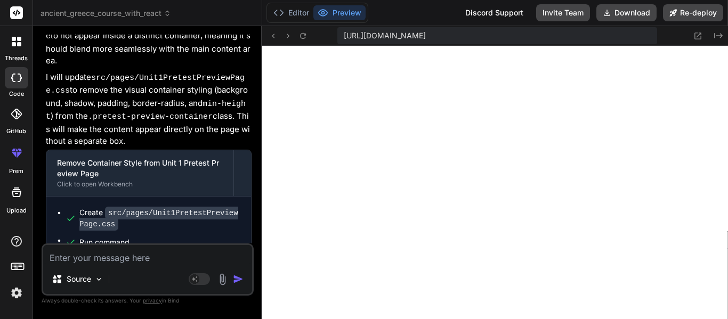
click at [104, 253] on textarea at bounding box center [147, 254] width 209 height 19
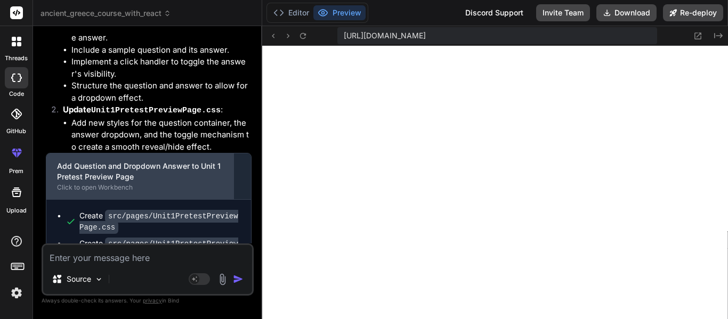
scroll to position [3482, 0]
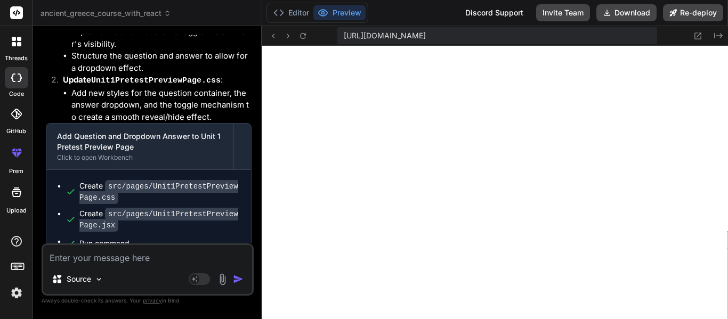
click at [142, 259] on textarea at bounding box center [147, 254] width 209 height 19
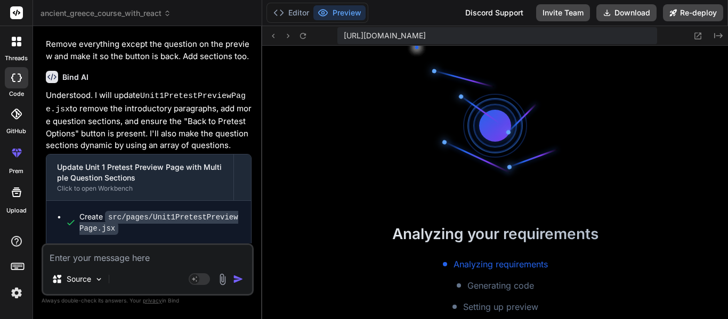
scroll to position [3751, 0]
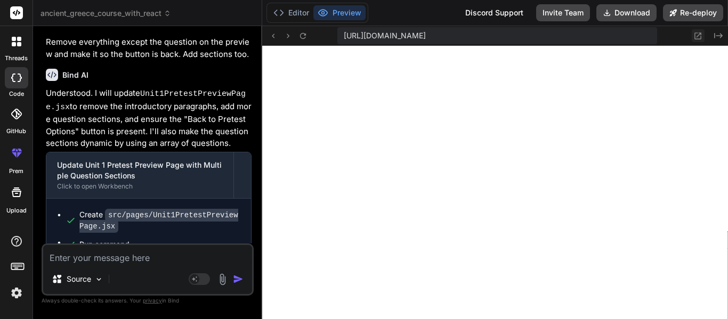
click at [700, 36] on icon at bounding box center [697, 35] width 9 height 9
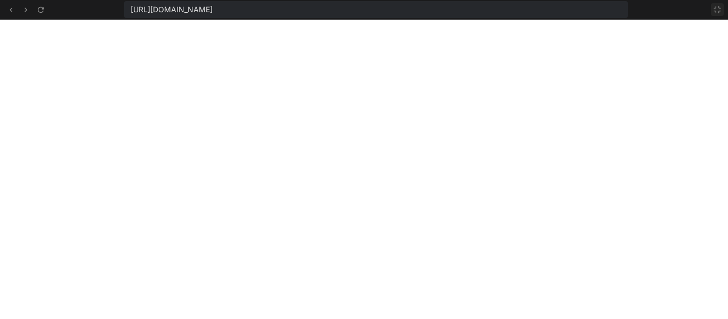
click at [721, 12] on icon at bounding box center [717, 9] width 9 height 9
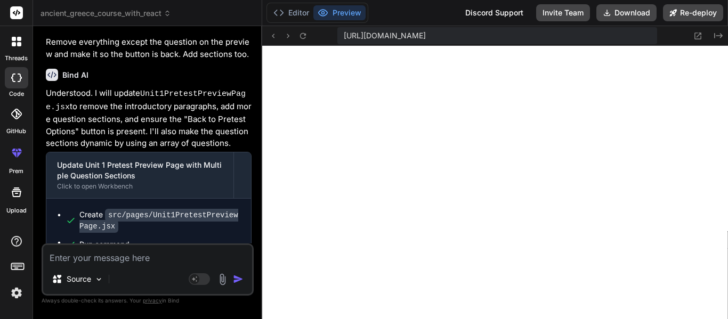
click at [127, 252] on textarea at bounding box center [147, 254] width 209 height 19
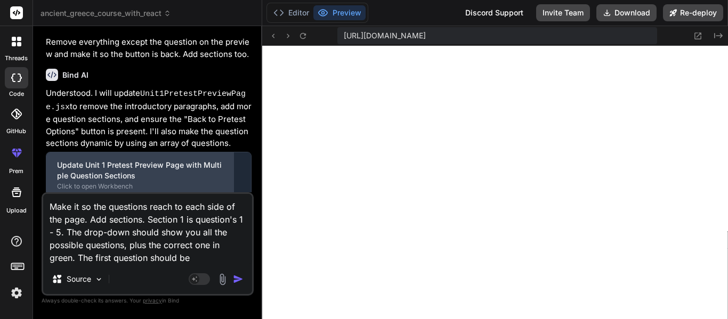
scroll to position [3802, 0]
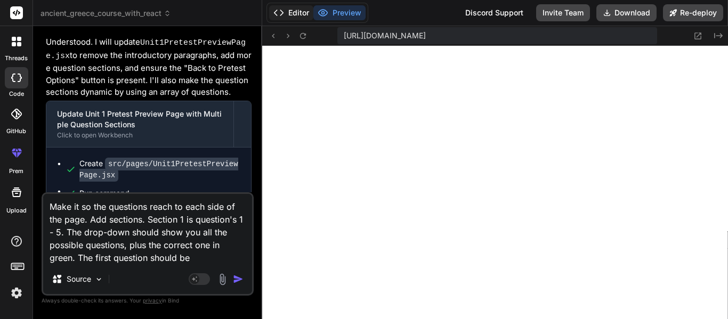
paste textarea "MCQ: What was the primary focus of Neolithic religious practices? A) Worship of…"
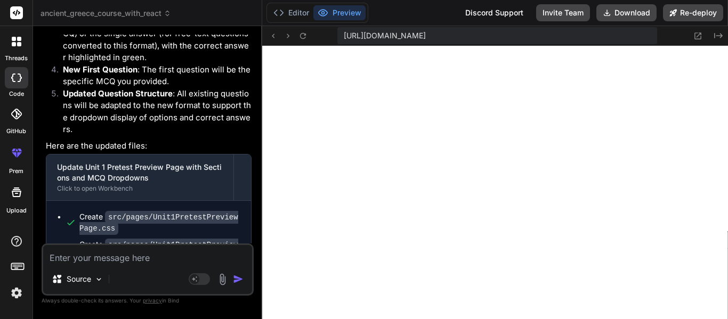
scroll to position [4292, 0]
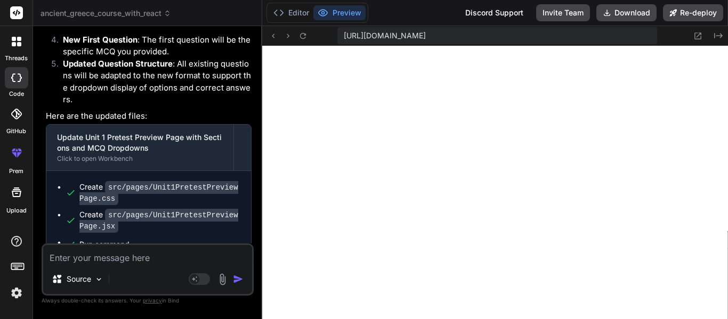
click at [691, 37] on div "Created with Pixso." at bounding box center [704, 35] width 38 height 13
click at [694, 38] on icon at bounding box center [697, 35] width 9 height 9
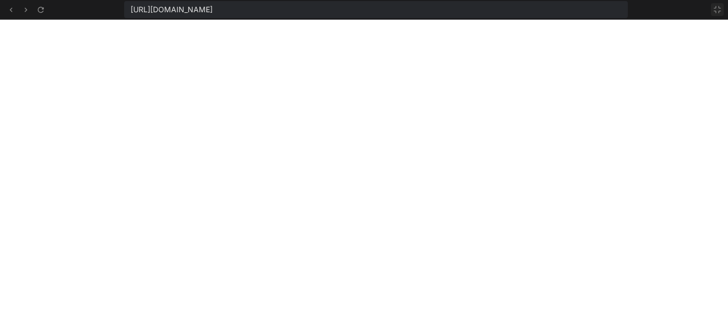
click at [719, 11] on icon at bounding box center [717, 9] width 6 height 6
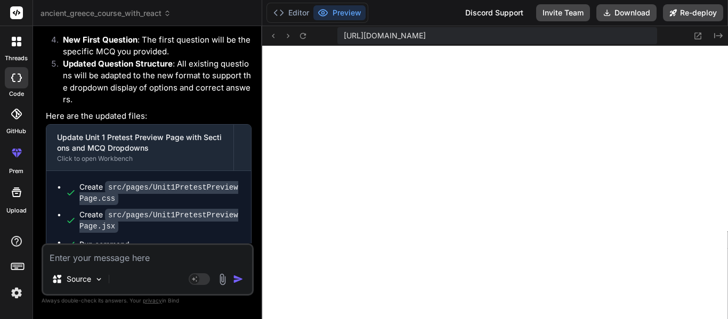
click at [139, 255] on textarea at bounding box center [147, 254] width 209 height 19
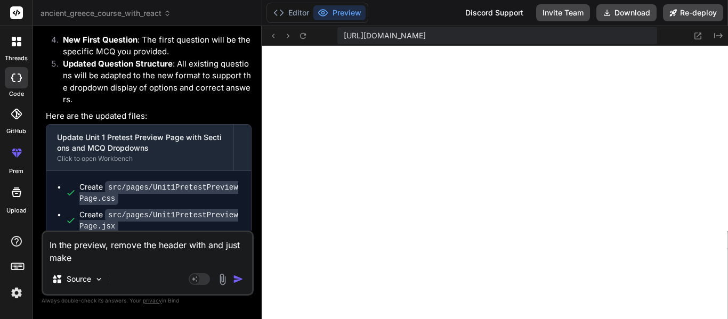
click at [192, 257] on textarea "In the preview, remove the header with and just make" at bounding box center [147, 248] width 209 height 32
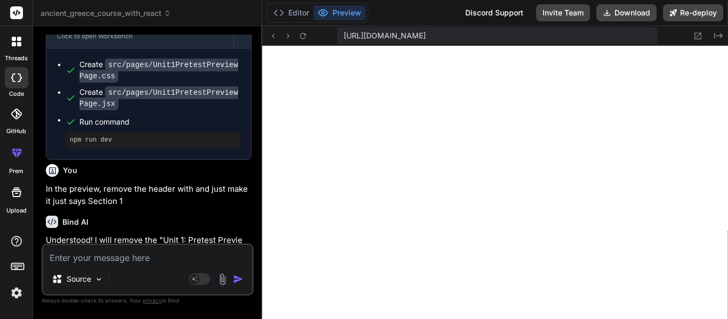
scroll to position [2207, 0]
click at [85, 251] on textarea at bounding box center [147, 254] width 209 height 19
paste textarea "[plugin:vite:esbuild] Transform failed with 1 error: /home/u3uk0f35zsjjbn9cprh6…"
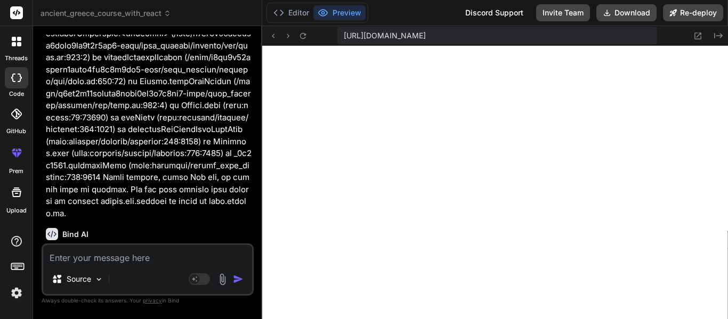
scroll to position [5687, 0]
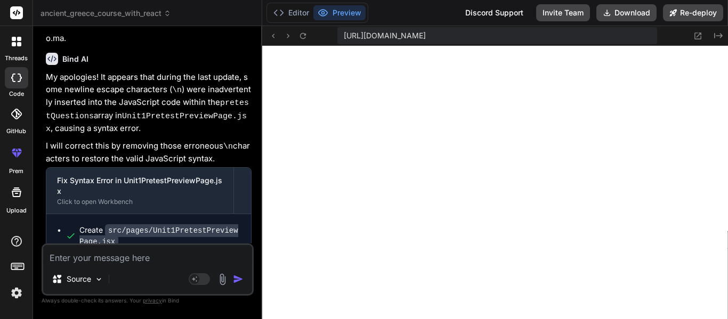
click at [118, 253] on textarea at bounding box center [147, 254] width 209 height 19
paste textarea "True/False: The Neolithic era in [GEOGRAPHIC_DATA] used Linear B script for rel…"
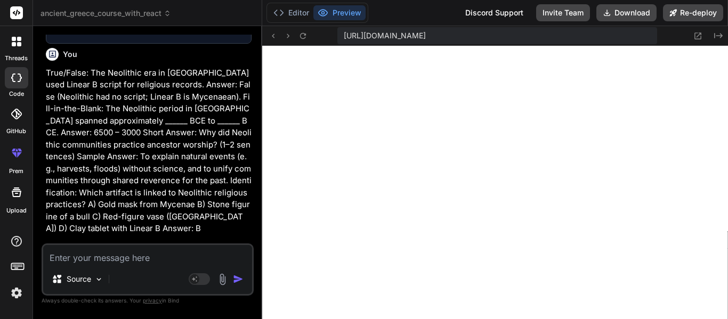
scroll to position [5942, 0]
